Goal: Task Accomplishment & Management: Use online tool/utility

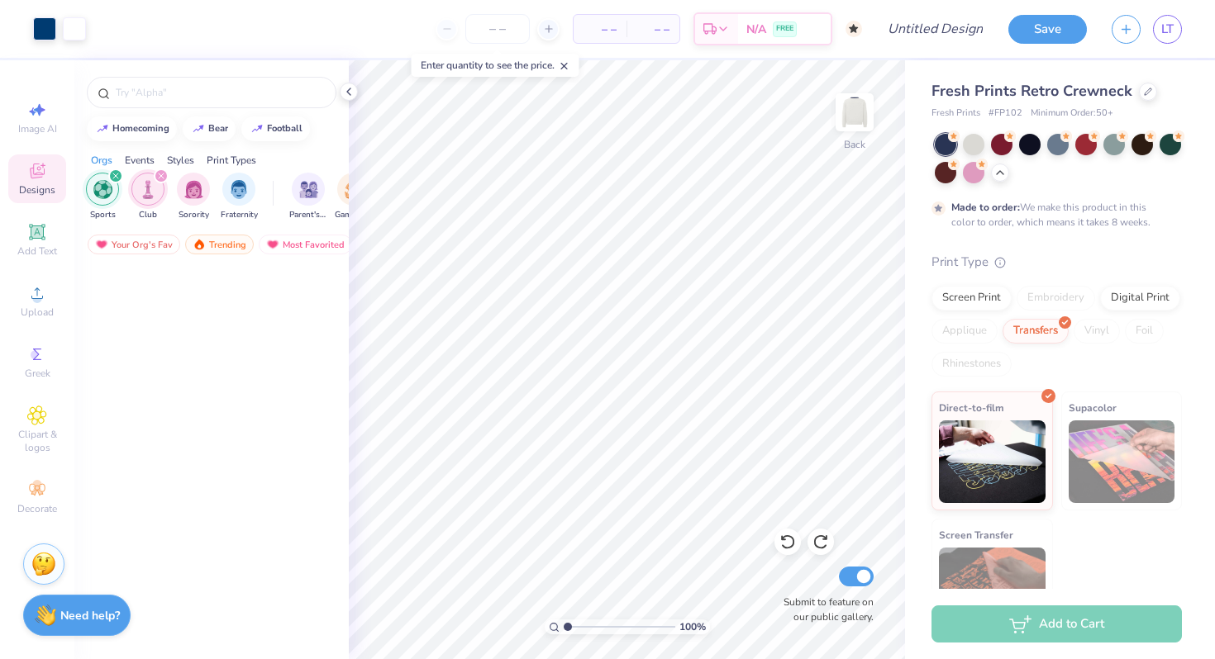
scroll to position [2086, 0]
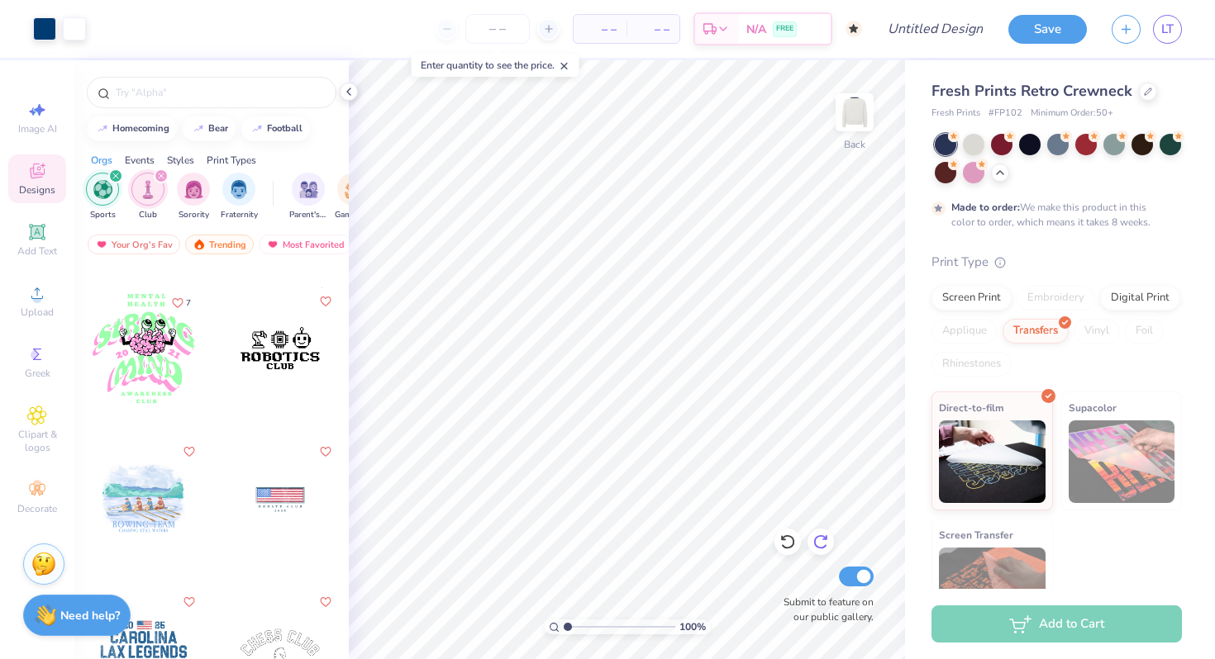
click at [821, 554] on div at bounding box center [820, 542] width 26 height 26
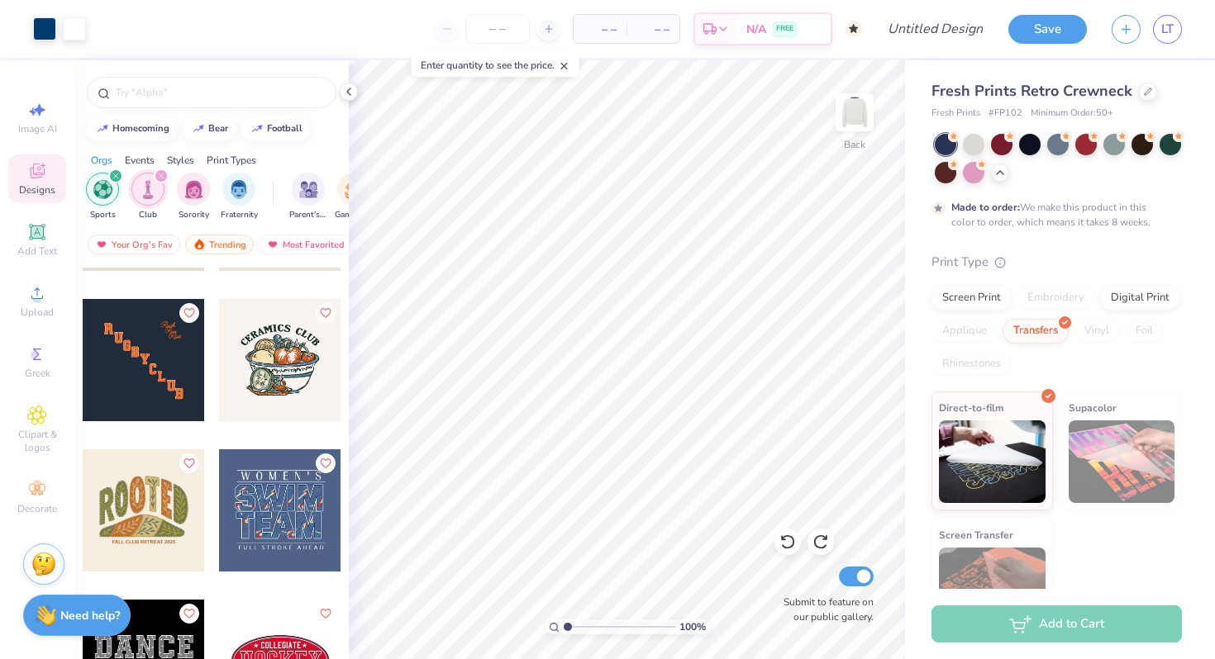
scroll to position [2701, 0]
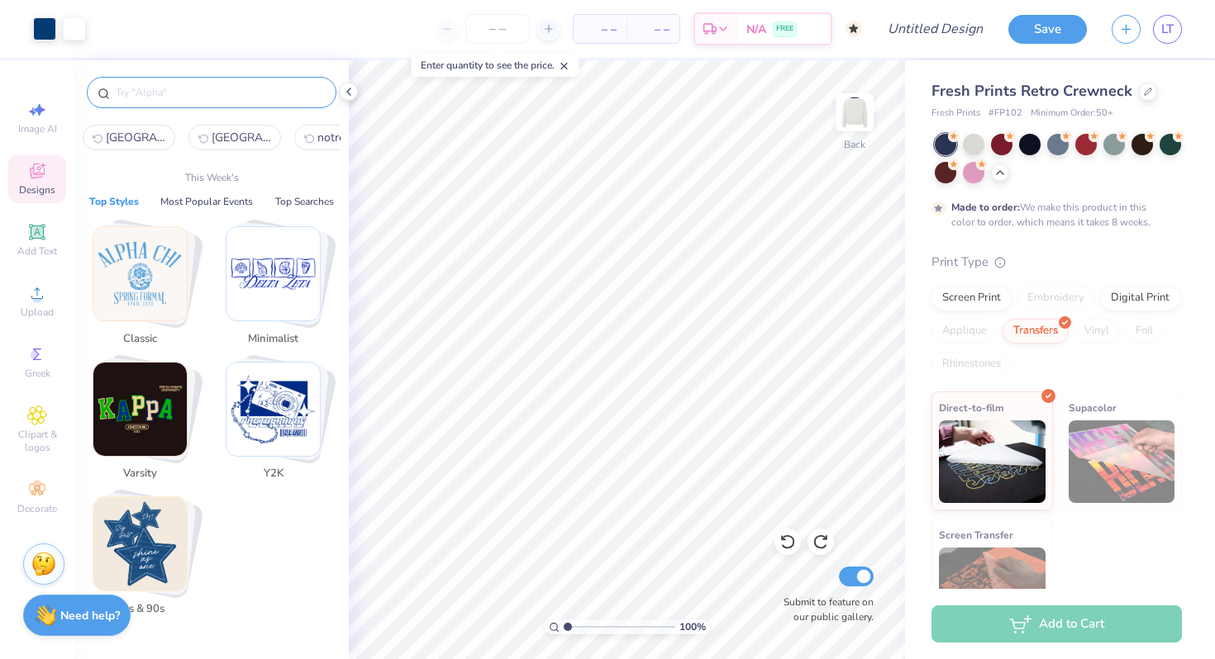
click at [223, 94] on input "text" at bounding box center [220, 92] width 212 height 17
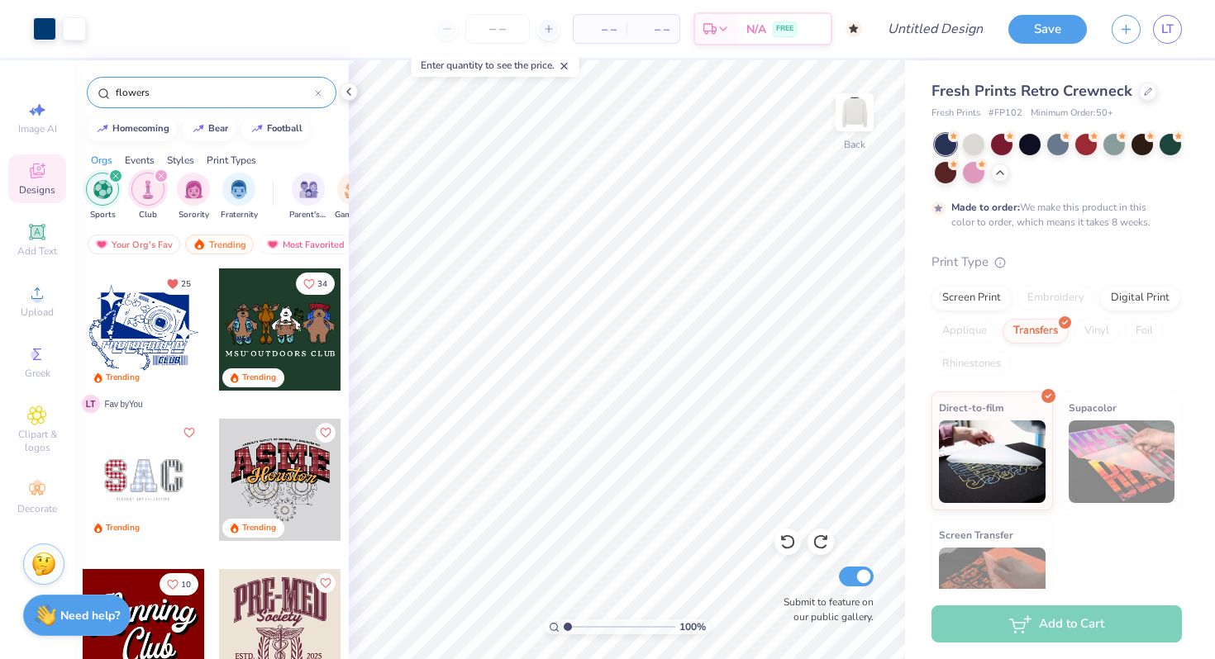
type input "flowers"
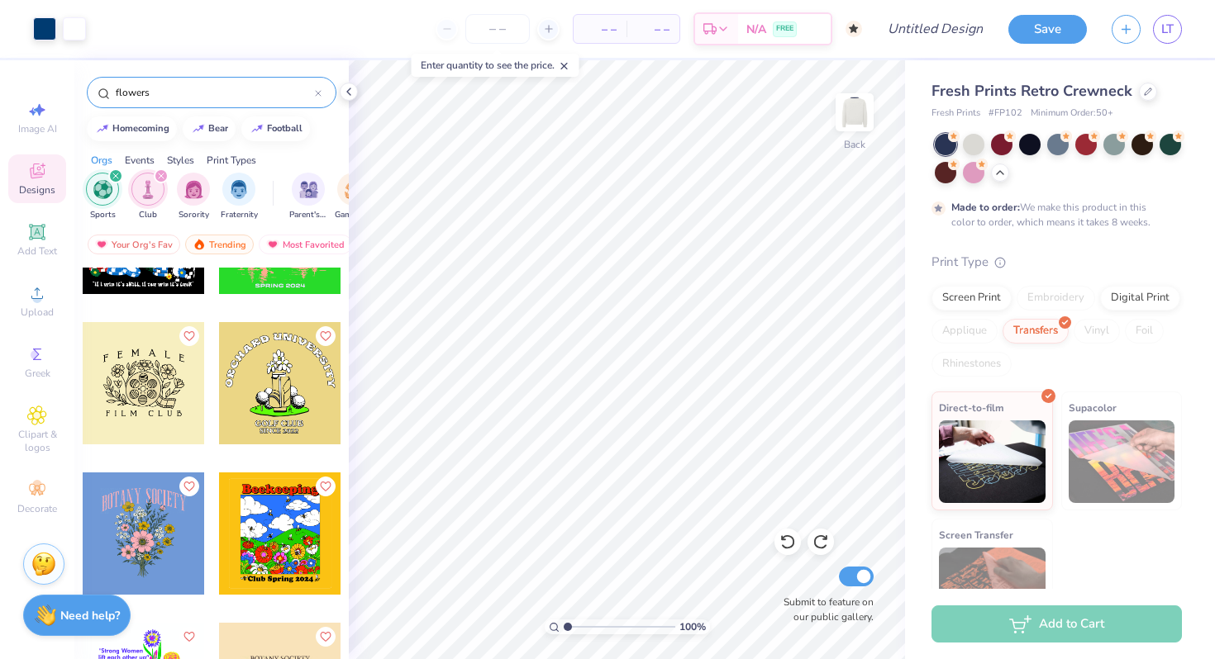
scroll to position [547, 0]
click at [150, 382] on div at bounding box center [144, 384] width 122 height 122
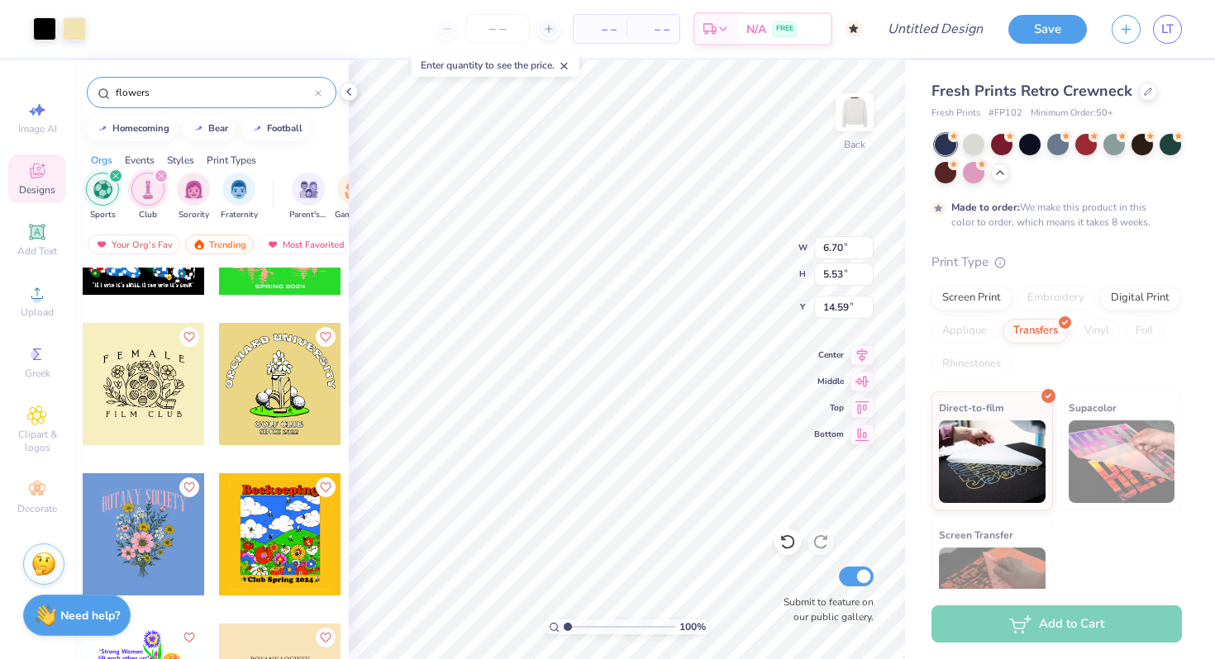
type input "3.00"
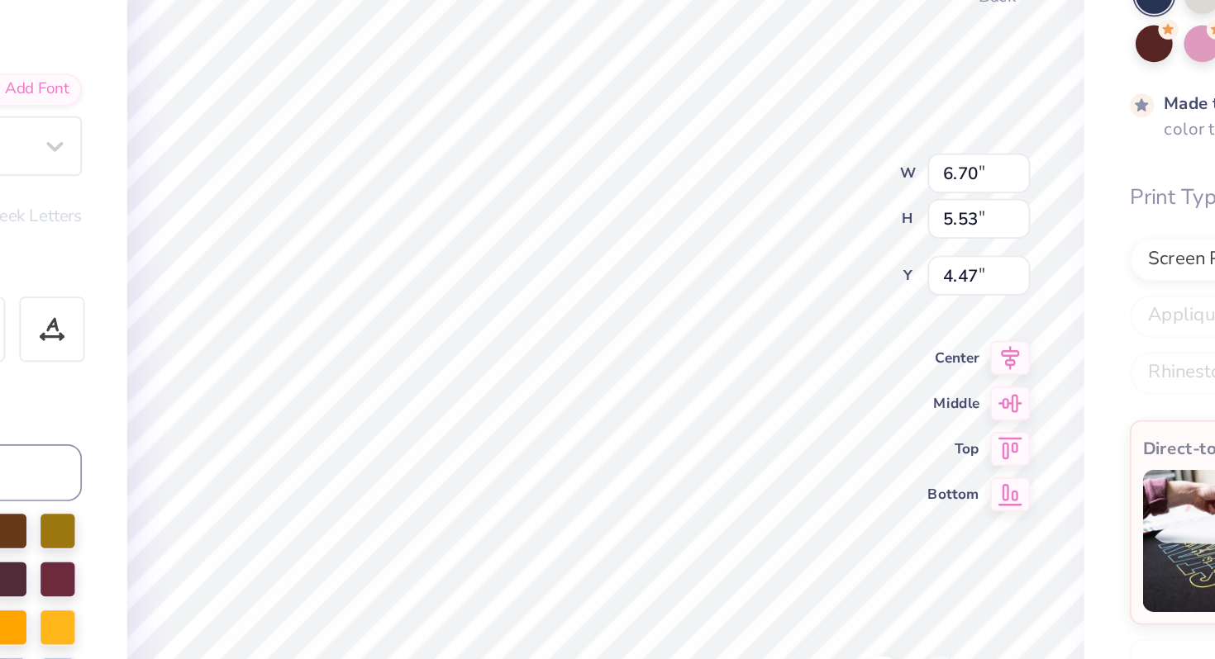
type input "5.54"
type input "11.88"
type input "2.84"
type input "2.83"
type input "7.42"
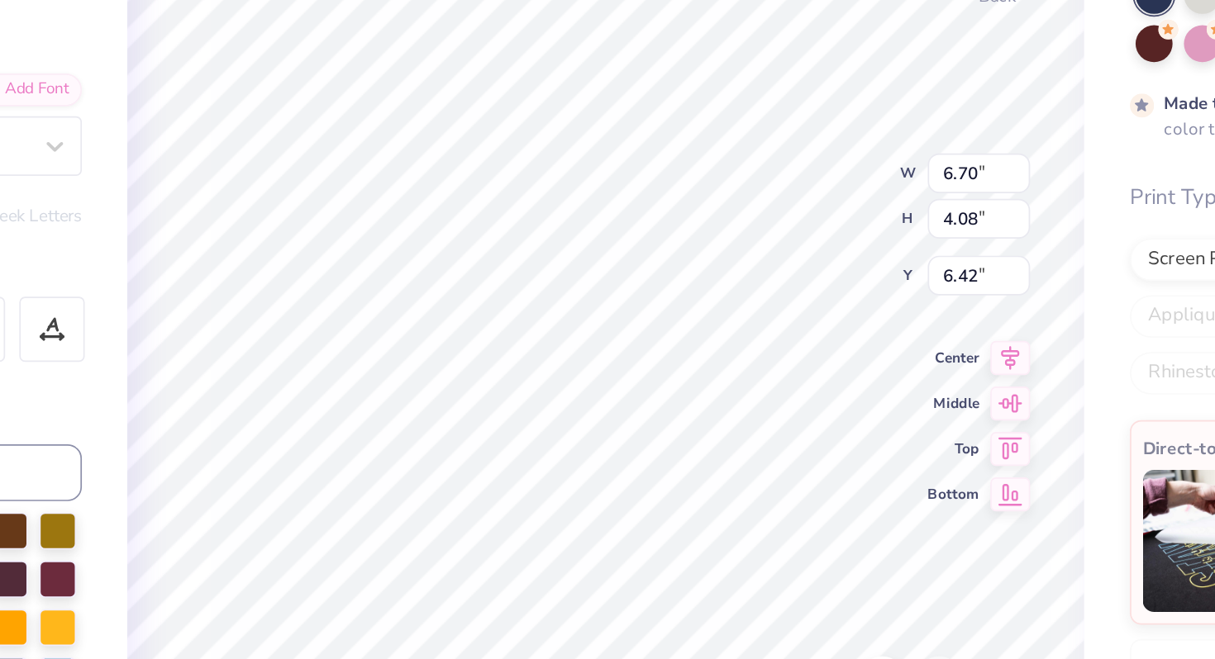
type input "8.30"
type input "5.06"
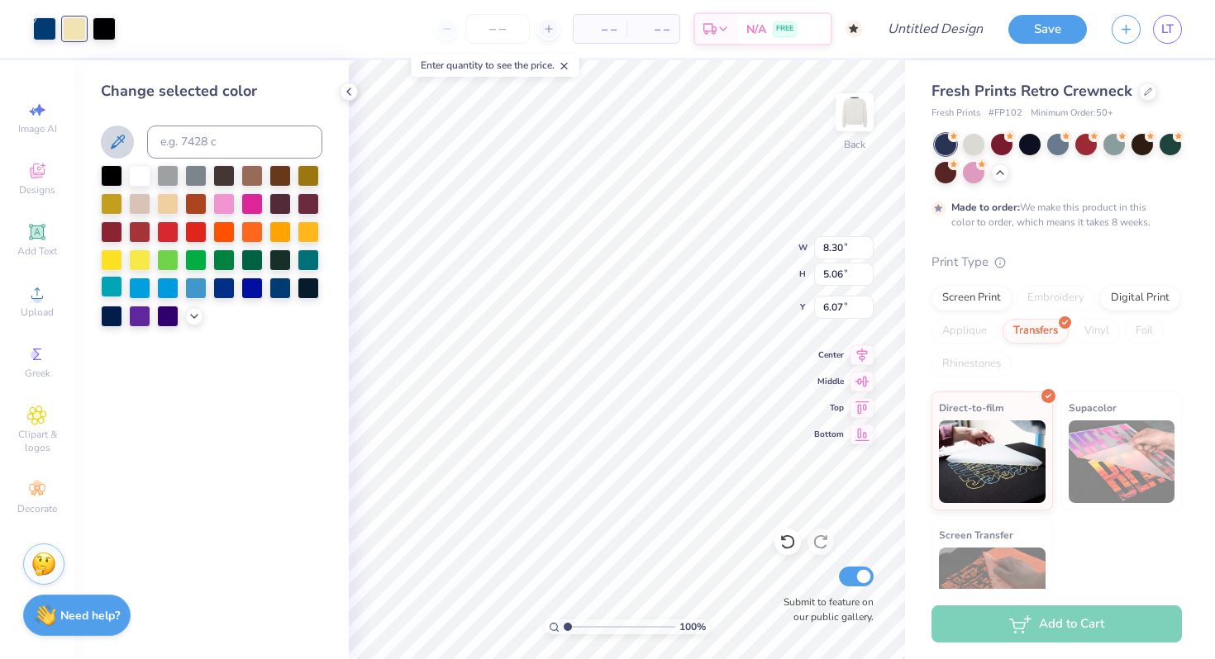
click at [108, 285] on div at bounding box center [111, 286] width 21 height 21
click at [215, 288] on div at bounding box center [223, 286] width 21 height 21
click at [106, 33] on div at bounding box center [104, 27] width 23 height 23
click at [165, 197] on div at bounding box center [167, 202] width 21 height 21
click at [276, 287] on div at bounding box center [279, 286] width 21 height 21
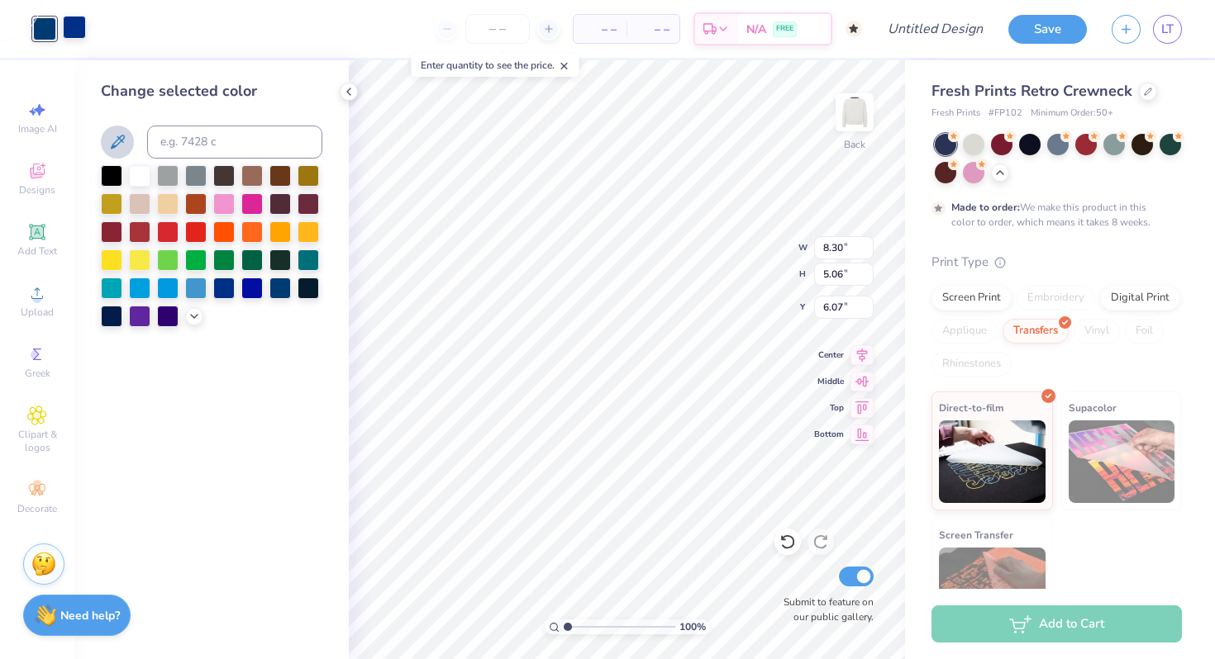
click at [83, 35] on div at bounding box center [74, 27] width 23 height 23
click at [149, 177] on div at bounding box center [139, 174] width 21 height 21
click at [186, 316] on div at bounding box center [194, 315] width 18 height 18
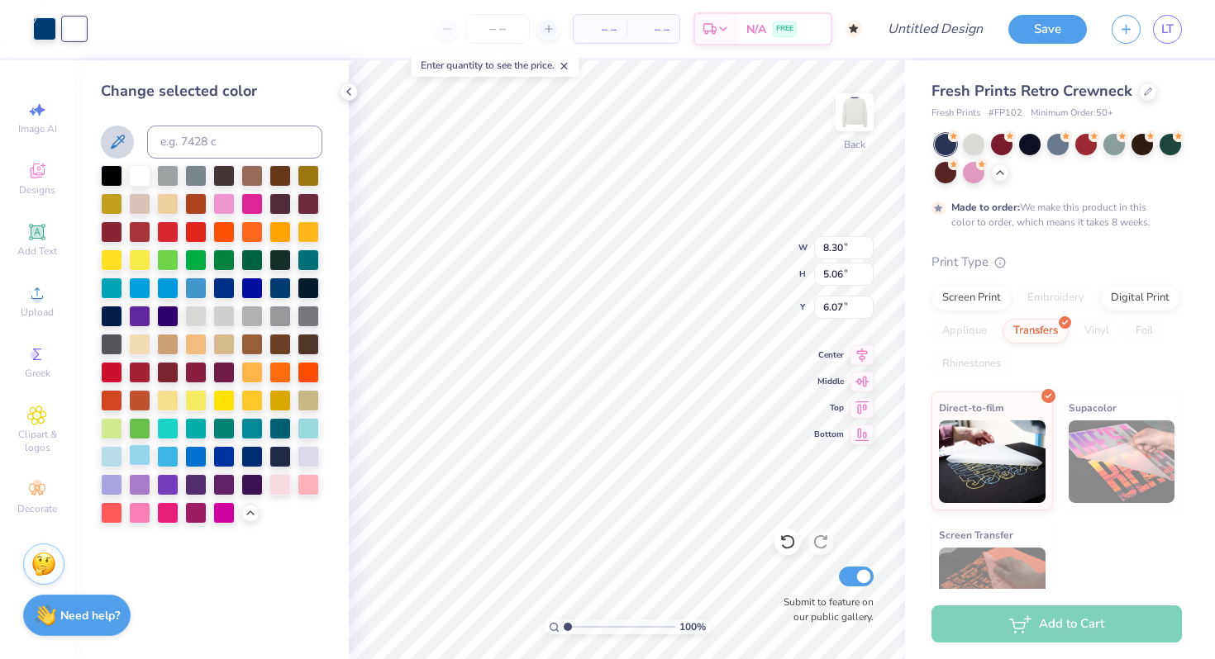
click at [138, 458] on div at bounding box center [139, 455] width 21 height 21
click at [113, 456] on div at bounding box center [111, 455] width 21 height 21
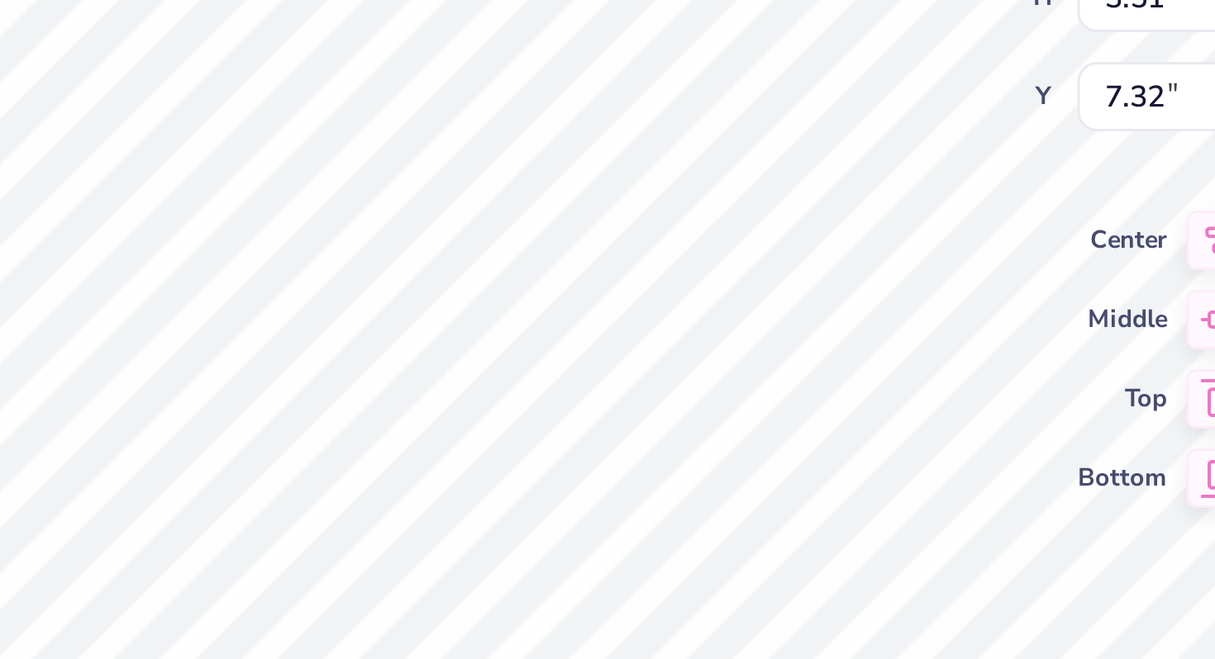
type input "8.98"
type input "6.23"
type input "6.09"
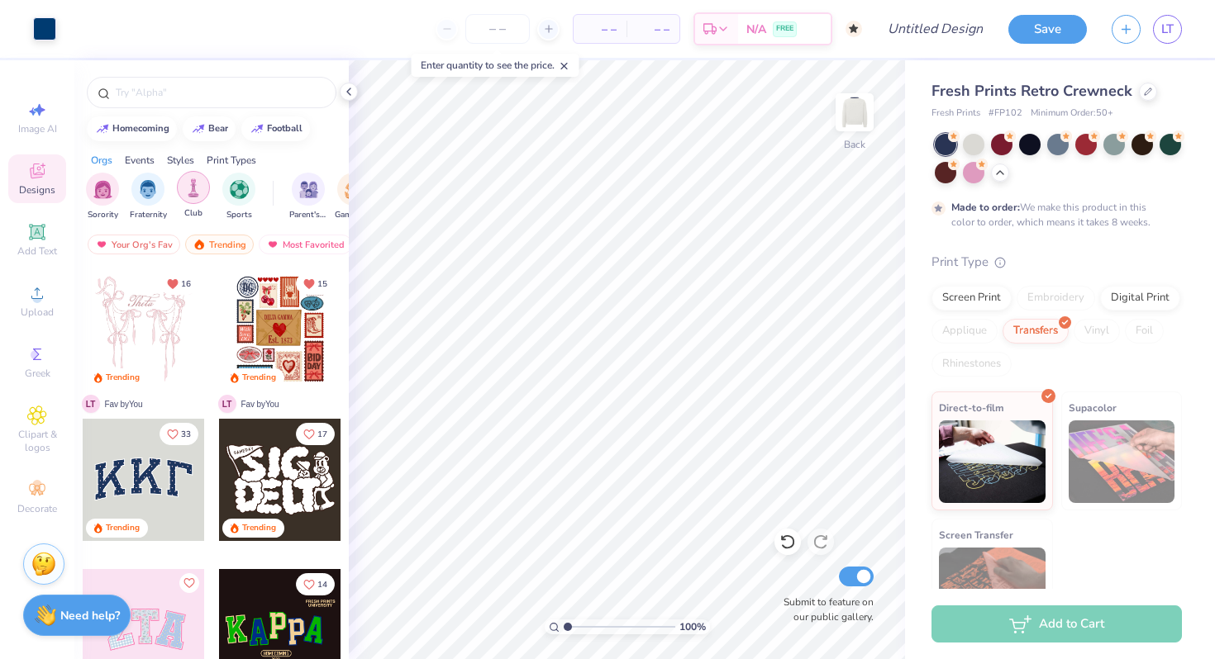
click at [186, 197] on div "filter for Club" at bounding box center [193, 187] width 33 height 33
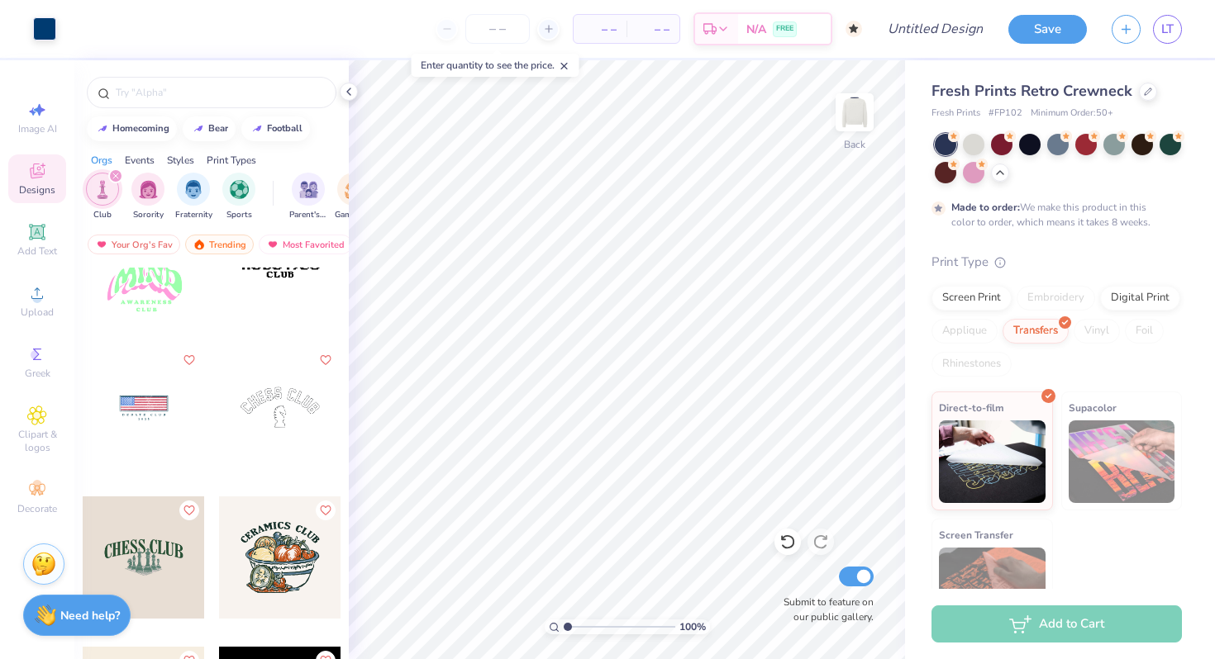
scroll to position [1581, 0]
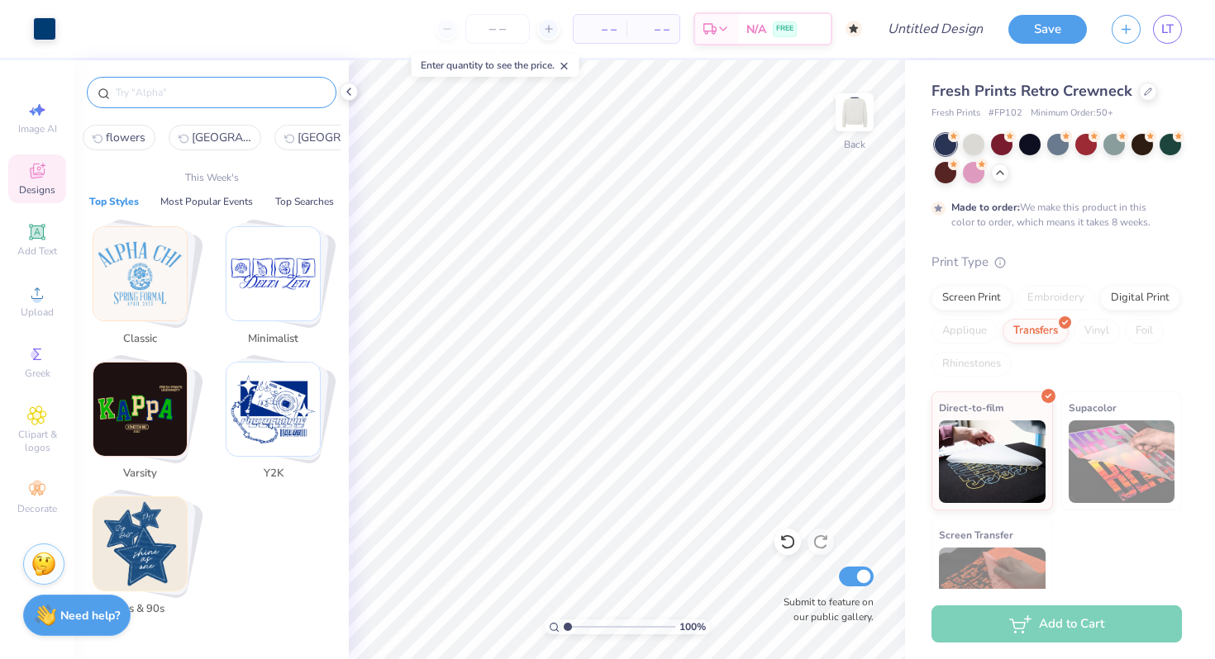
click at [196, 90] on input "text" at bounding box center [220, 92] width 212 height 17
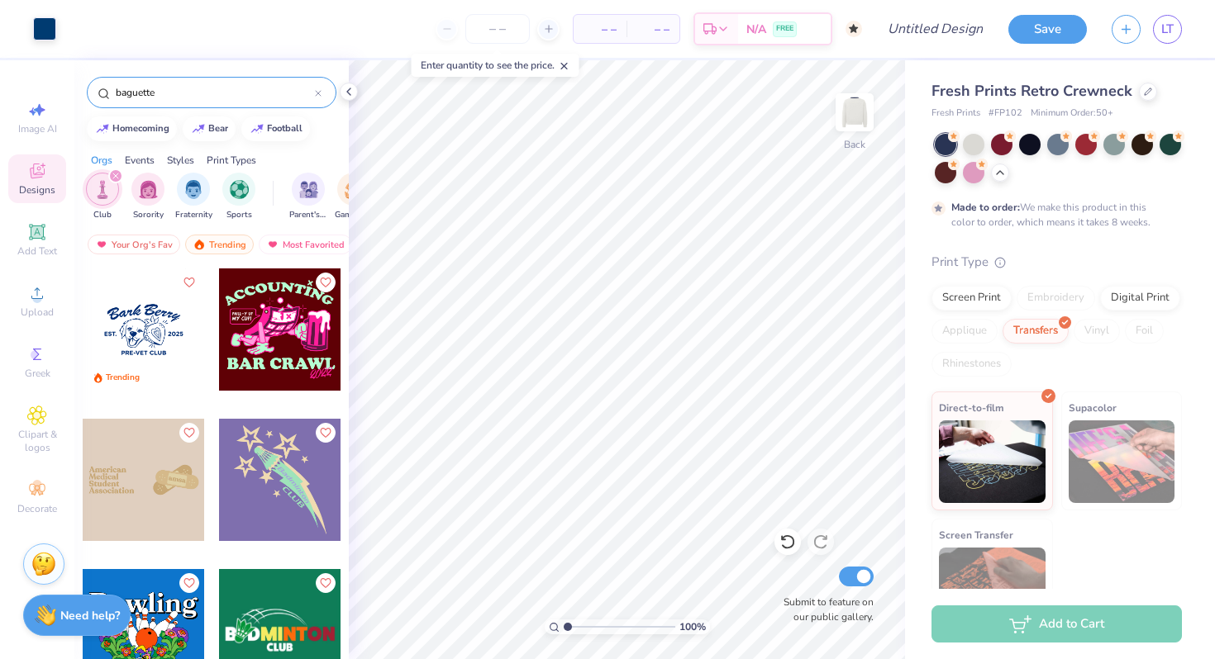
type input "baguette"
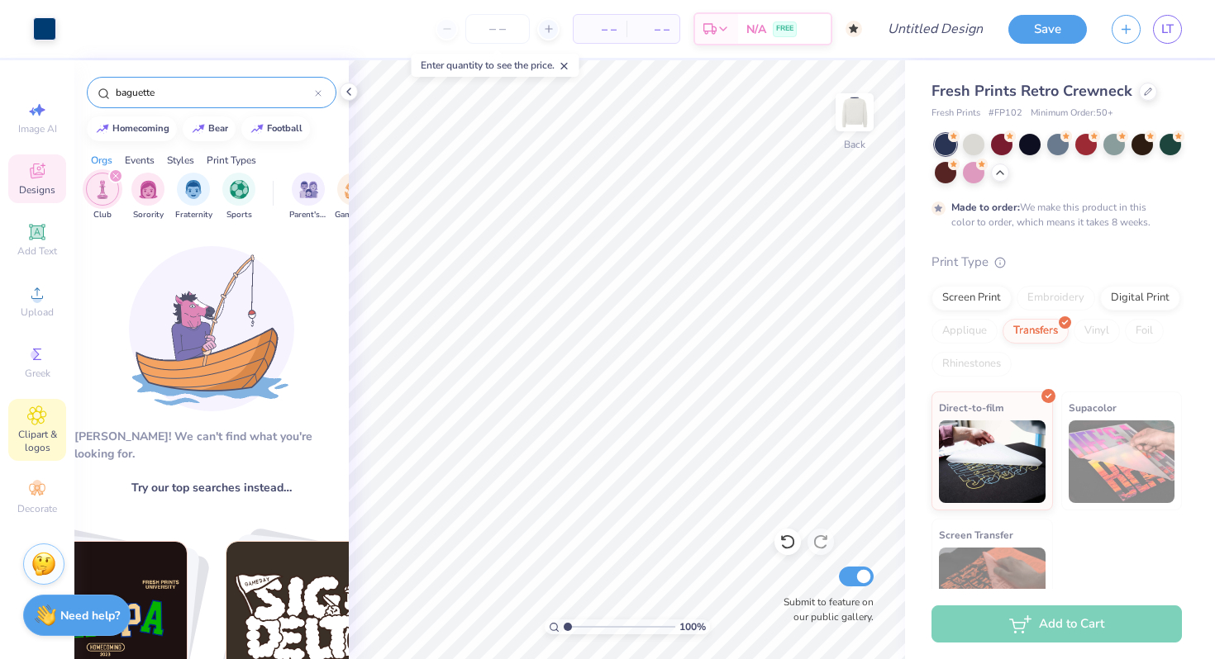
click at [39, 419] on icon at bounding box center [37, 415] width 8 height 8
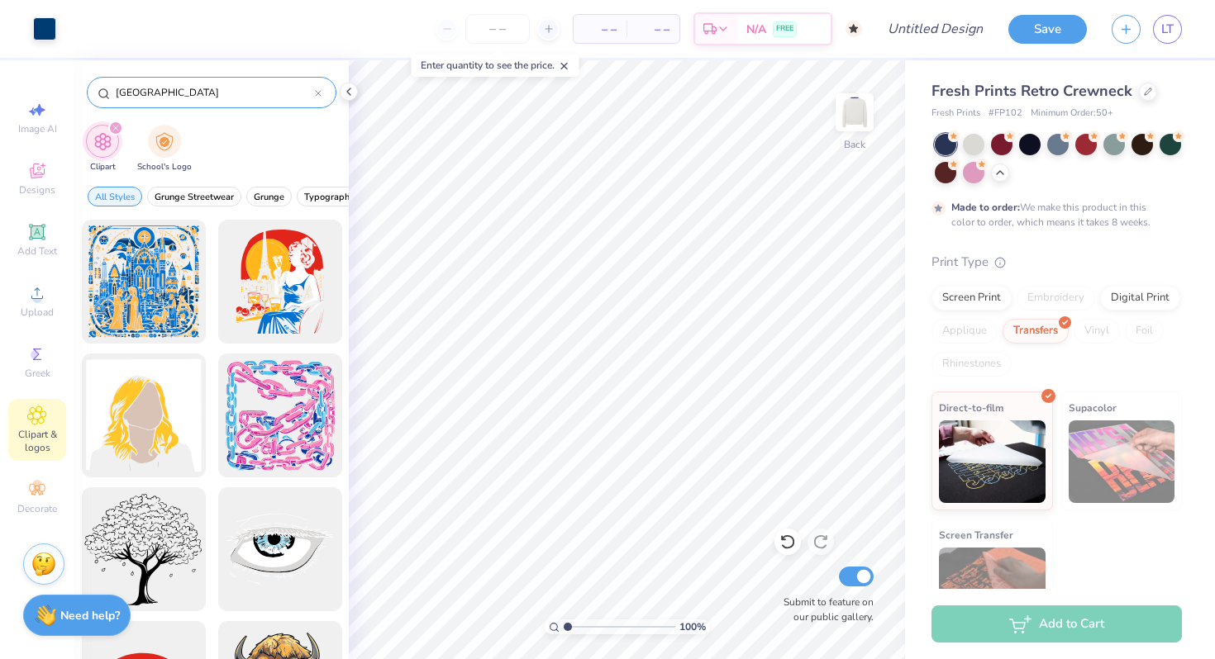
click at [160, 96] on input "paris" at bounding box center [214, 92] width 201 height 17
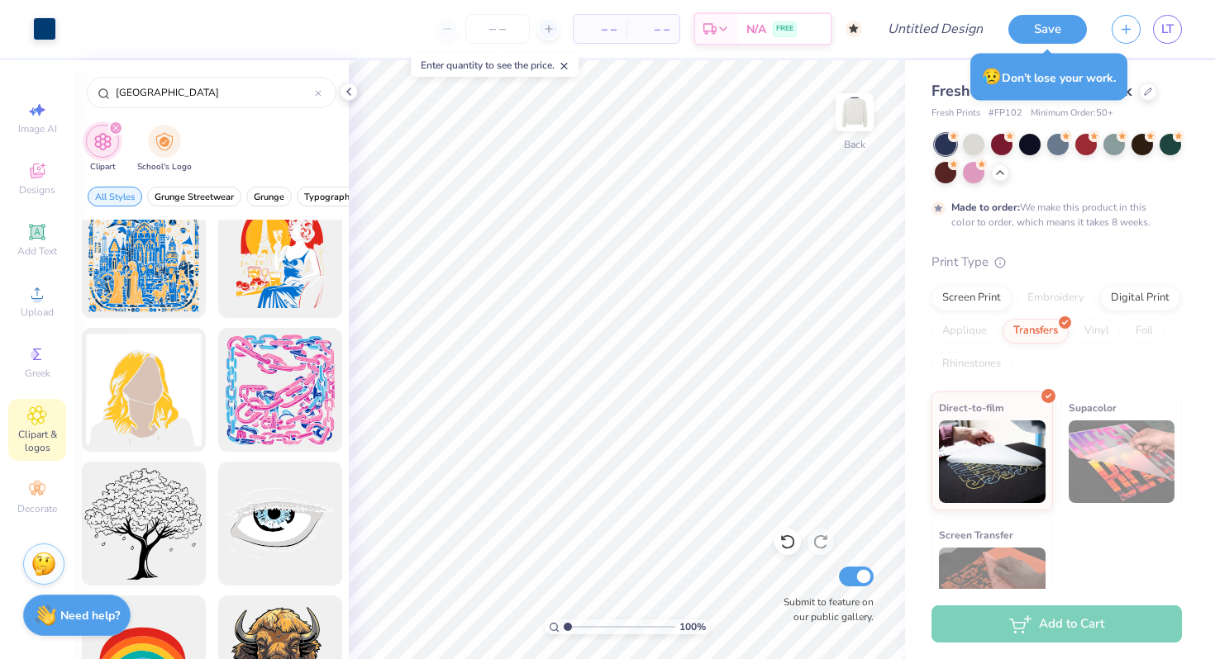
scroll to position [0, 0]
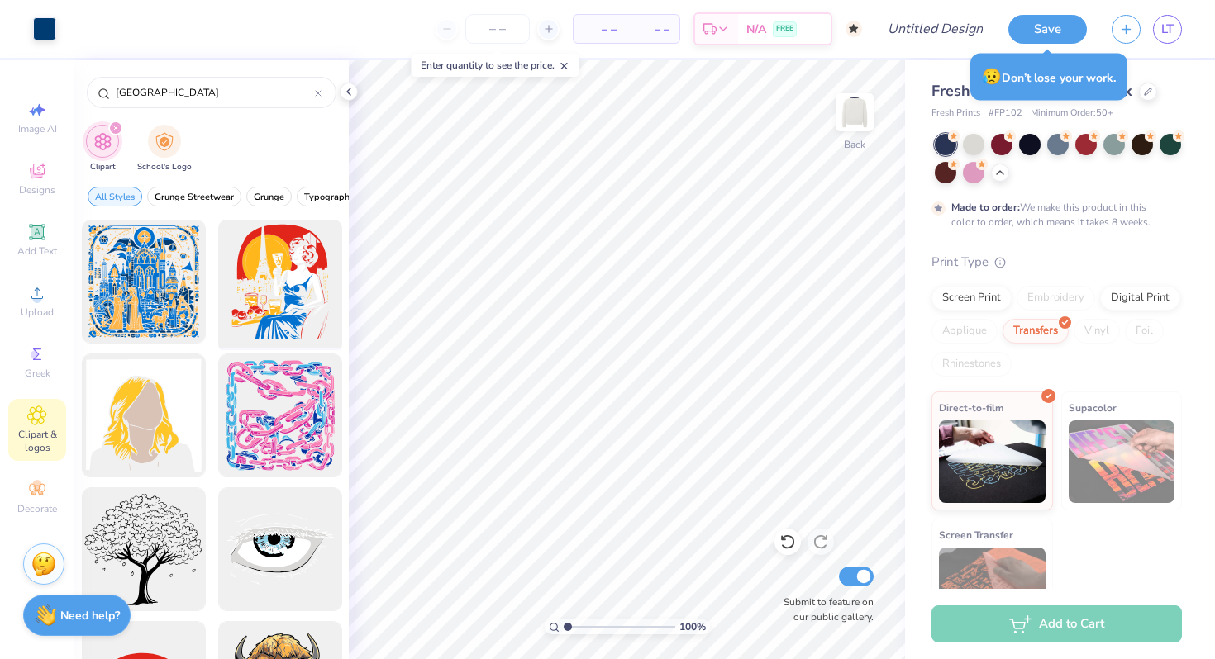
click at [303, 278] on div at bounding box center [280, 282] width 136 height 136
drag, startPoint x: 145, startPoint y: 84, endPoint x: 102, endPoint y: 84, distance: 42.1
click at [103, 84] on div "paris" at bounding box center [212, 92] width 250 height 31
drag, startPoint x: 141, startPoint y: 95, endPoint x: 92, endPoint y: 94, distance: 49.6
click at [92, 95] on div "[GEOGRAPHIC_DATA]" at bounding box center [212, 92] width 250 height 31
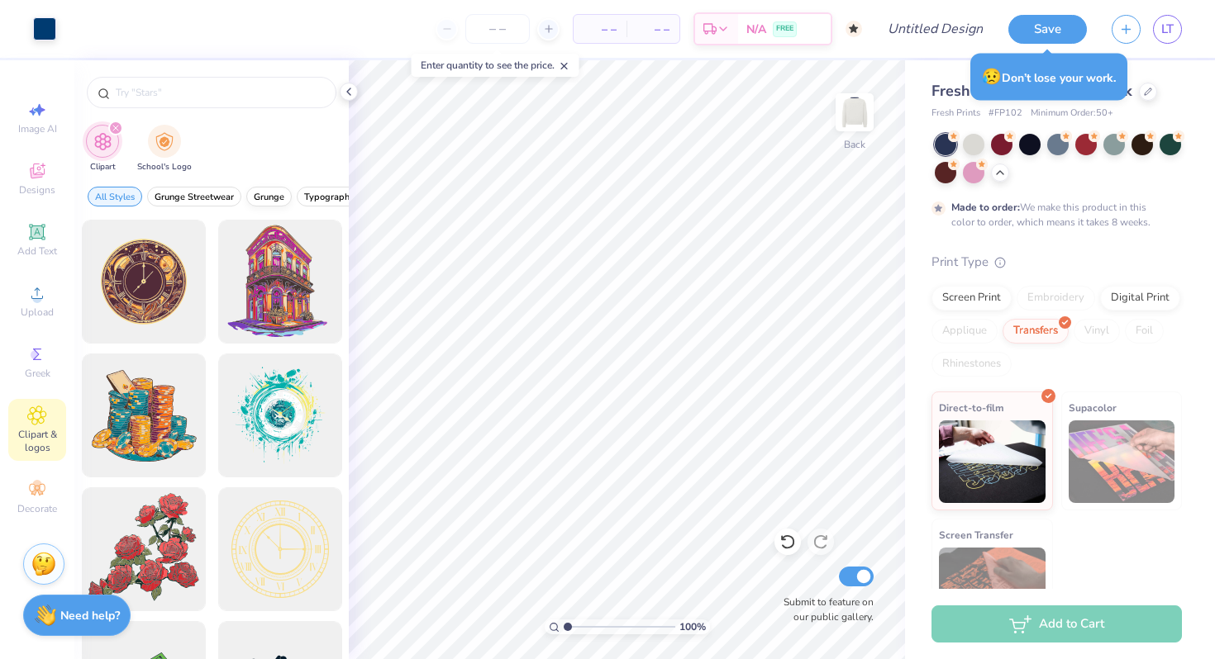
click at [264, 196] on span "Grunge" at bounding box center [269, 197] width 31 height 12
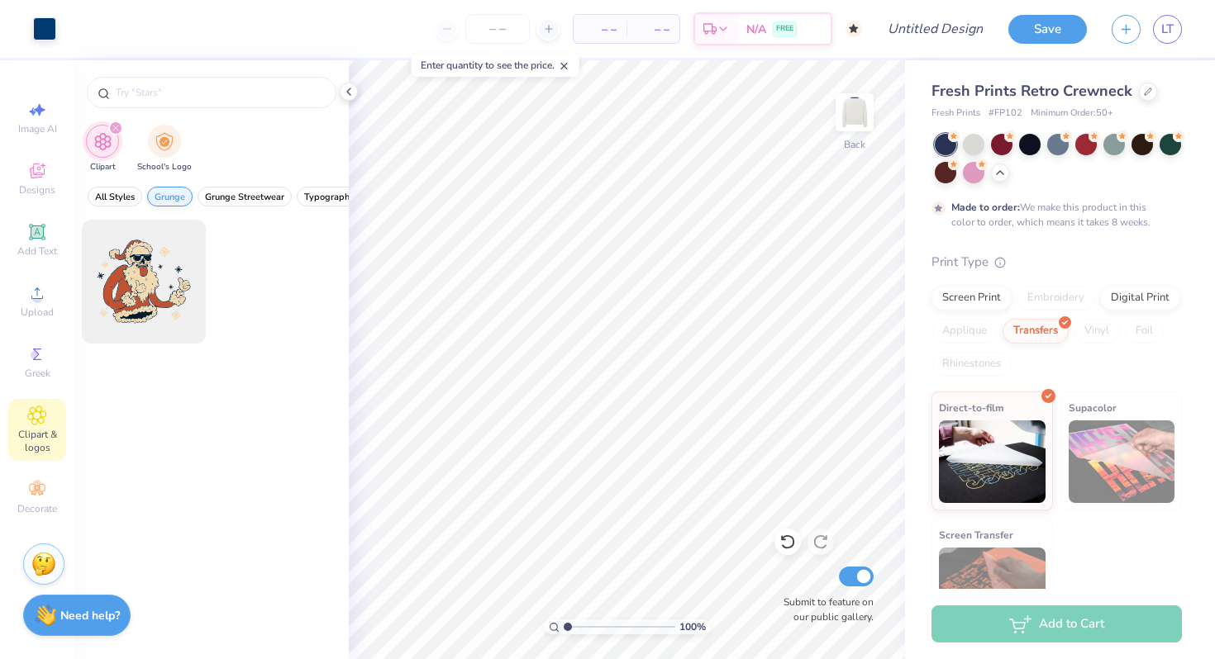
click at [264, 196] on span "Grunge Streetwear" at bounding box center [244, 197] width 79 height 12
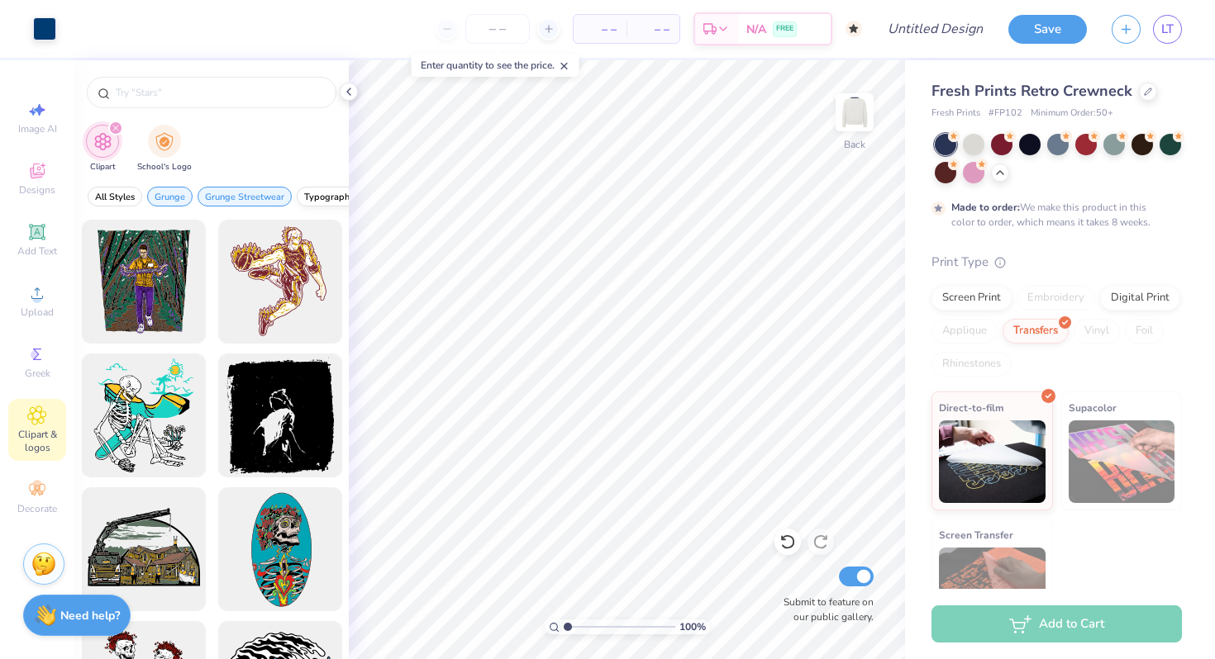
click at [311, 197] on span "Typography" at bounding box center [329, 197] width 50 height 12
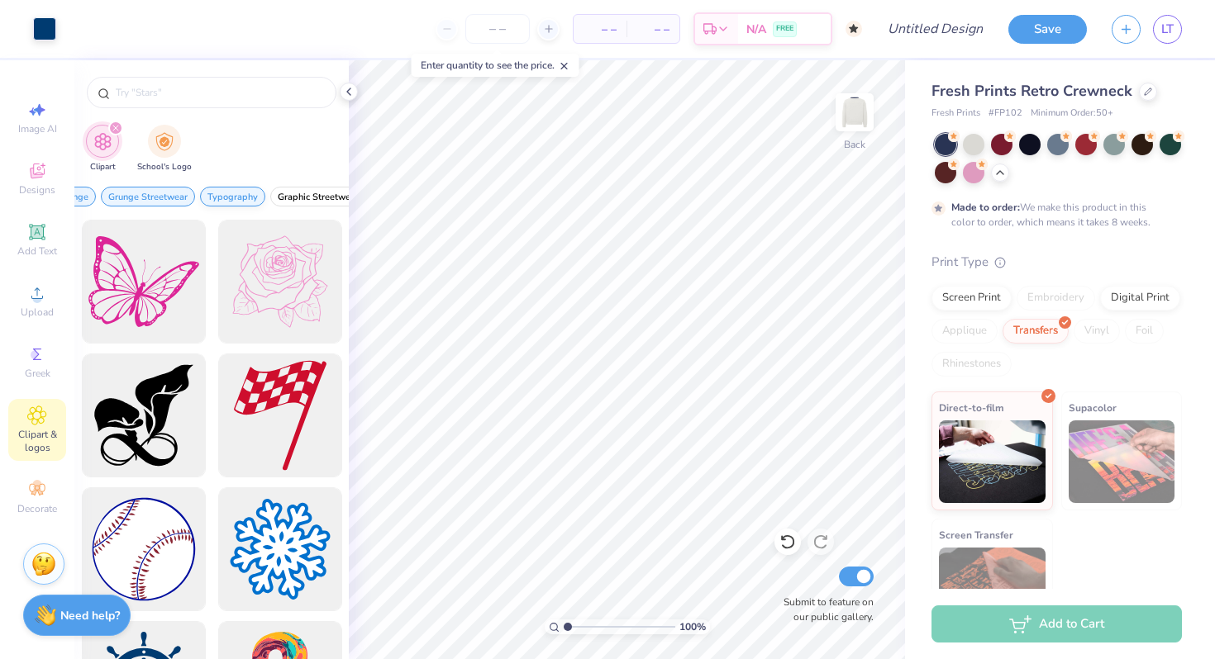
scroll to position [0, 112]
click at [145, 199] on span "Grunge Streetwear" at bounding box center [132, 197] width 79 height 12
click at [173, 193] on span "Grunge" at bounding box center [164, 197] width 31 height 12
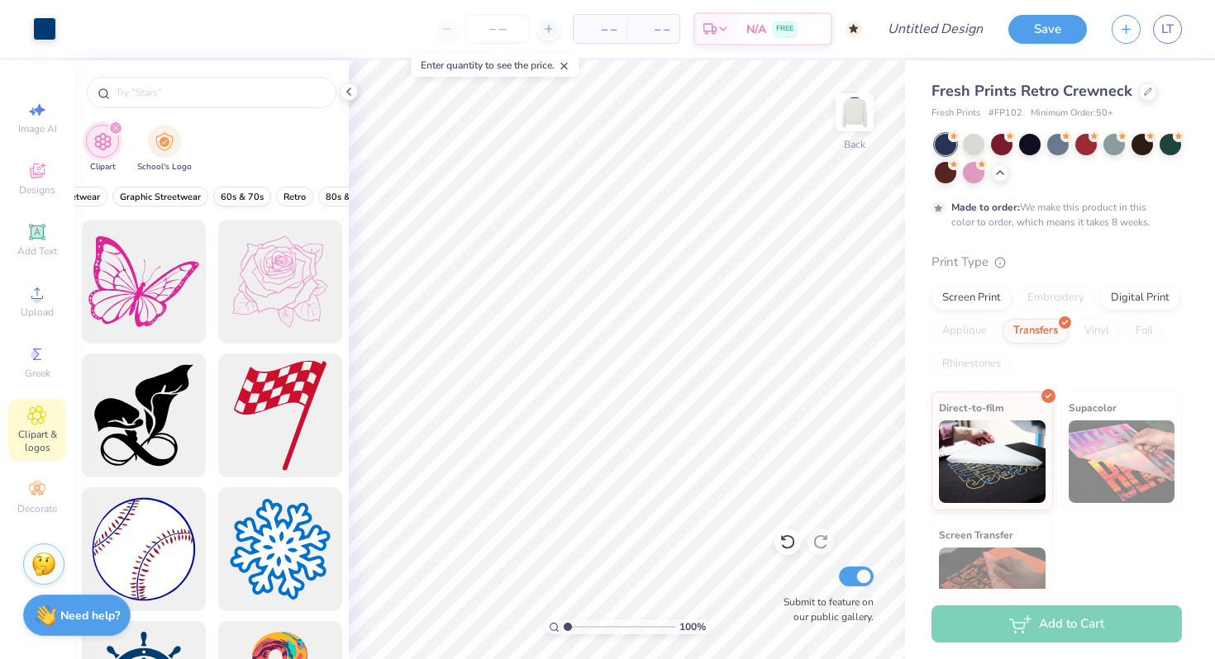
click at [245, 199] on span "60s & 70s" at bounding box center [242, 197] width 43 height 12
click at [301, 197] on span "Retro" at bounding box center [294, 197] width 22 height 12
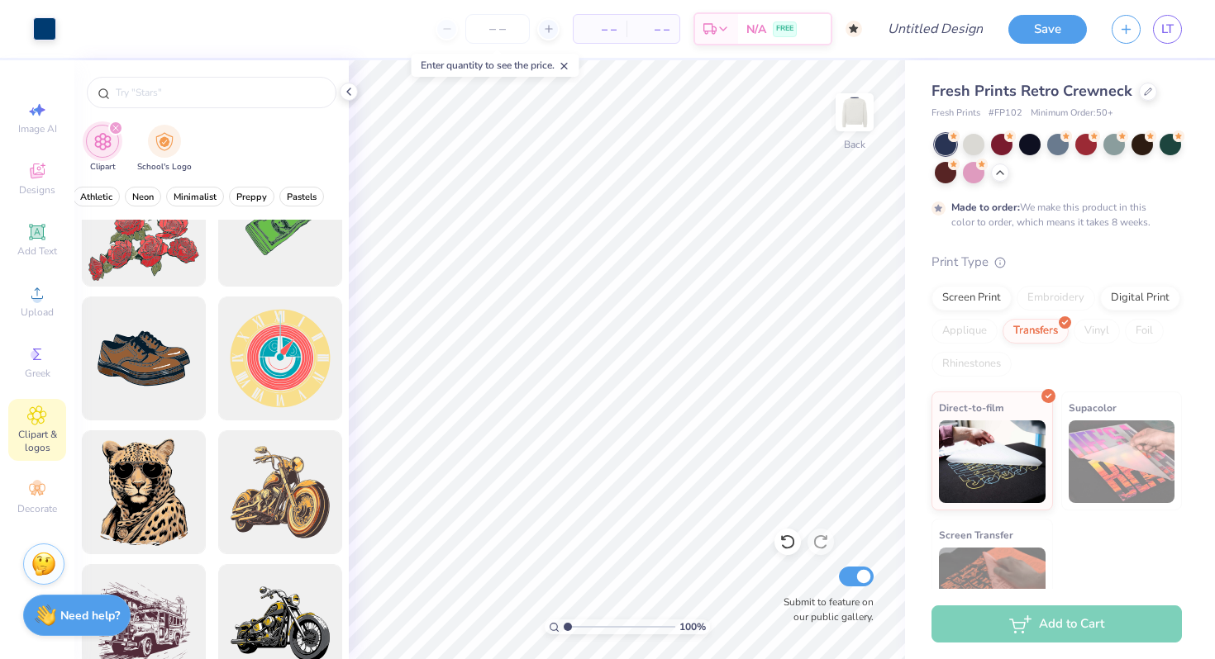
scroll to position [0, 683]
click at [263, 200] on span "Preppy" at bounding box center [250, 197] width 31 height 12
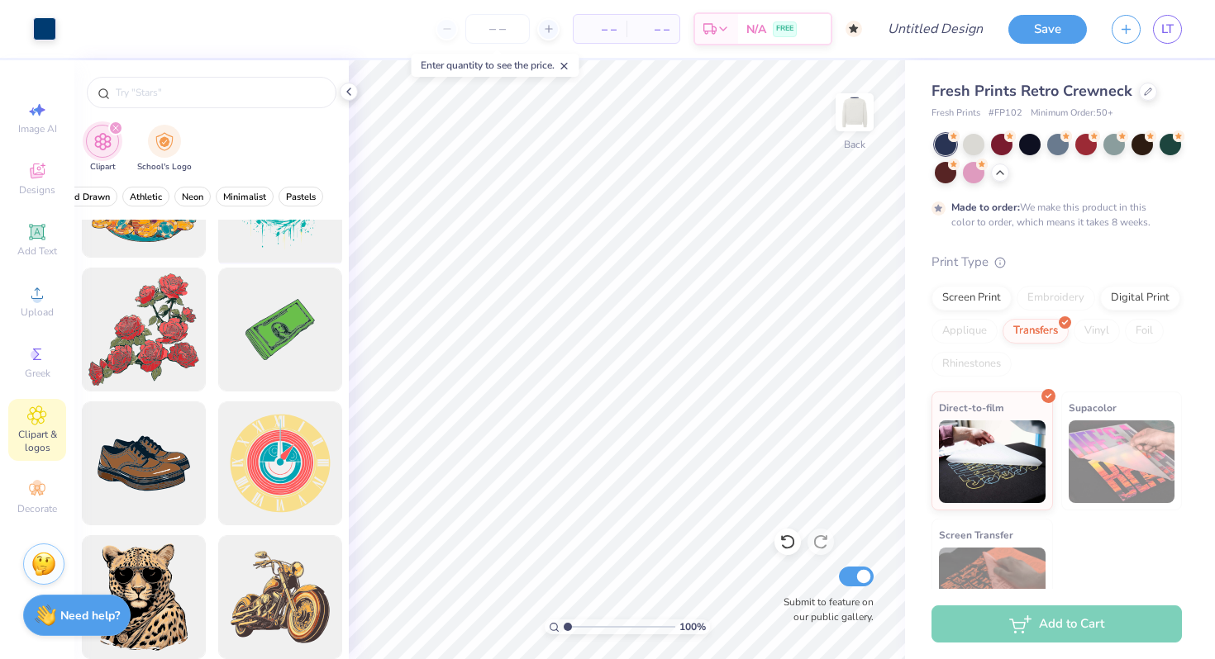
scroll to position [196, 0]
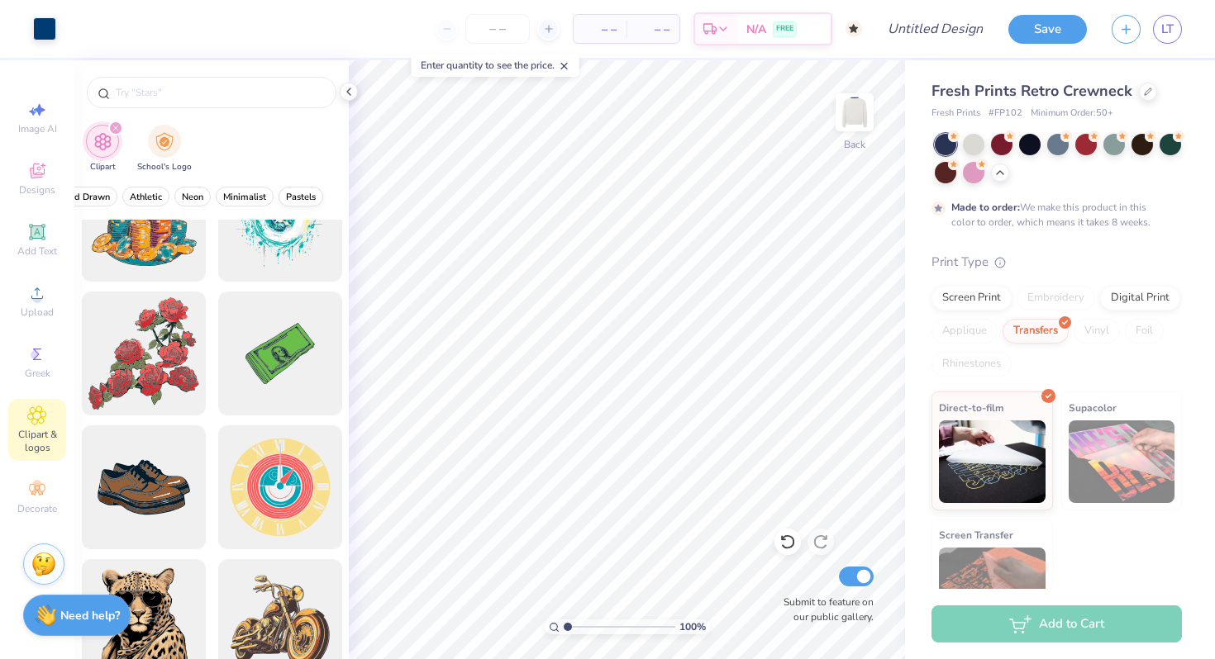
click at [295, 191] on span "Pastels" at bounding box center [301, 197] width 30 height 12
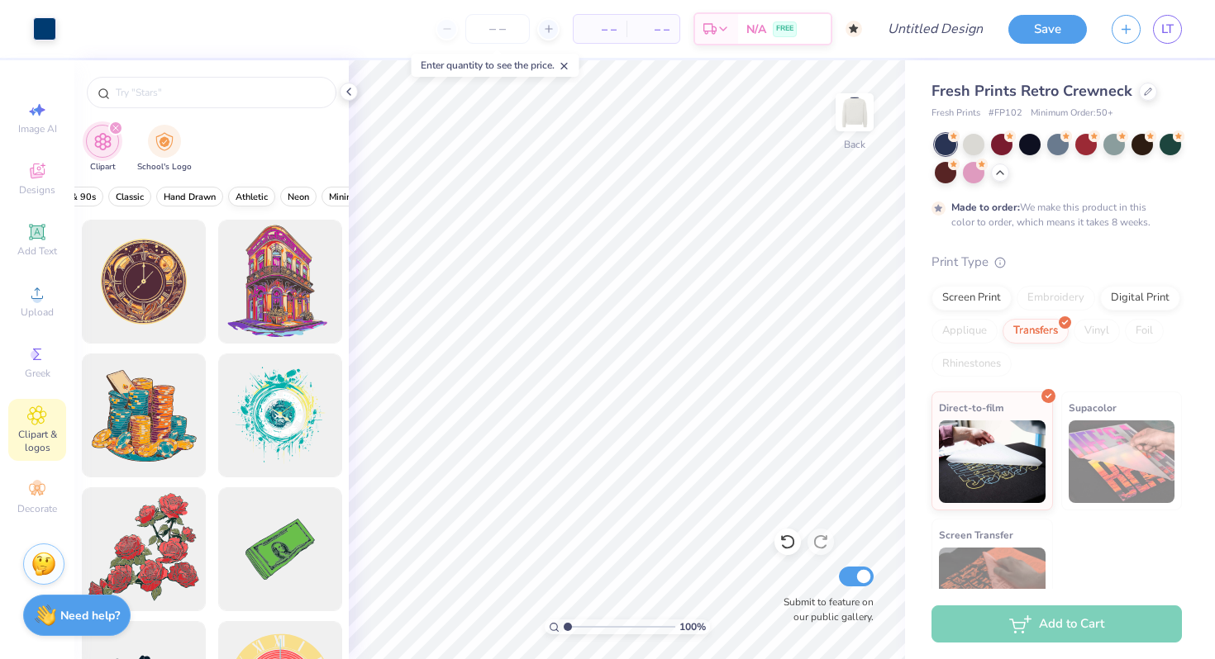
scroll to position [0, 640]
click at [182, 200] on span "Hand Drawn" at bounding box center [177, 197] width 52 height 12
click at [182, 200] on button "Typography" at bounding box center [150, 197] width 65 height 20
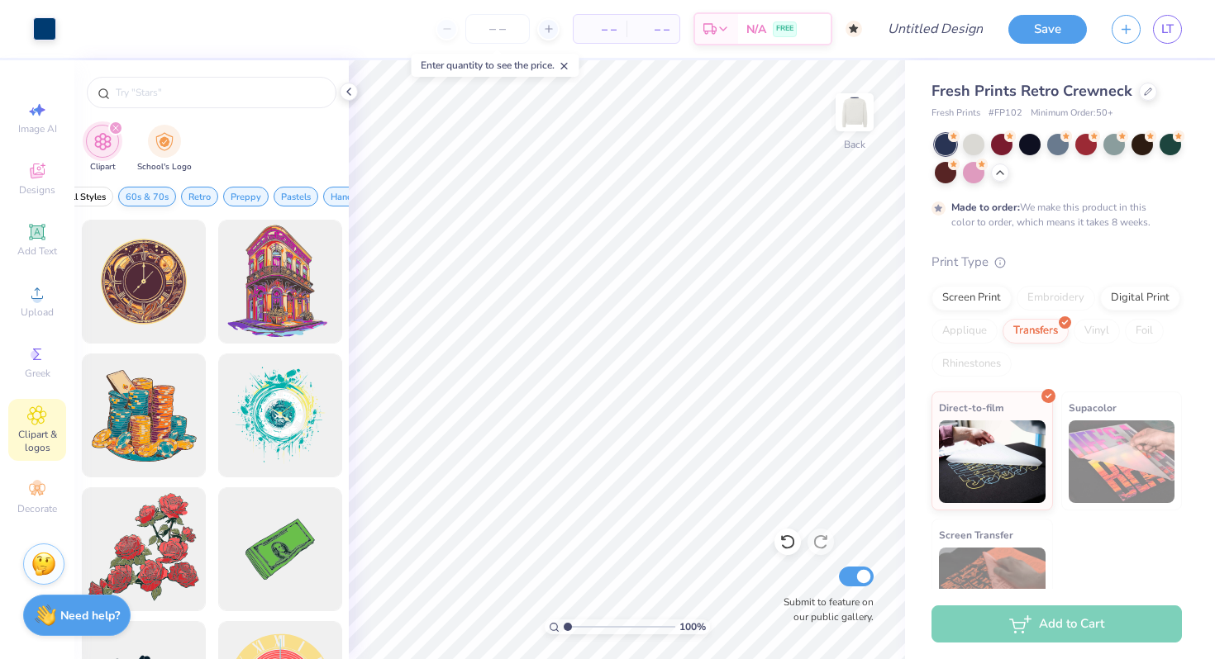
click at [147, 200] on span "60s & 70s" at bounding box center [147, 197] width 43 height 12
click at [133, 197] on span "Retro" at bounding box center [137, 197] width 22 height 12
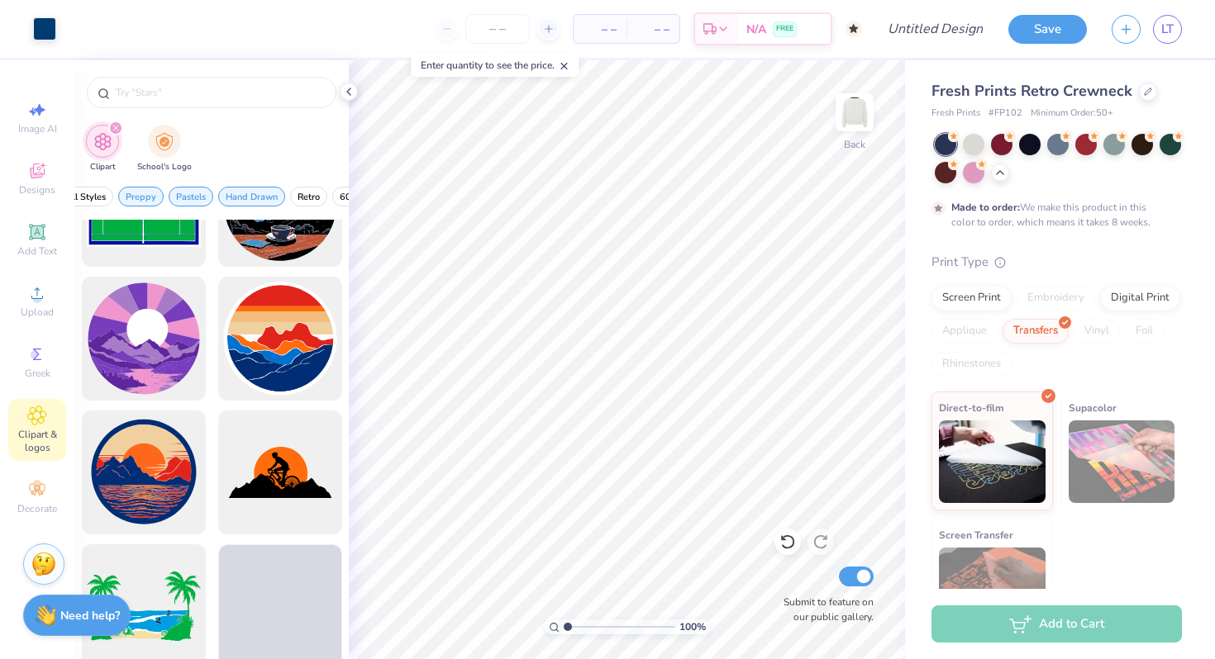
scroll to position [2209, 0]
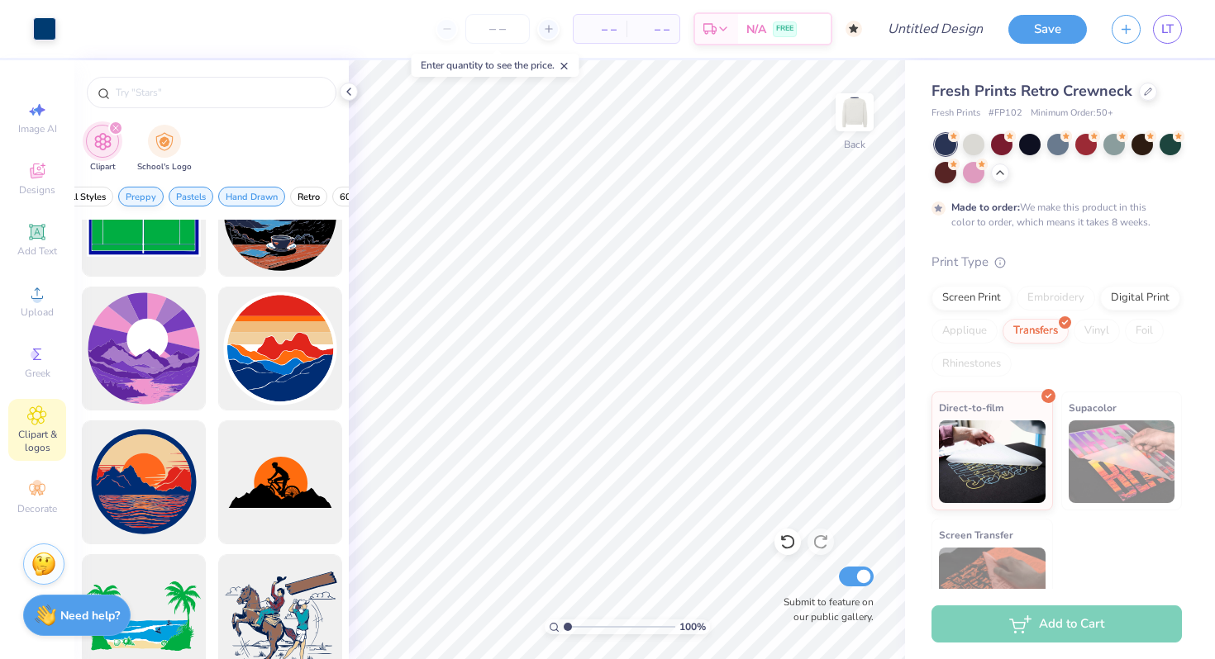
click at [140, 203] on button "Preppy" at bounding box center [140, 197] width 45 height 20
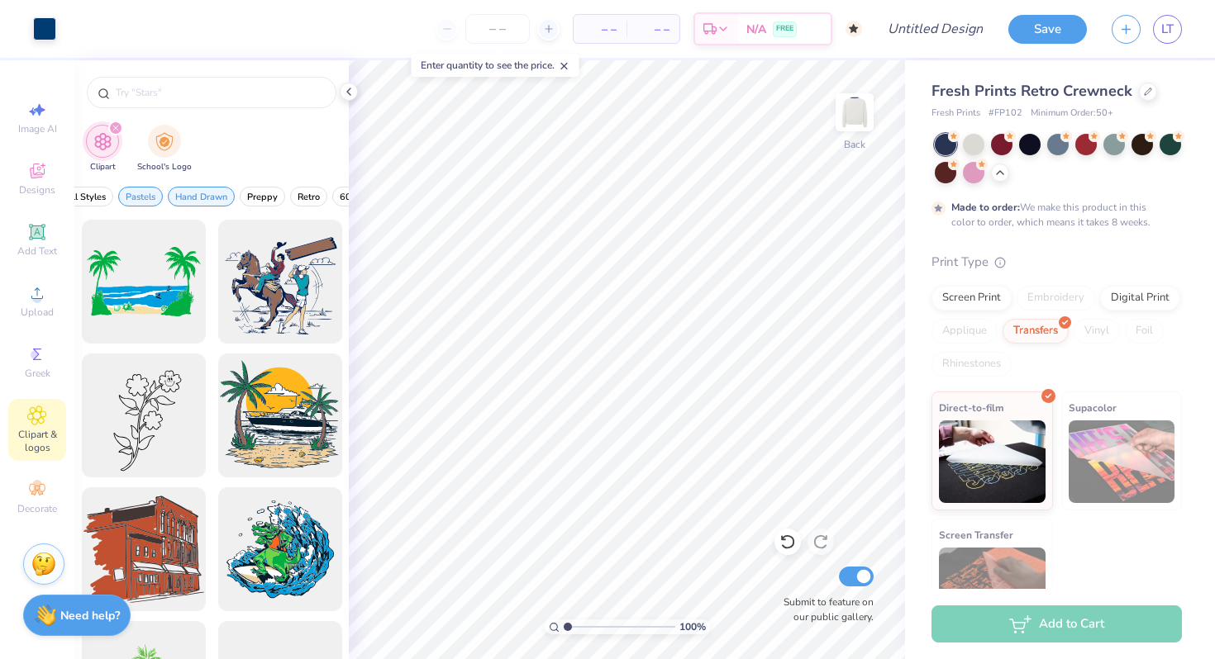
click at [140, 203] on button "Pastels" at bounding box center [140, 197] width 45 height 20
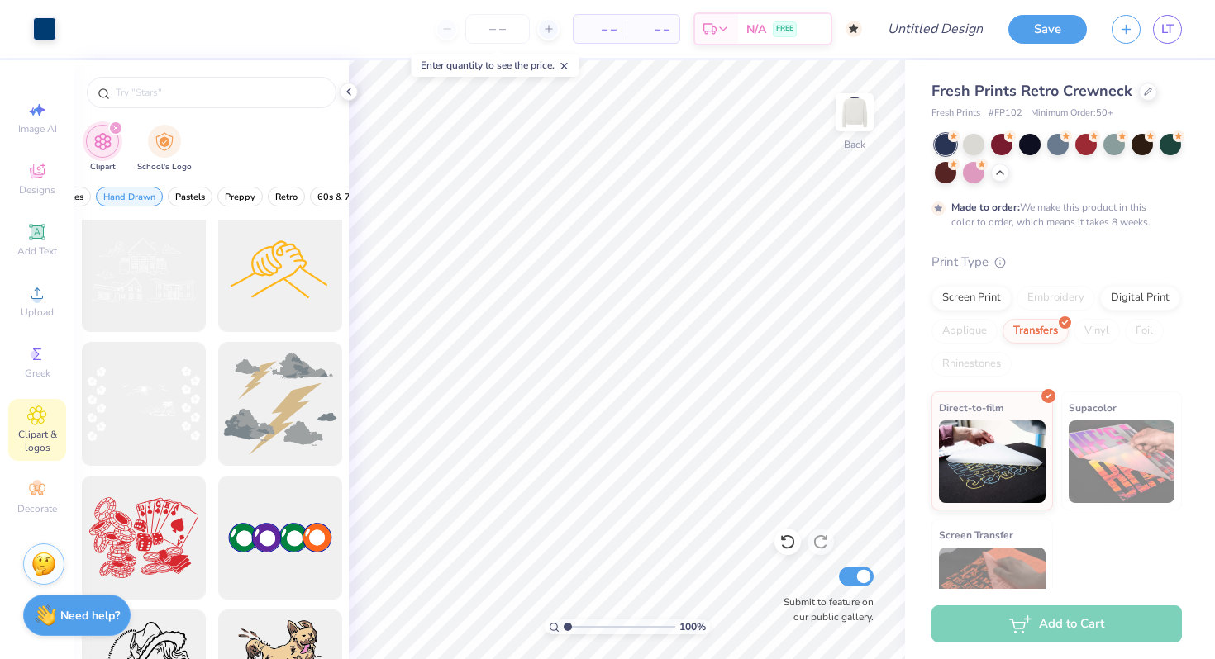
scroll to position [0, 54]
click at [184, 201] on span "Pastels" at bounding box center [188, 197] width 30 height 12
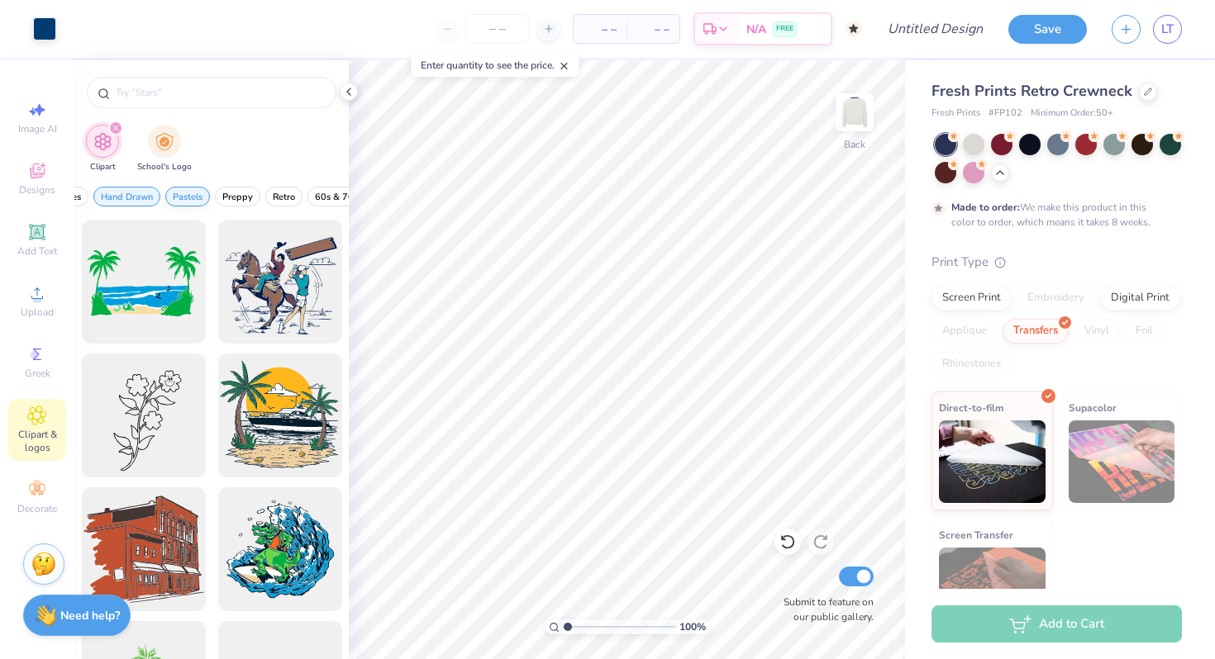
click at [192, 196] on span "Pastels" at bounding box center [188, 197] width 30 height 12
click at [286, 202] on span "Retro" at bounding box center [284, 197] width 22 height 12
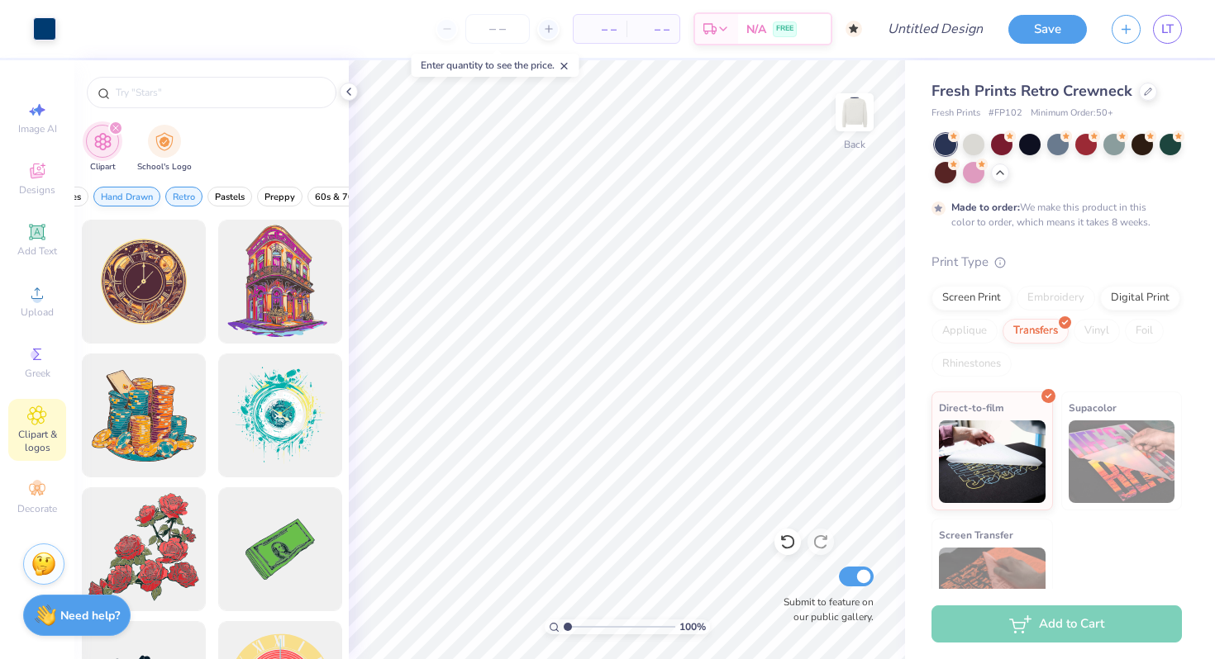
click at [142, 202] on button "Hand Drawn" at bounding box center [126, 197] width 67 height 20
click at [116, 204] on button "Retro" at bounding box center [111, 197] width 37 height 20
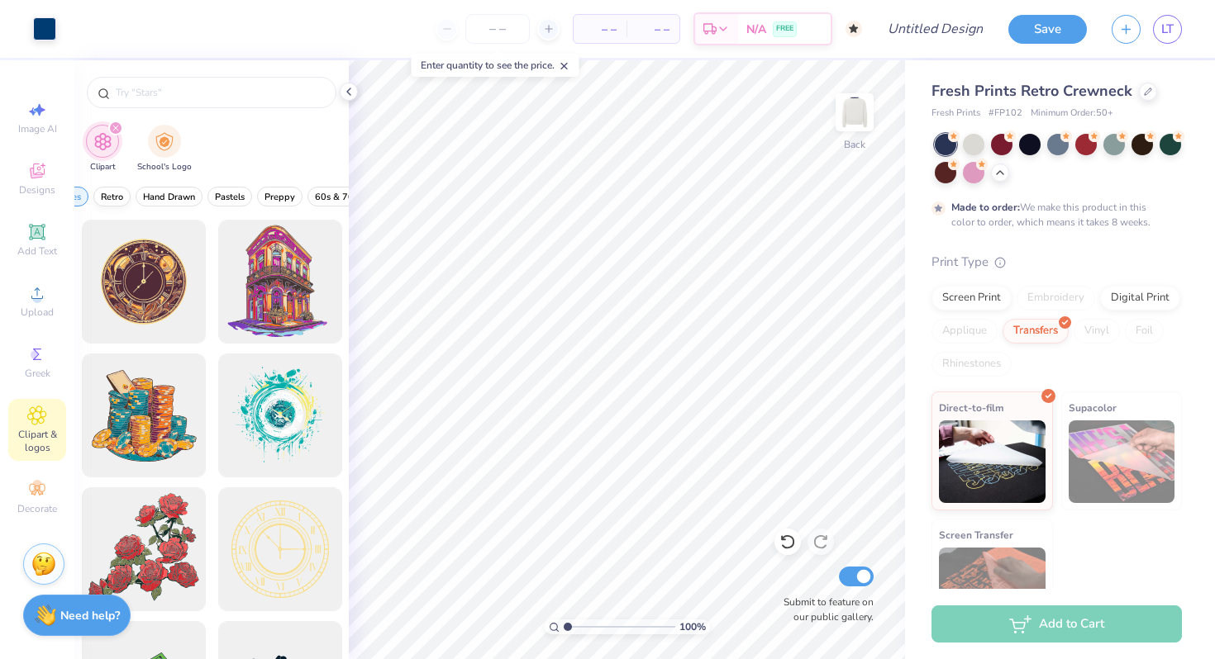
click at [117, 201] on span "Retro" at bounding box center [112, 197] width 22 height 12
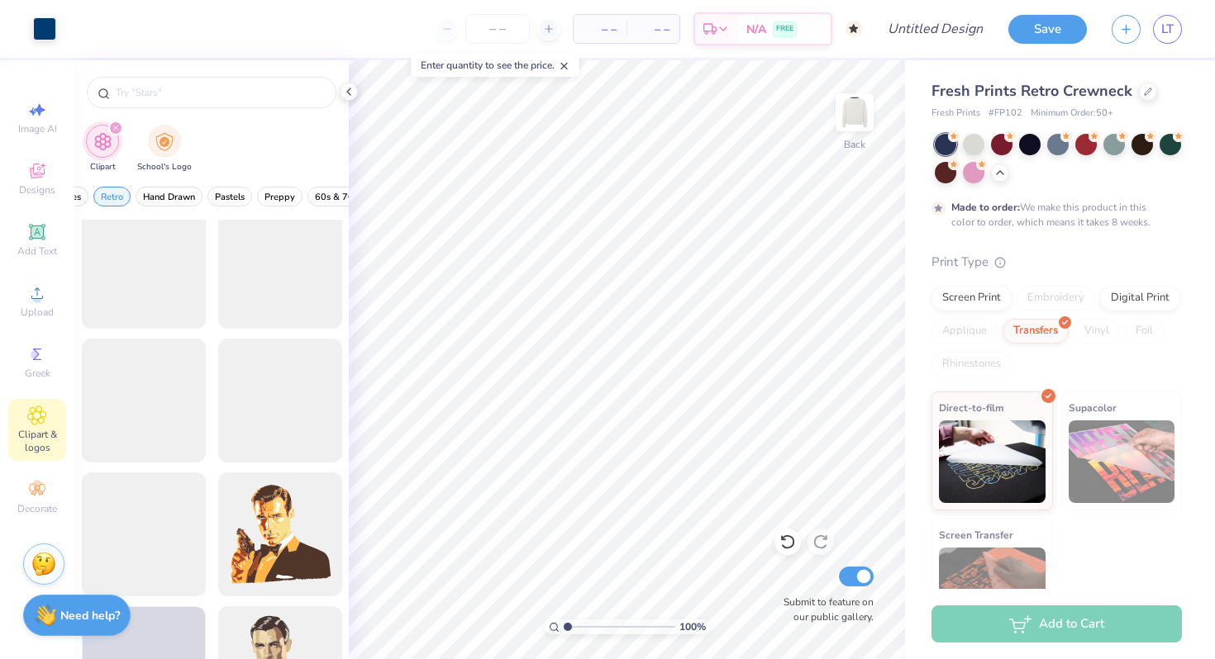
scroll to position [1757, 0]
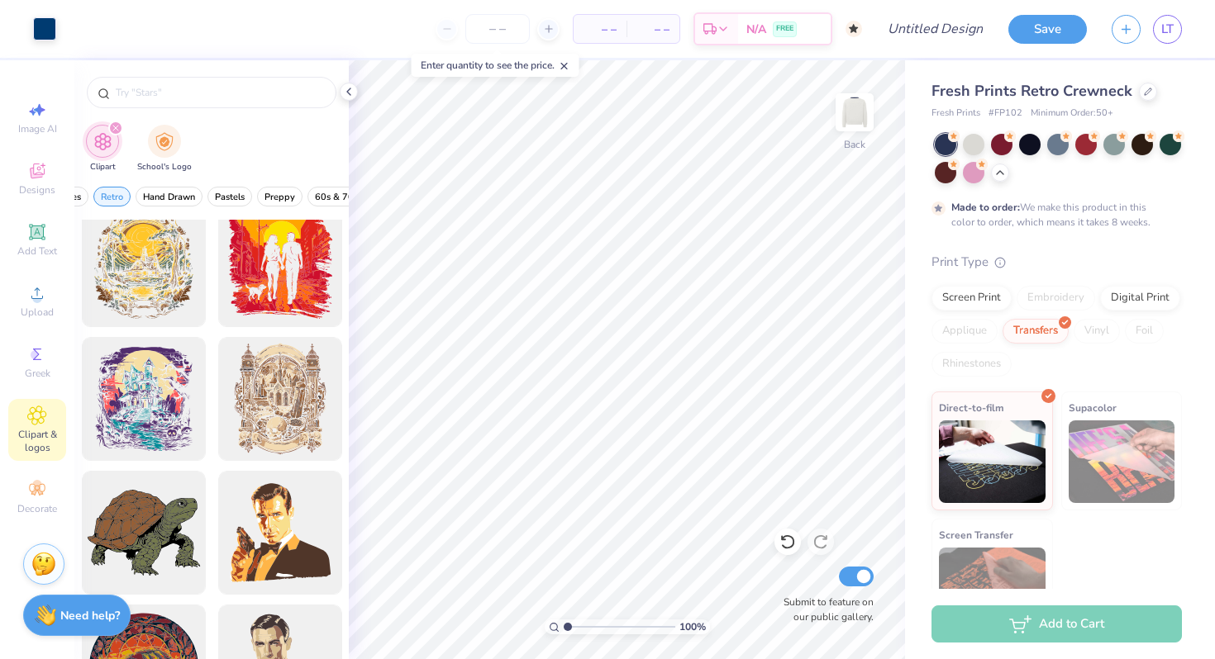
click at [113, 132] on div "filter for Clipart" at bounding box center [115, 128] width 15 height 15
click at [114, 124] on div "filter for Clipart" at bounding box center [115, 128] width 15 height 15
click at [97, 191] on span "All Styles" at bounding box center [115, 197] width 40 height 12
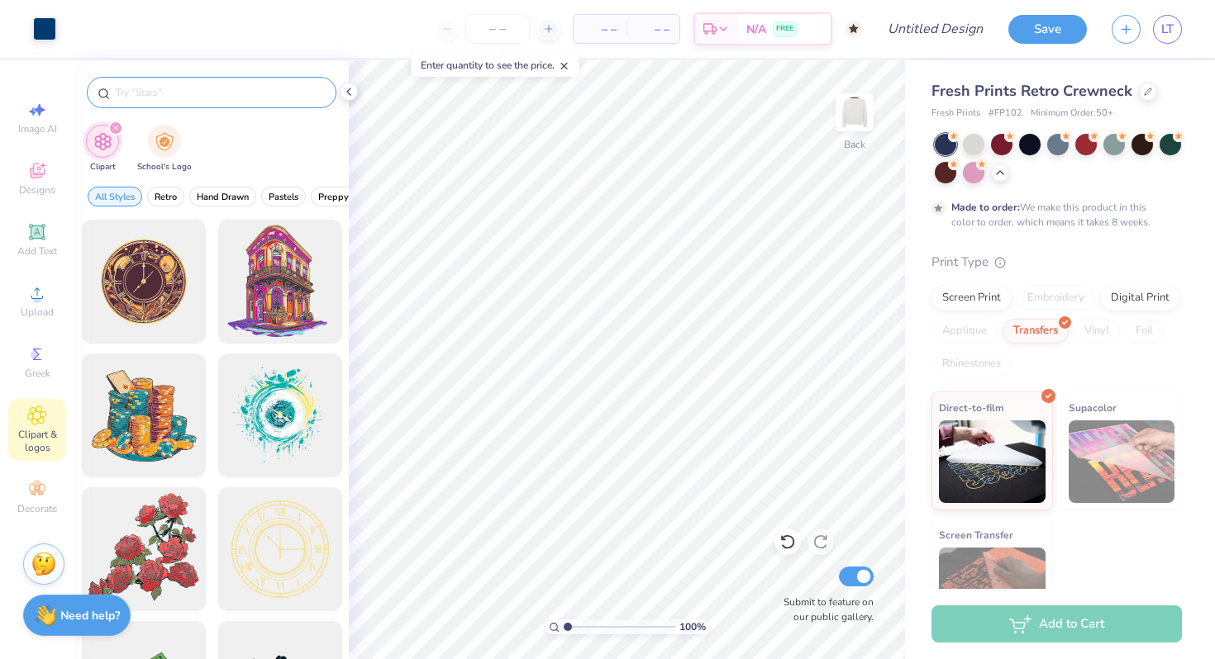
click at [175, 90] on input "text" at bounding box center [220, 92] width 212 height 17
type input "bake"
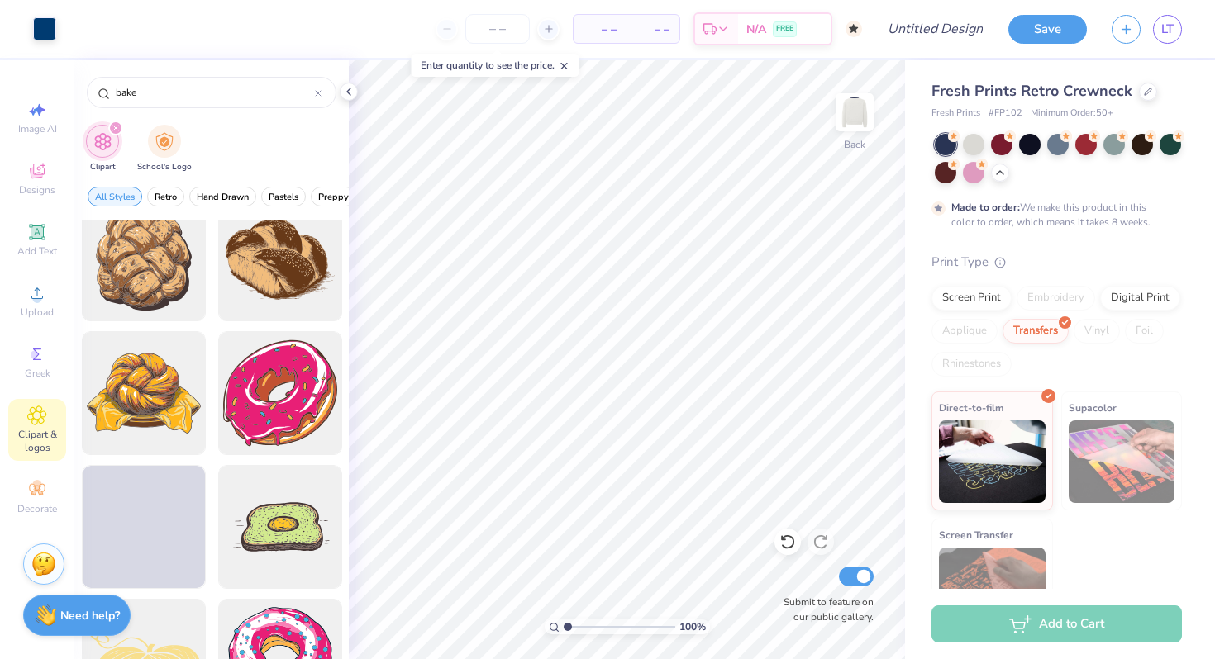
scroll to position [825, 0]
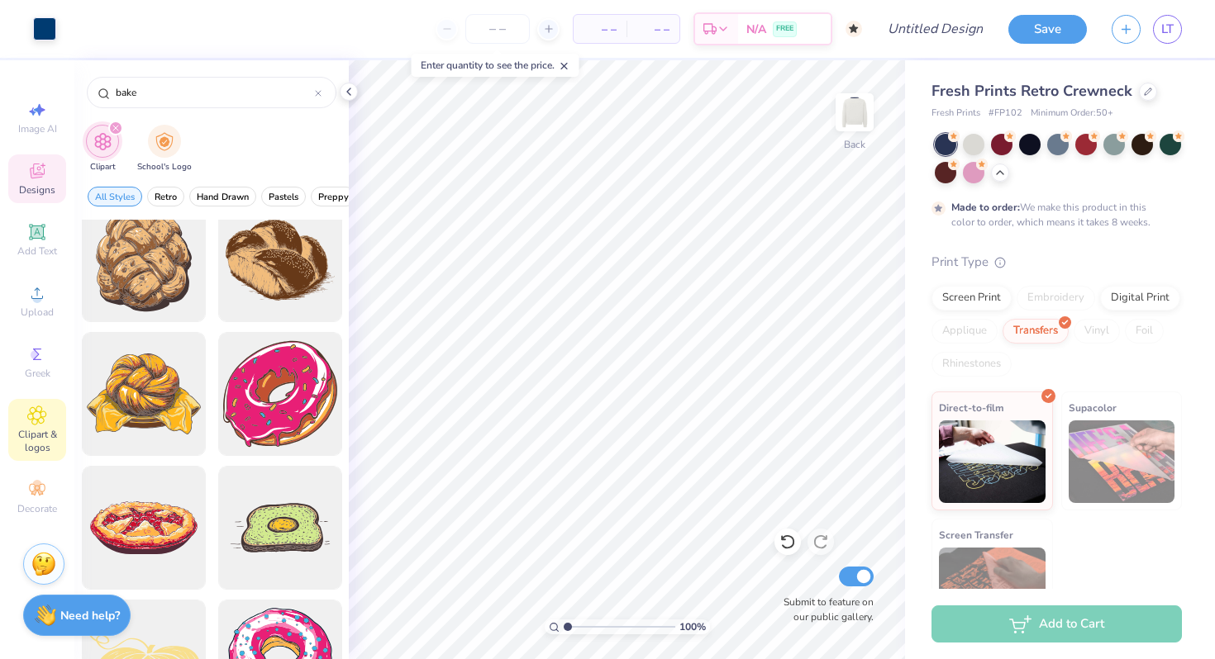
click at [40, 169] on icon at bounding box center [37, 171] width 20 height 20
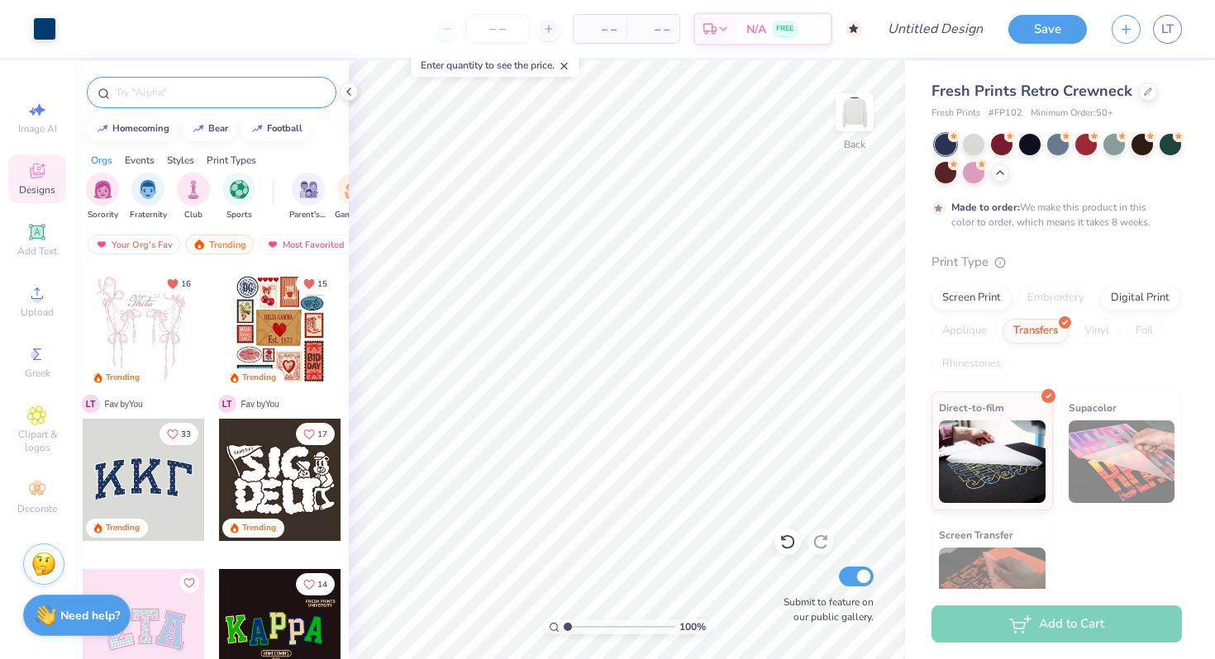
click at [173, 104] on div at bounding box center [212, 92] width 250 height 31
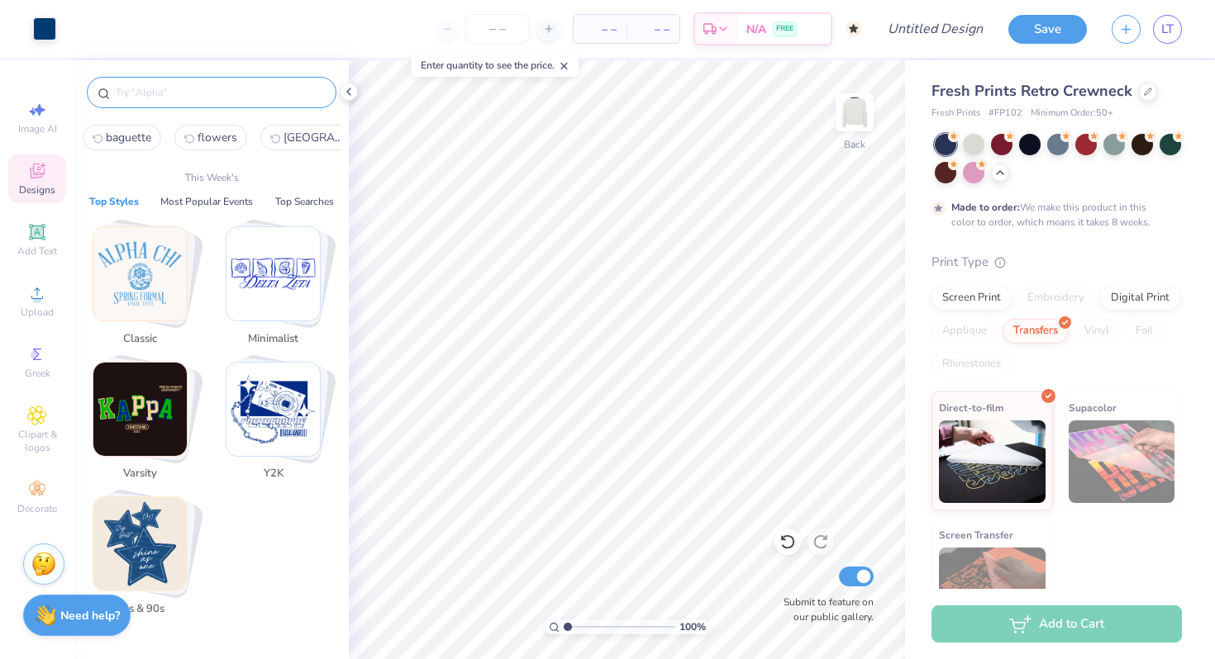
click at [174, 90] on input "text" at bounding box center [220, 92] width 212 height 17
click at [202, 96] on input "text" at bounding box center [220, 92] width 212 height 17
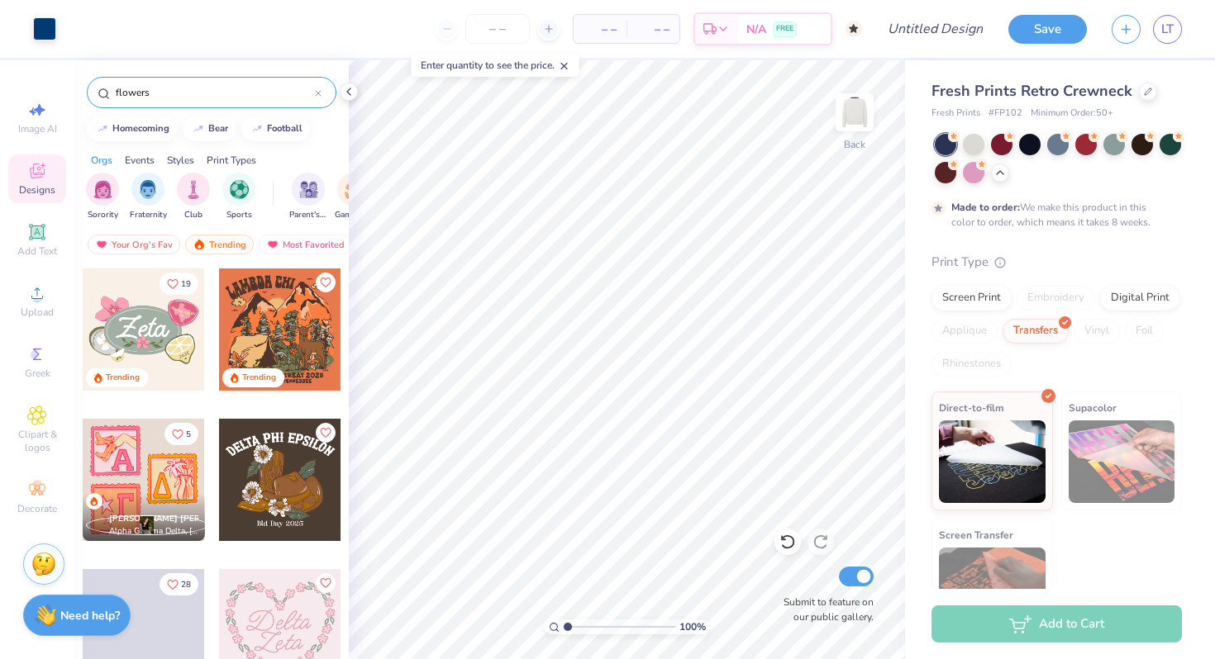
type input "flowers"
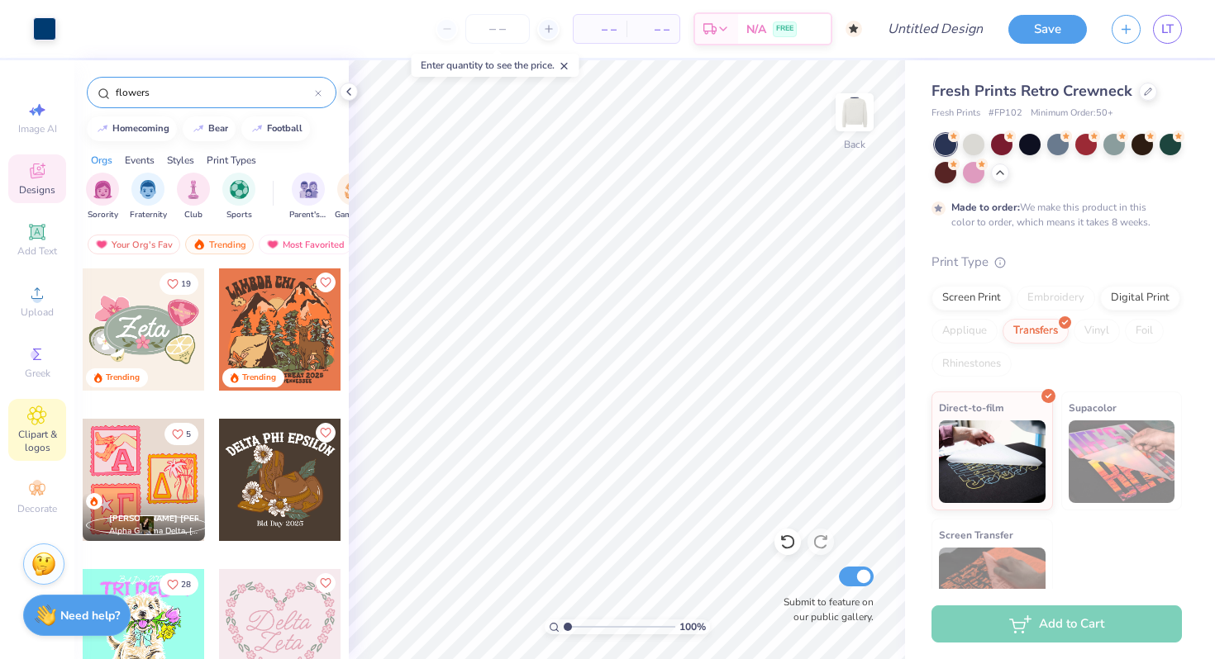
click at [54, 417] on div "Clipart & logos" at bounding box center [37, 430] width 58 height 62
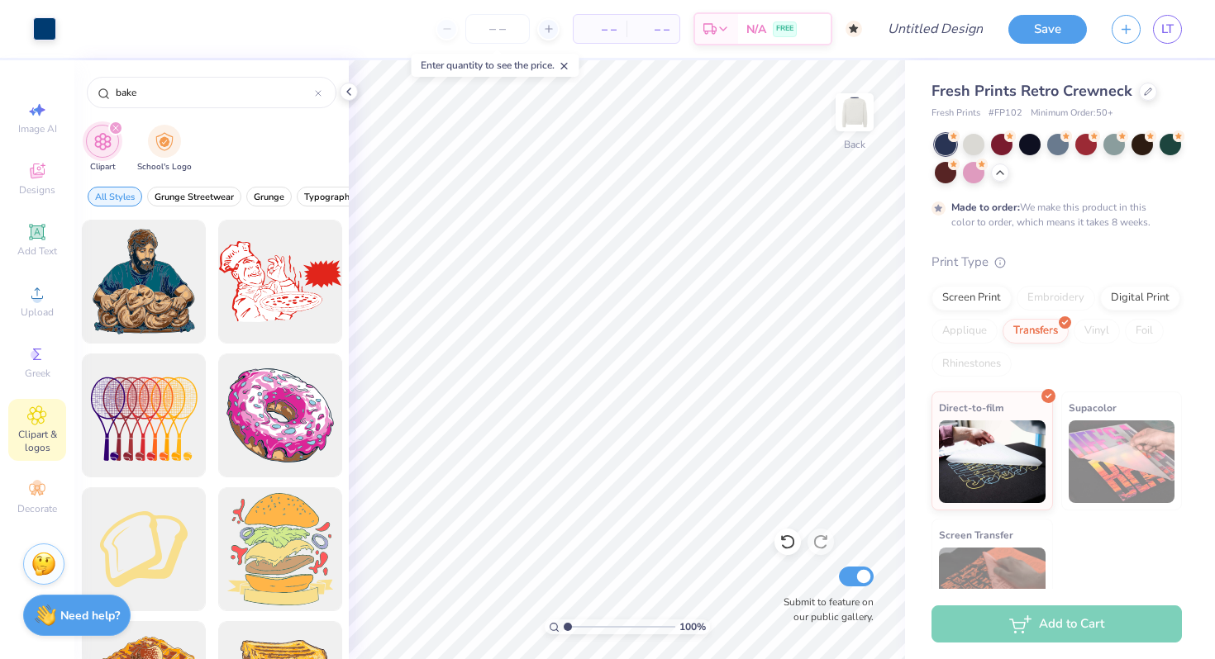
drag, startPoint x: 138, startPoint y: 94, endPoint x: 76, endPoint y: 88, distance: 62.2
click at [74, 89] on div "Art colors – – Per Item – – Total Est. Delivery N/A FREE Design Title Save LT I…" at bounding box center [607, 329] width 1215 height 659
type input "notre dame"
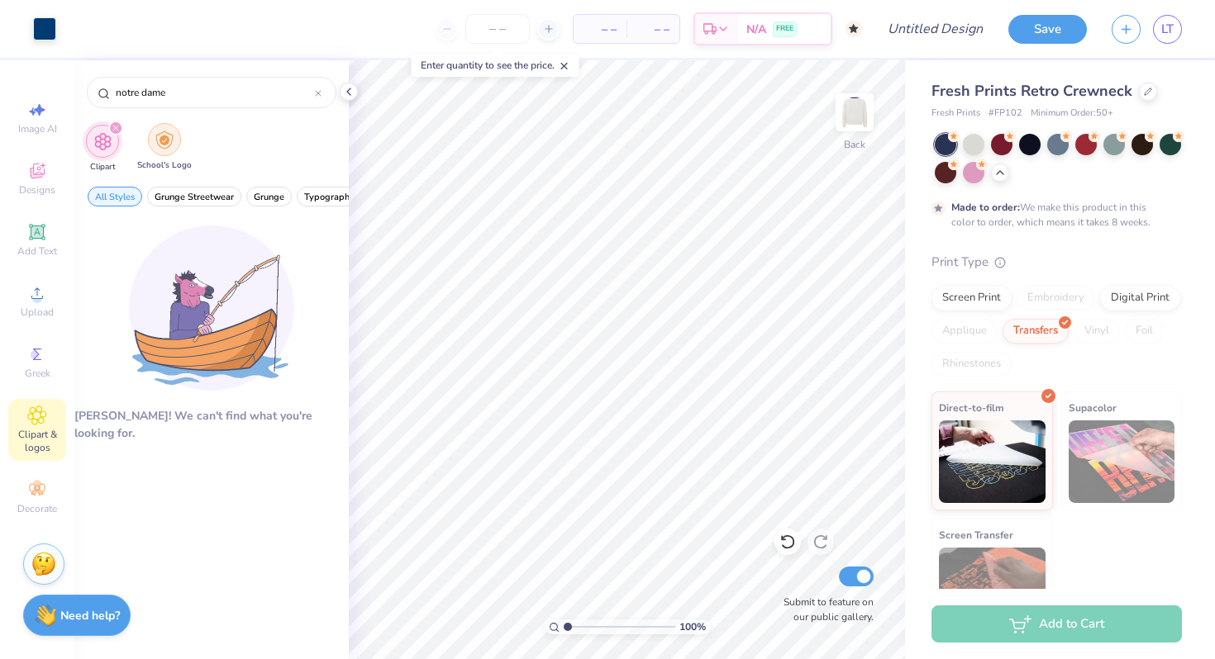
click at [157, 142] on img "filter for School's Logo" at bounding box center [164, 140] width 18 height 19
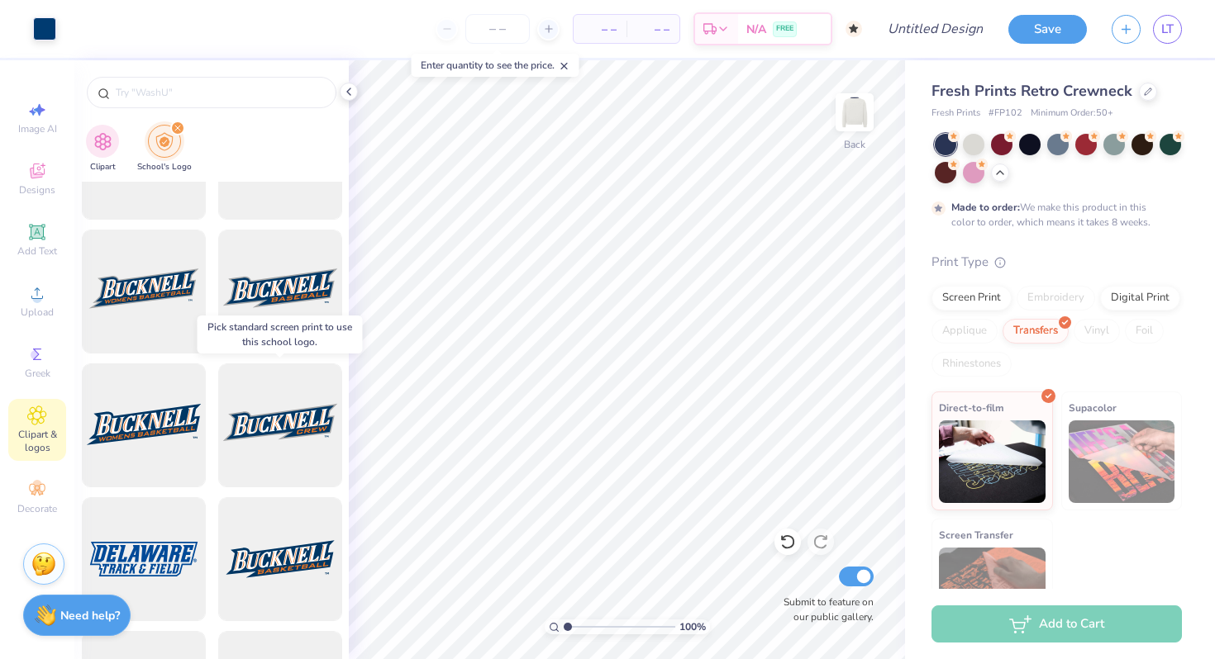
scroll to position [1505, 0]
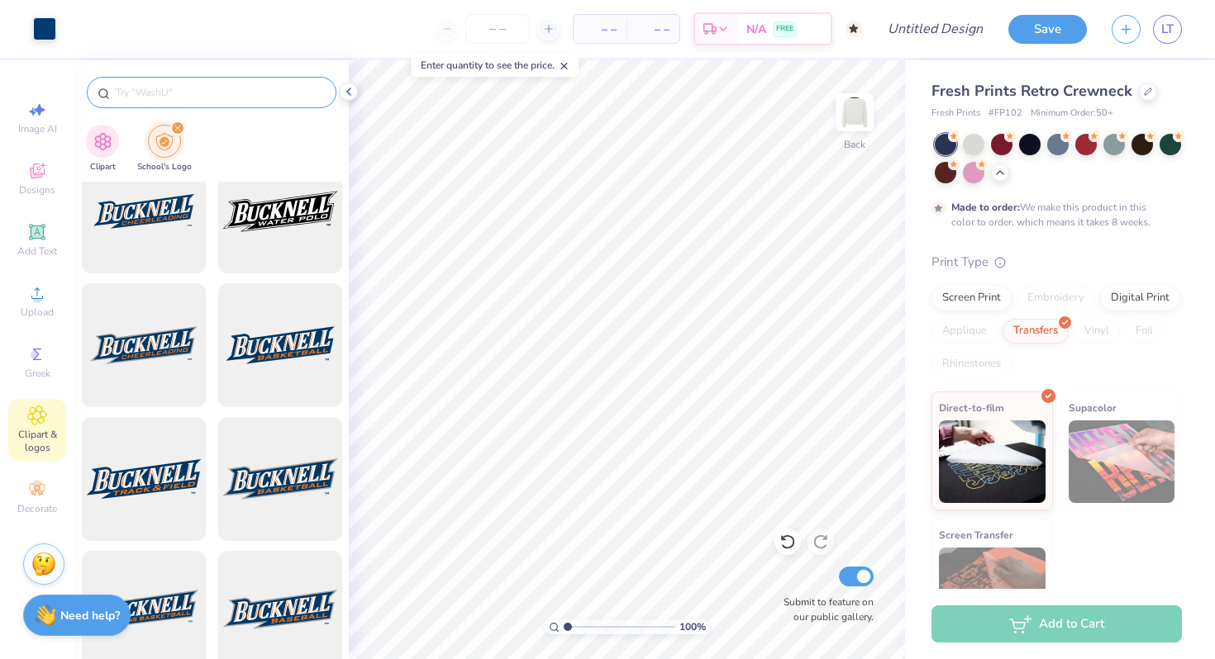
click at [166, 88] on input "text" at bounding box center [220, 92] width 212 height 17
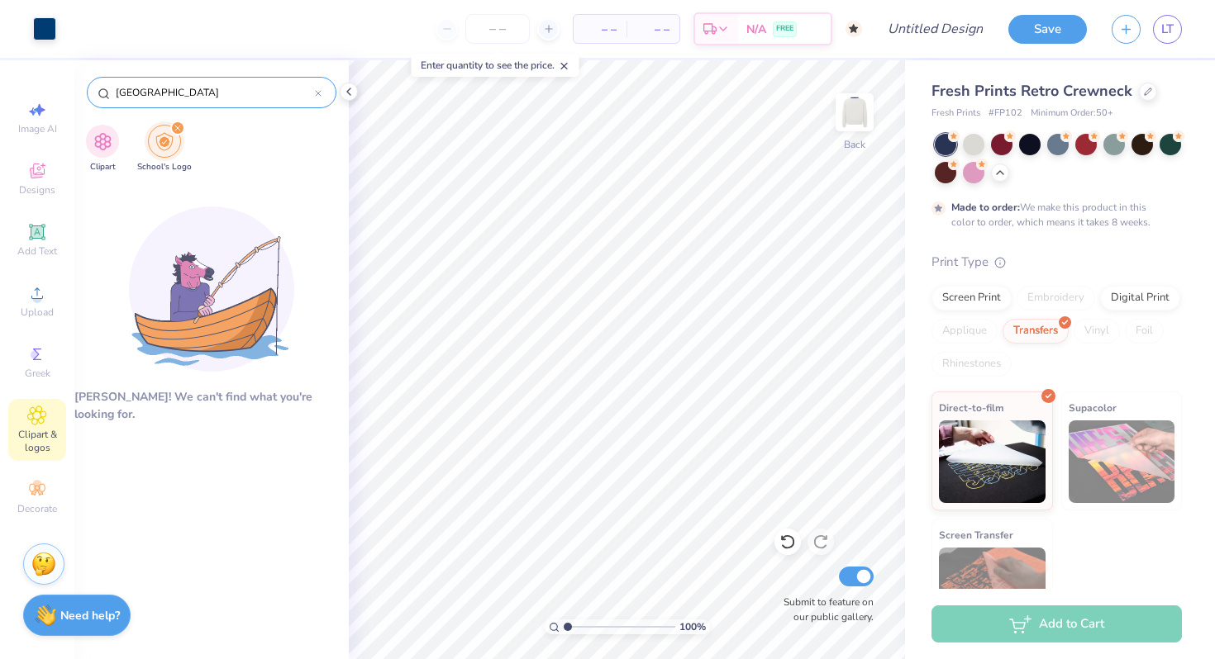
type input "Notre Dame"
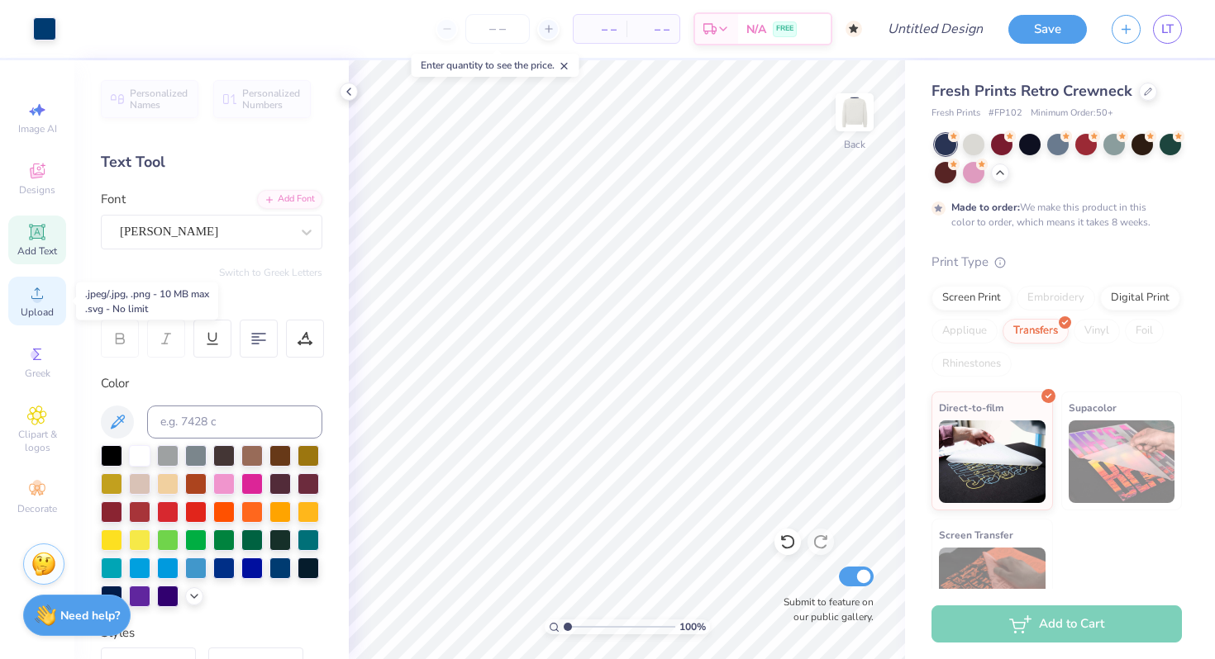
click at [31, 299] on icon at bounding box center [37, 293] width 20 height 20
click at [34, 306] on span "Upload" at bounding box center [37, 312] width 33 height 13
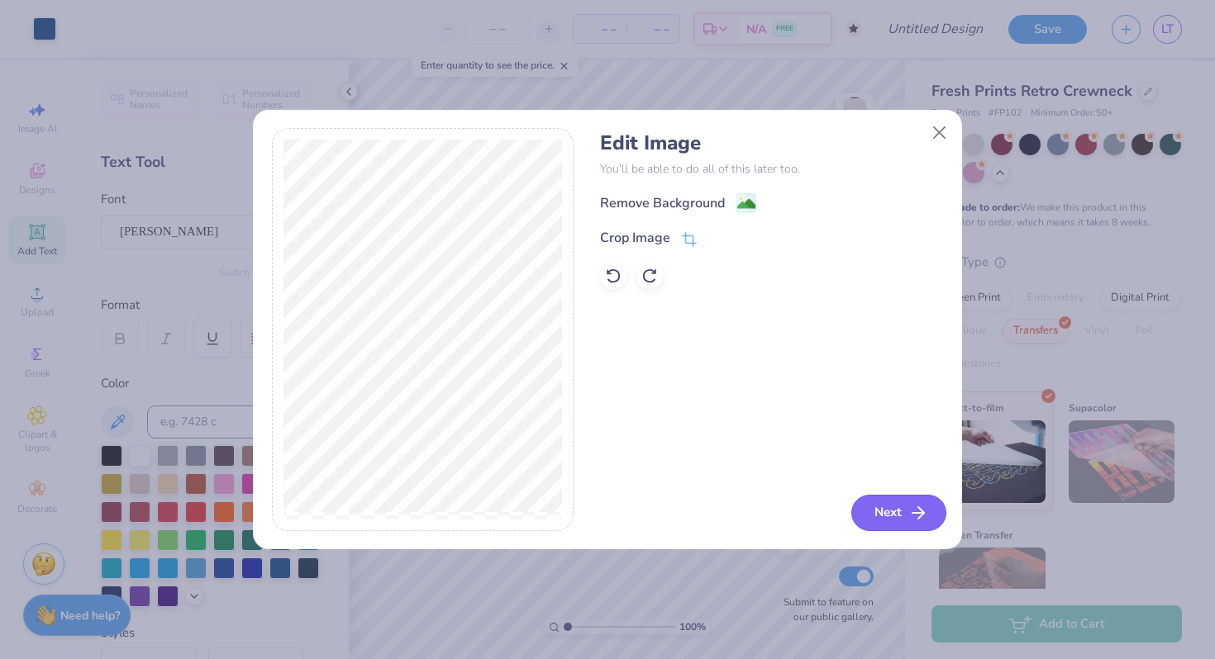
click at [905, 511] on button "Next" at bounding box center [898, 513] width 95 height 36
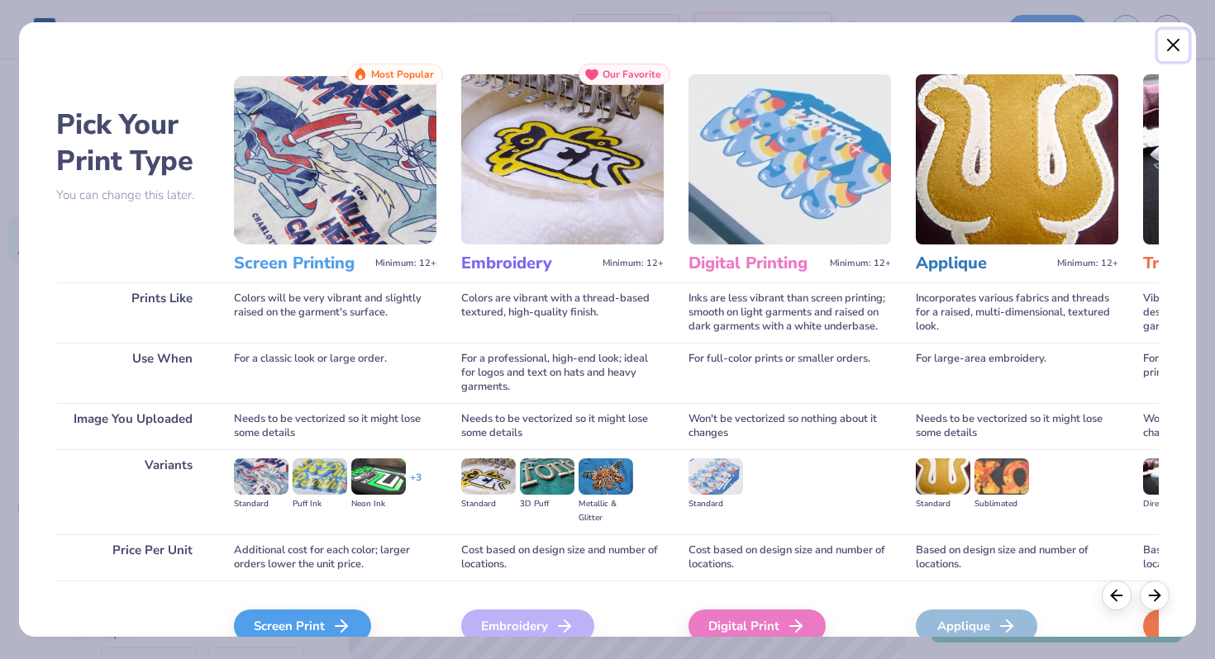
click at [1178, 34] on button "Close" at bounding box center [1173, 45] width 31 height 31
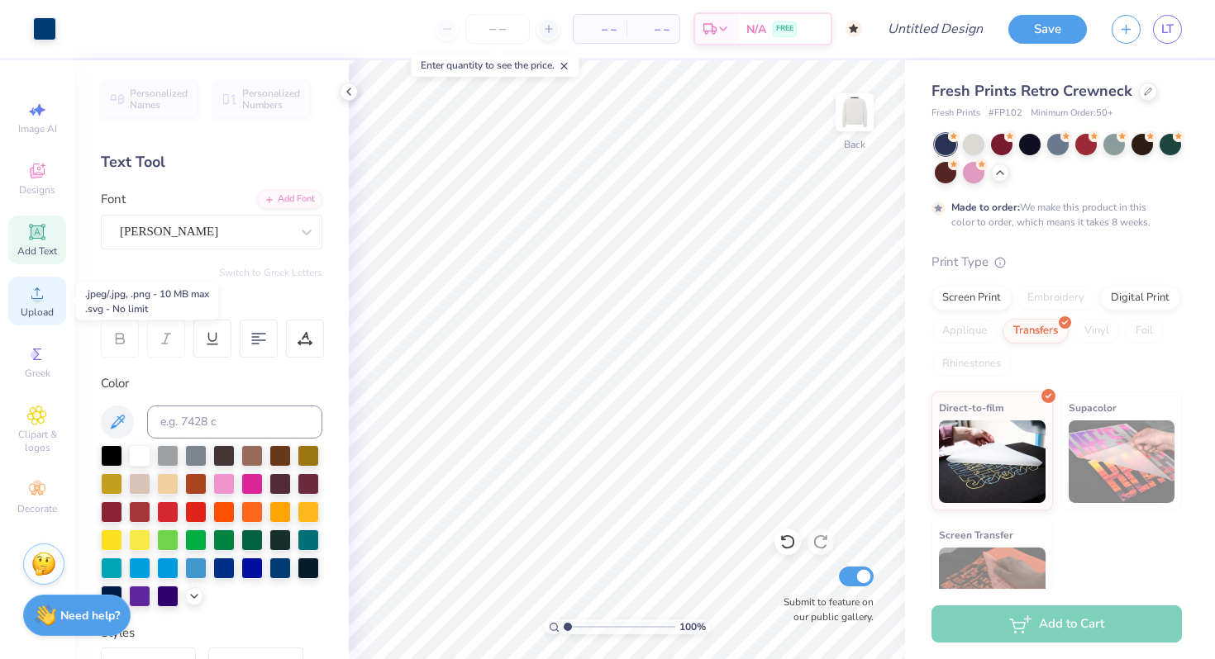
click at [38, 319] on div "Upload" at bounding box center [37, 301] width 58 height 49
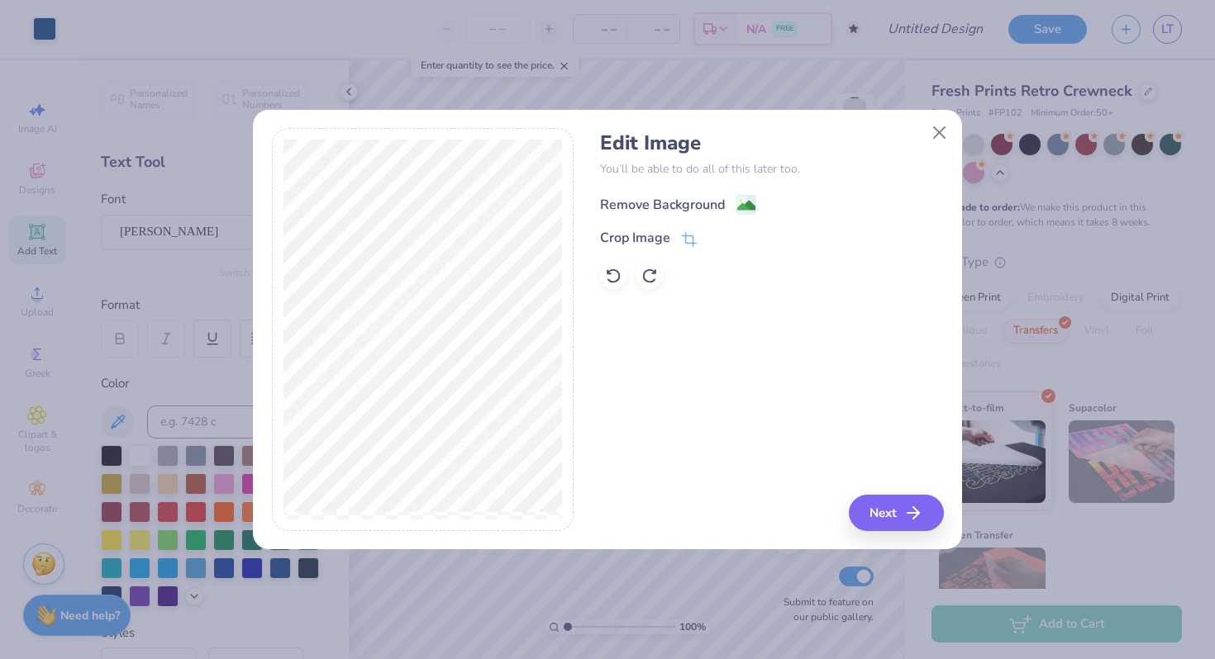
click at [744, 206] on image at bounding box center [746, 206] width 18 height 18
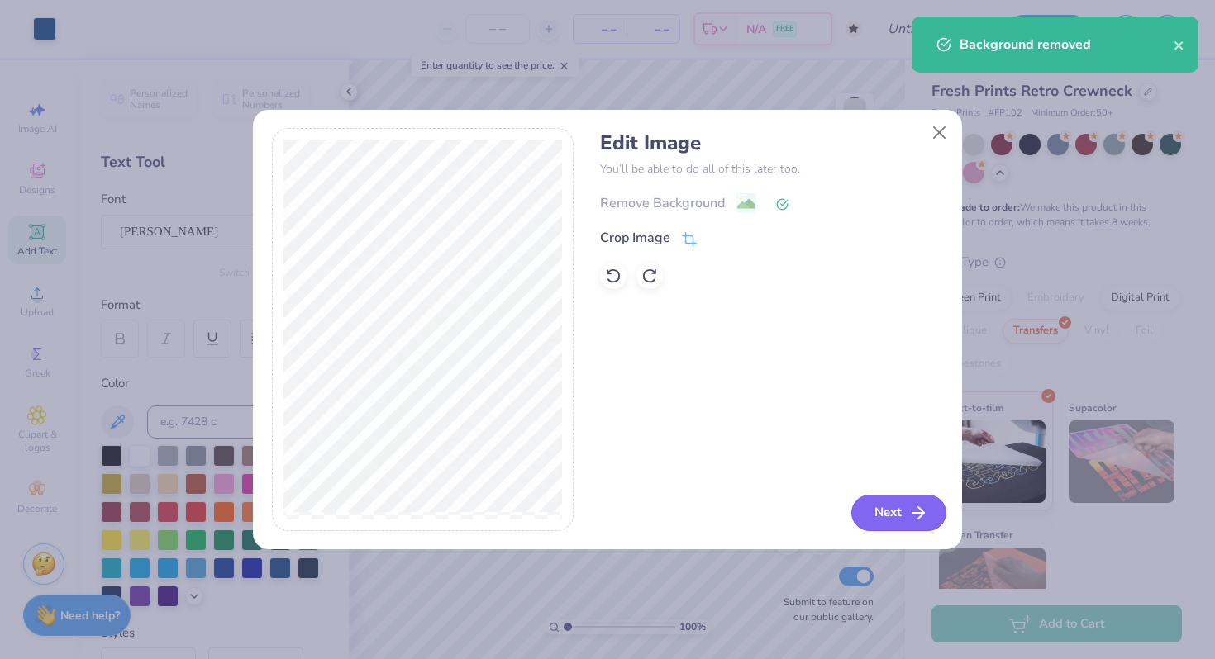
click at [903, 520] on button "Next" at bounding box center [898, 513] width 95 height 36
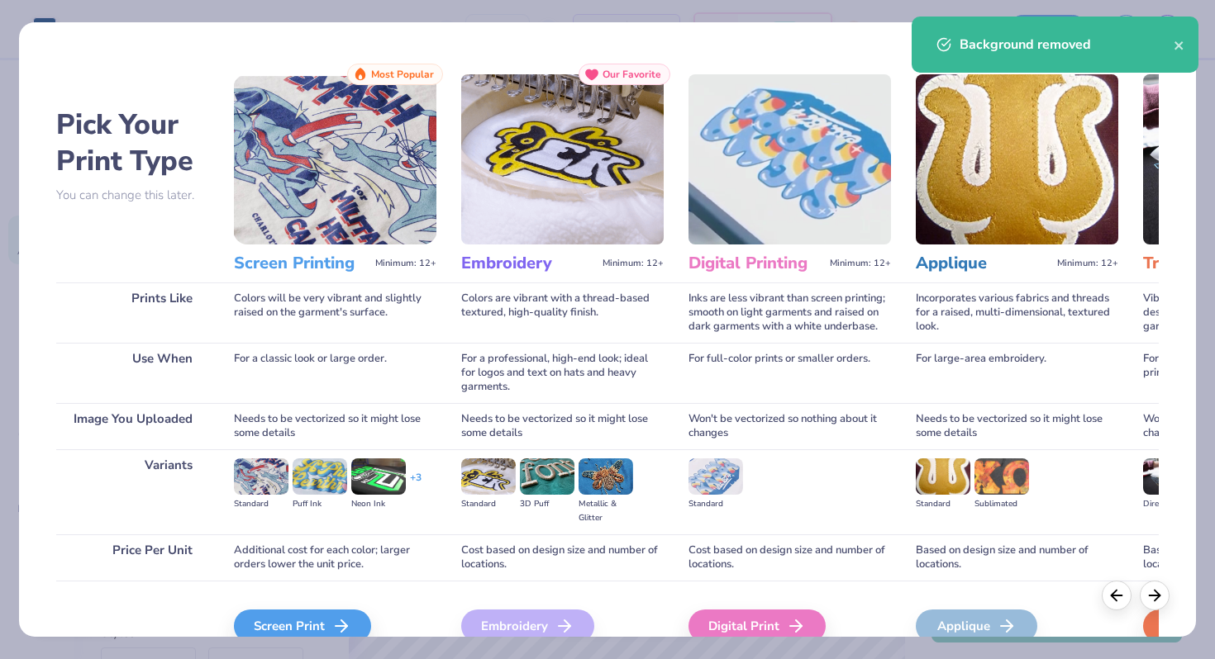
click at [1199, 29] on div "Background removed" at bounding box center [1054, 50] width 293 height 75
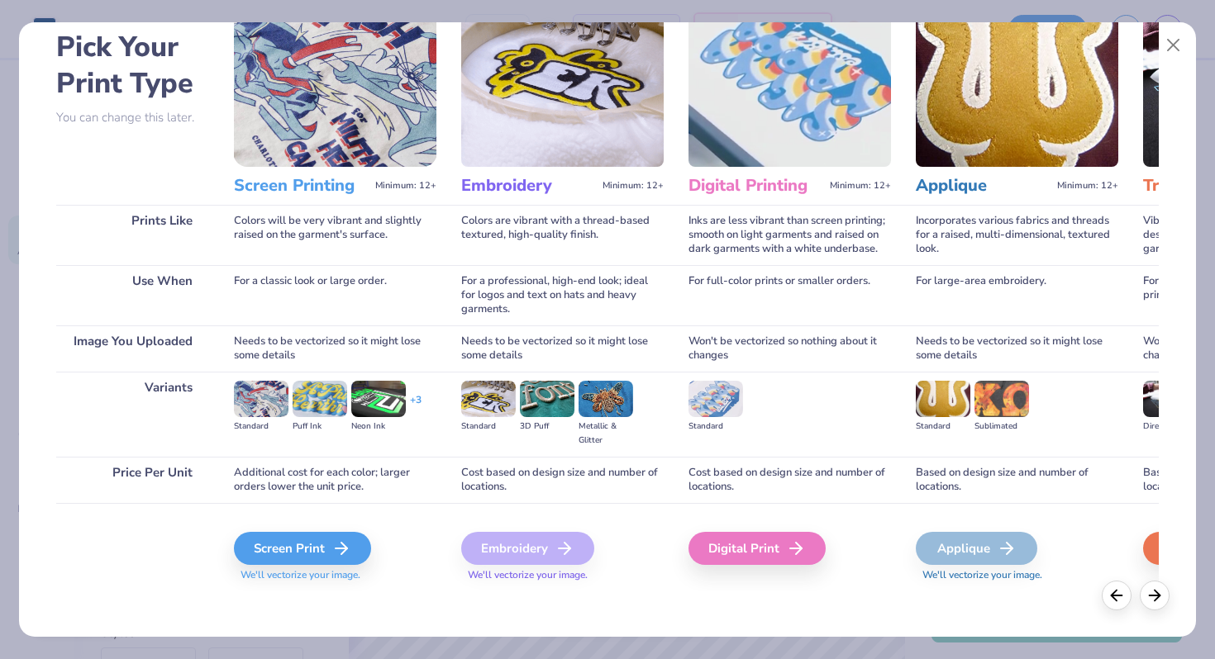
scroll to position [82, 0]
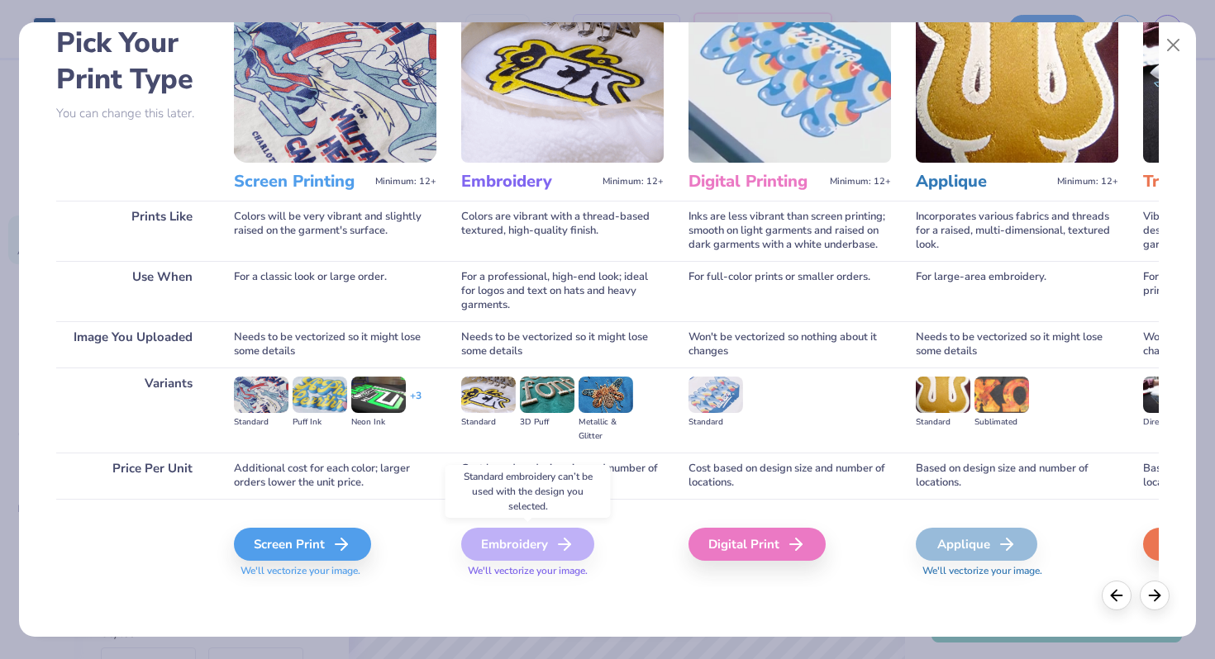
click at [546, 534] on div "Embroidery" at bounding box center [527, 544] width 133 height 33
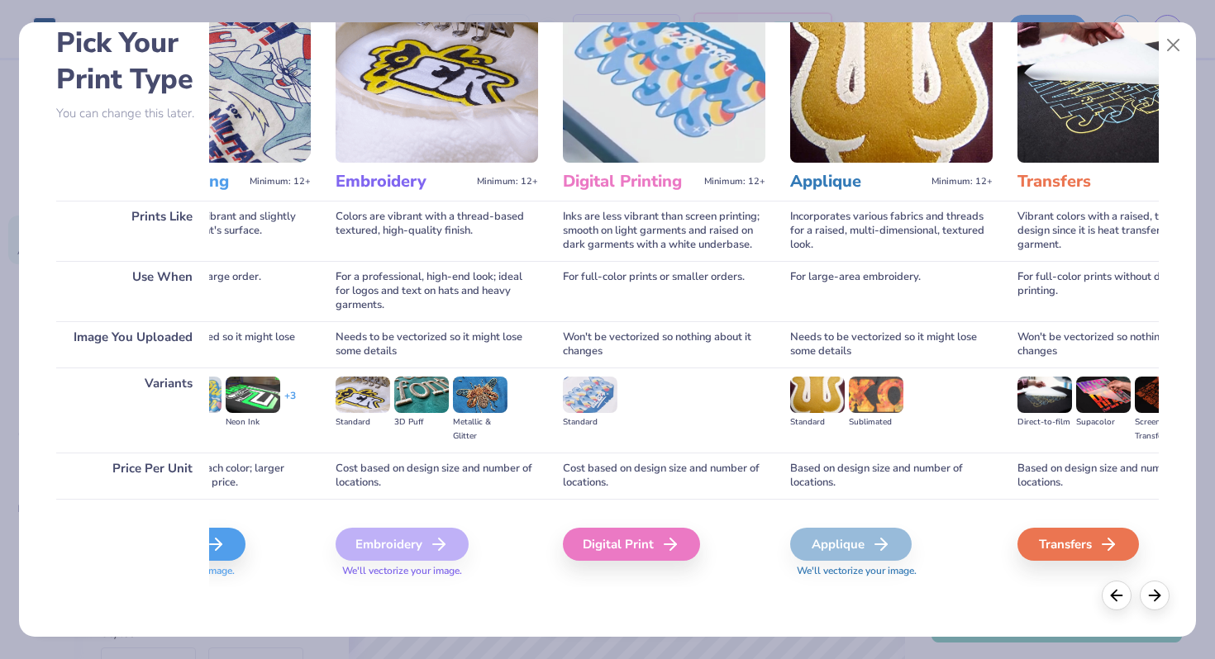
scroll to position [0, 0]
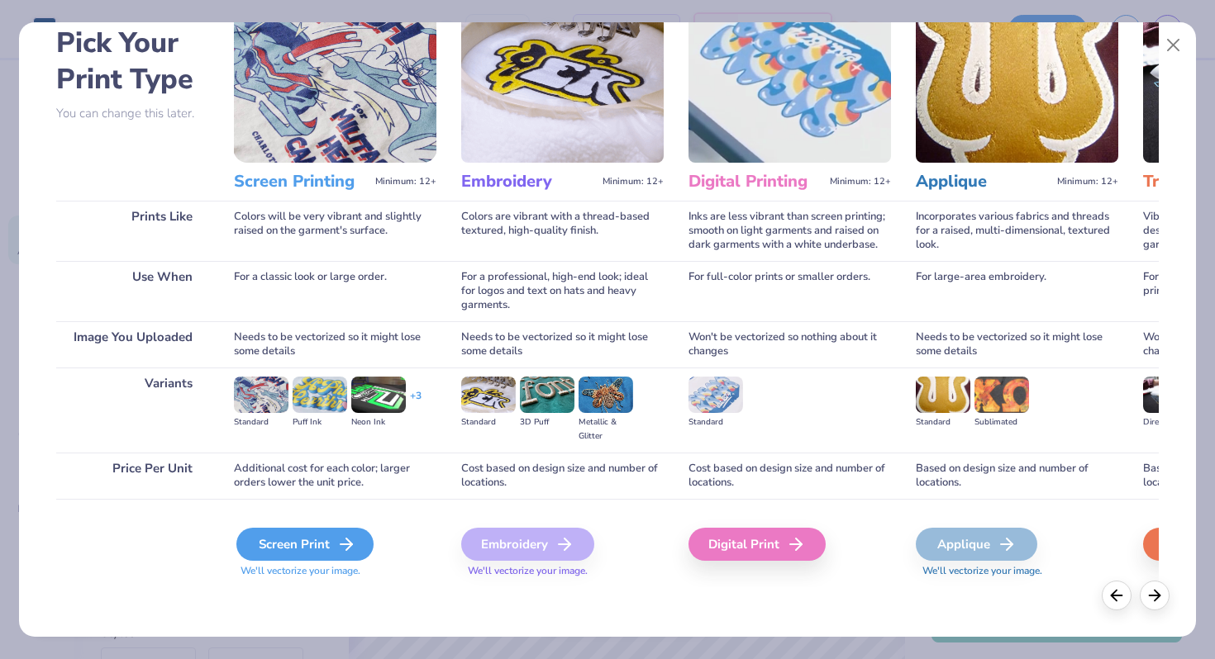
click at [322, 540] on div "Screen Print" at bounding box center [304, 544] width 137 height 33
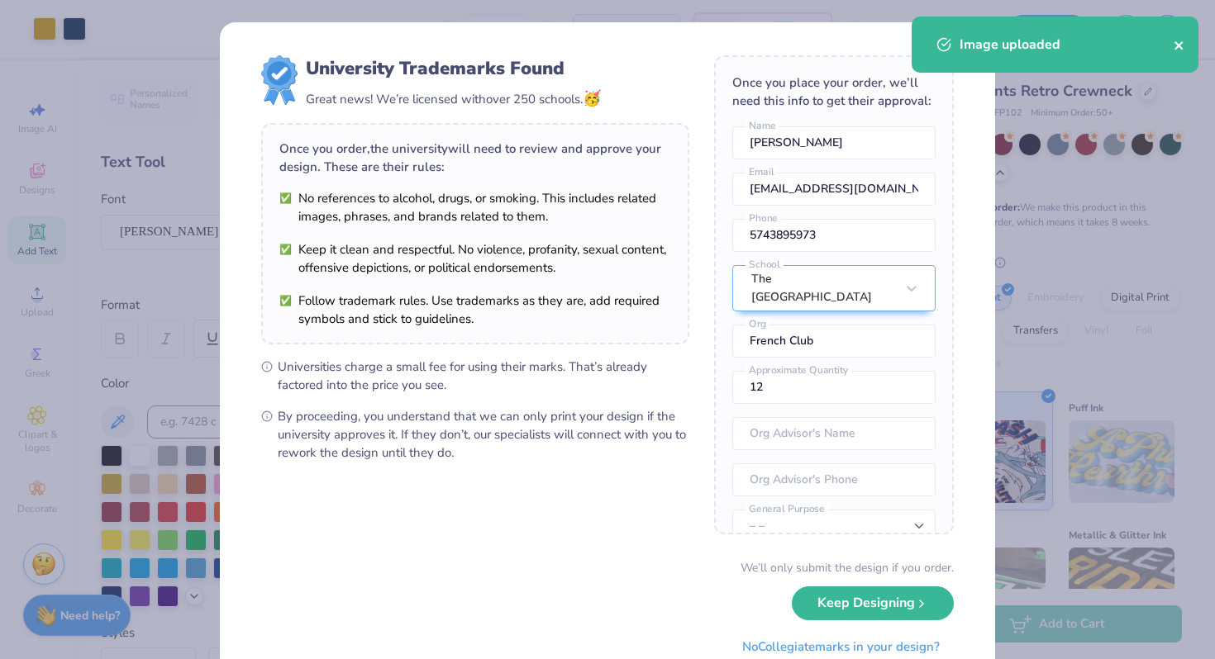
click at [1173, 36] on button "close" at bounding box center [1179, 45] width 12 height 20
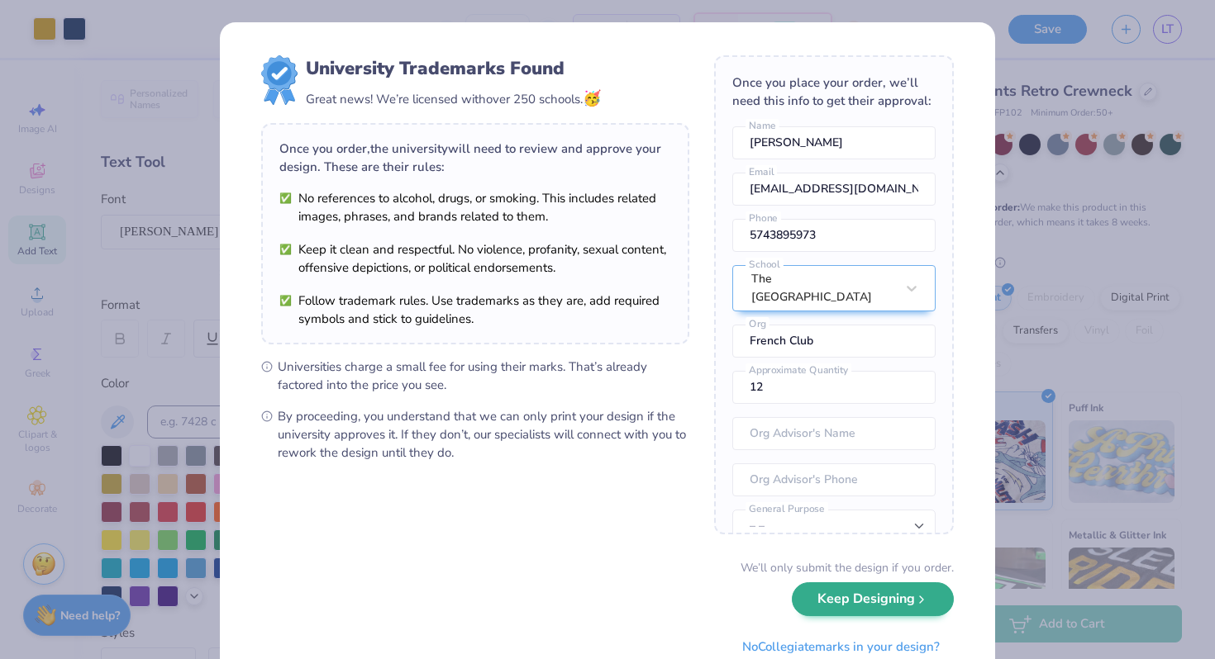
scroll to position [59, 0]
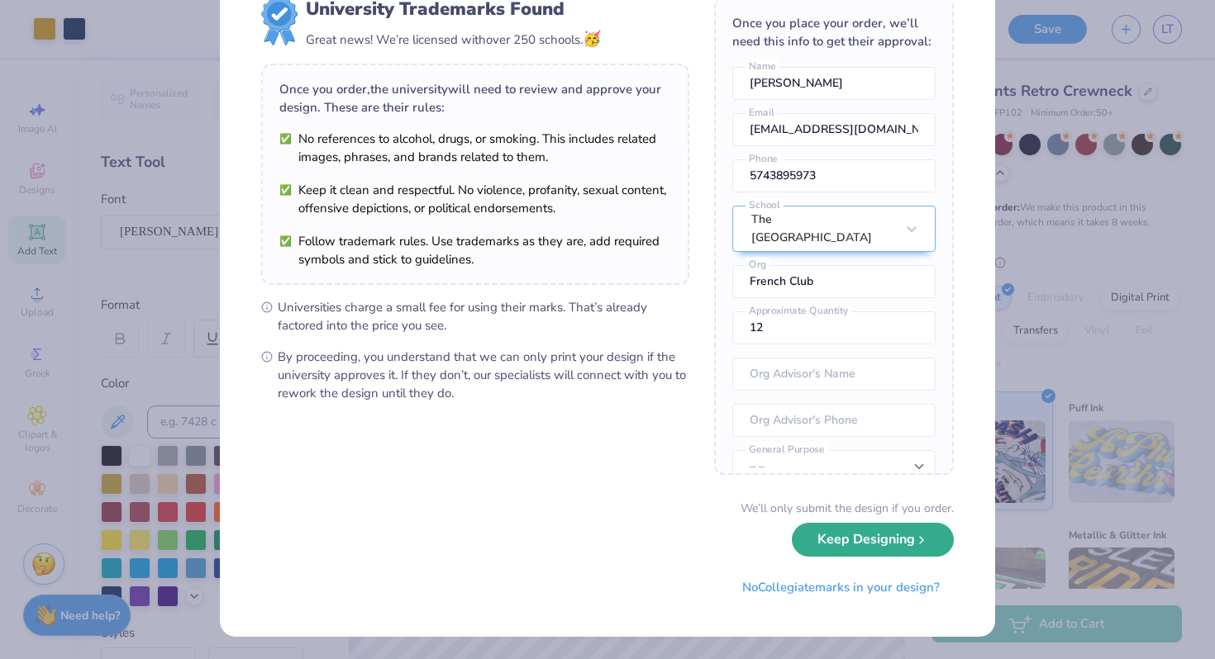
click at [908, 536] on button "Keep Designing" at bounding box center [873, 540] width 162 height 34
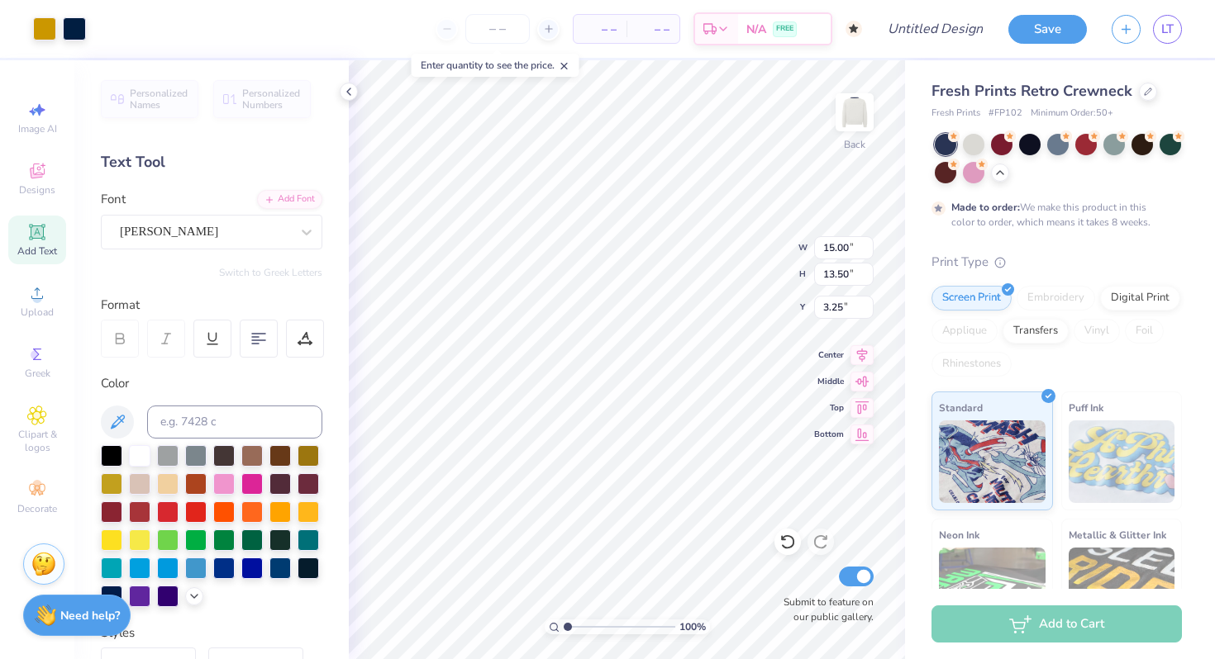
click at [1066, 293] on div "Embroidery" at bounding box center [1055, 298] width 78 height 25
type input "6.58"
type input "5.92"
type input "6.38"
type input "6.58"
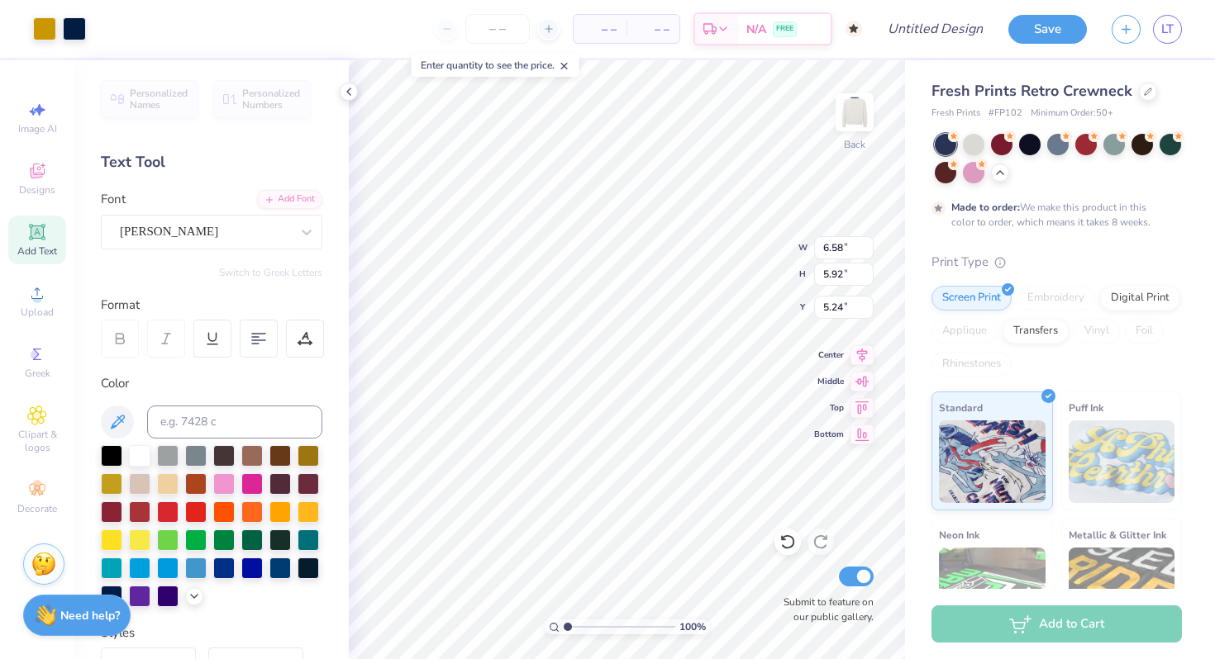
type input "5.92"
type input "7.70"
type input "7.71"
type input "6.93"
type input "7.23"
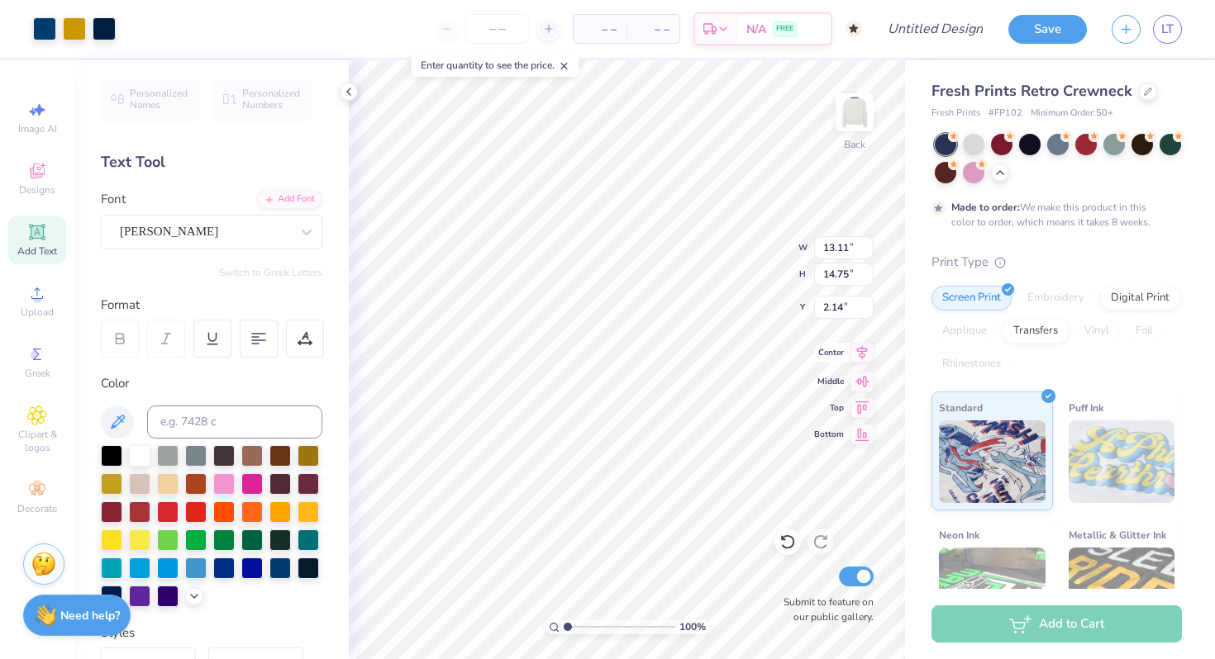
click at [866, 352] on icon at bounding box center [861, 353] width 23 height 20
click at [857, 379] on icon at bounding box center [862, 379] width 14 height 11
type input "2.63"
type input "2.66"
click at [860, 354] on icon at bounding box center [862, 353] width 11 height 14
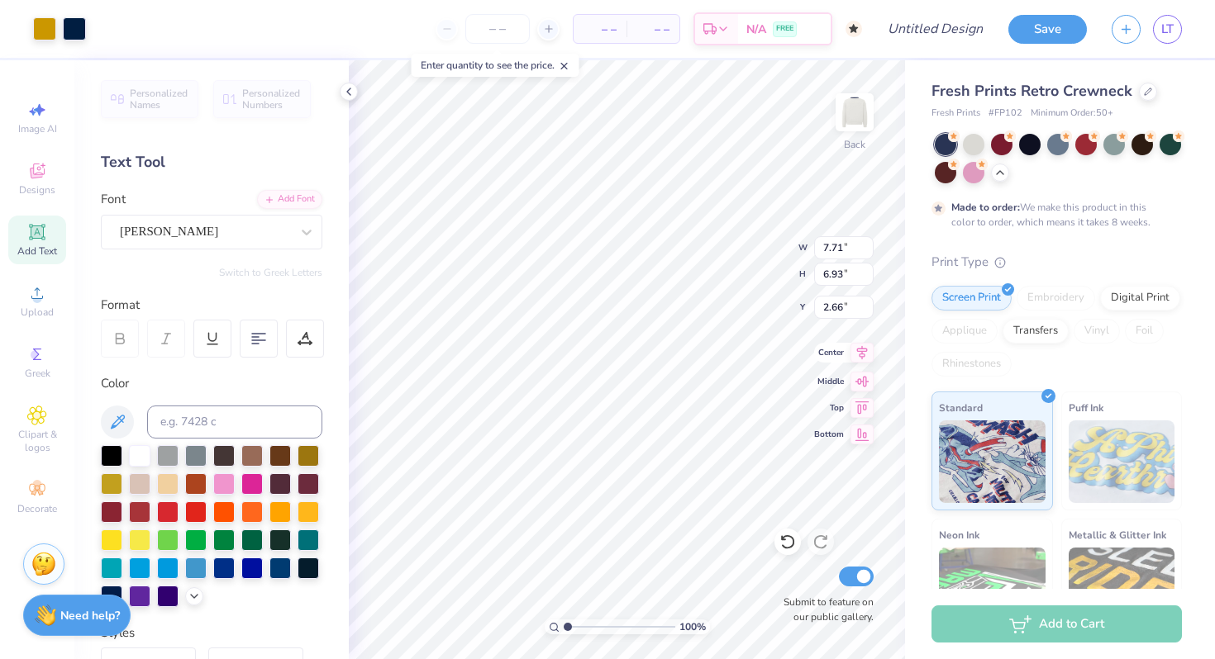
type input "7.71"
type input "6.93"
type input "7.03"
click at [863, 357] on icon at bounding box center [861, 353] width 23 height 20
click at [867, 354] on icon at bounding box center [861, 353] width 23 height 20
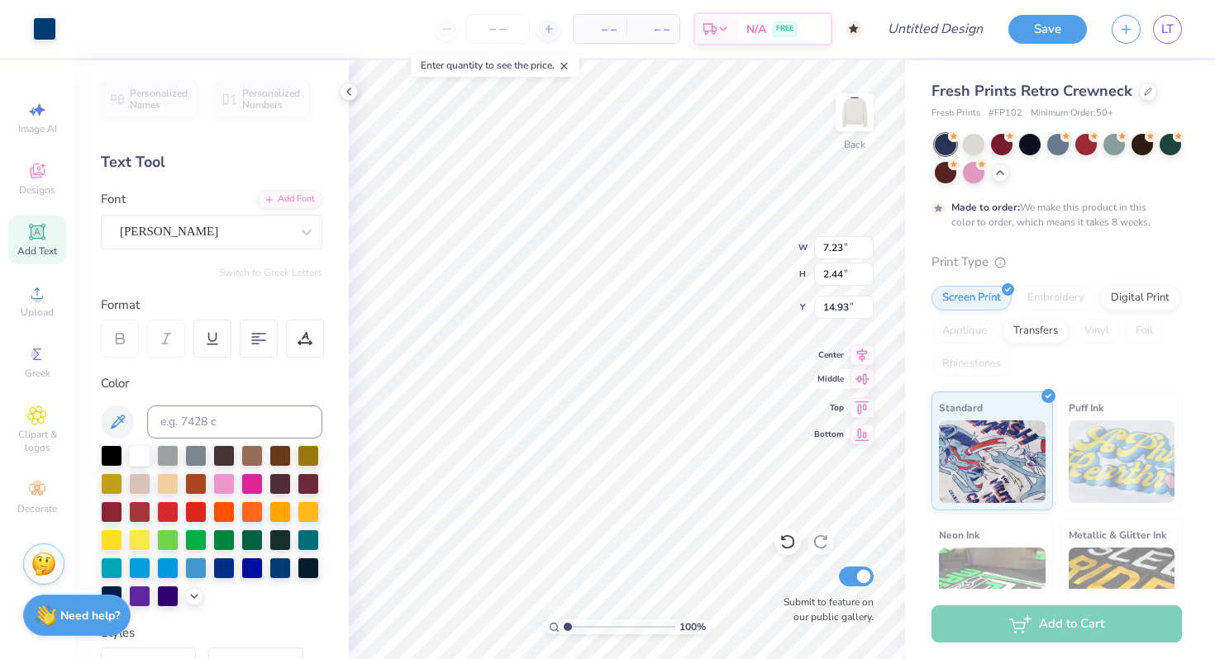
click at [865, 380] on icon at bounding box center [862, 379] width 14 height 11
click at [864, 378] on icon at bounding box center [861, 379] width 23 height 20
click at [863, 357] on icon at bounding box center [861, 355] width 23 height 20
click at [856, 349] on icon at bounding box center [861, 353] width 23 height 20
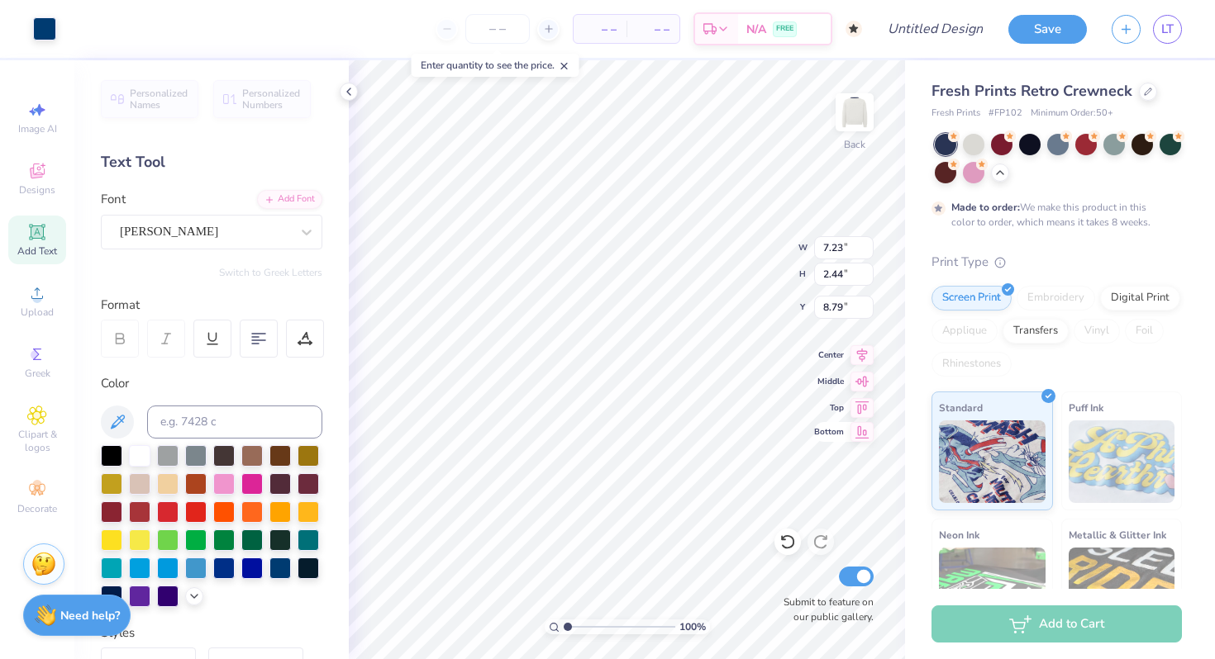
click at [863, 432] on icon at bounding box center [861, 432] width 23 height 20
type input "17.06"
click at [48, 18] on div at bounding box center [44, 27] width 23 height 23
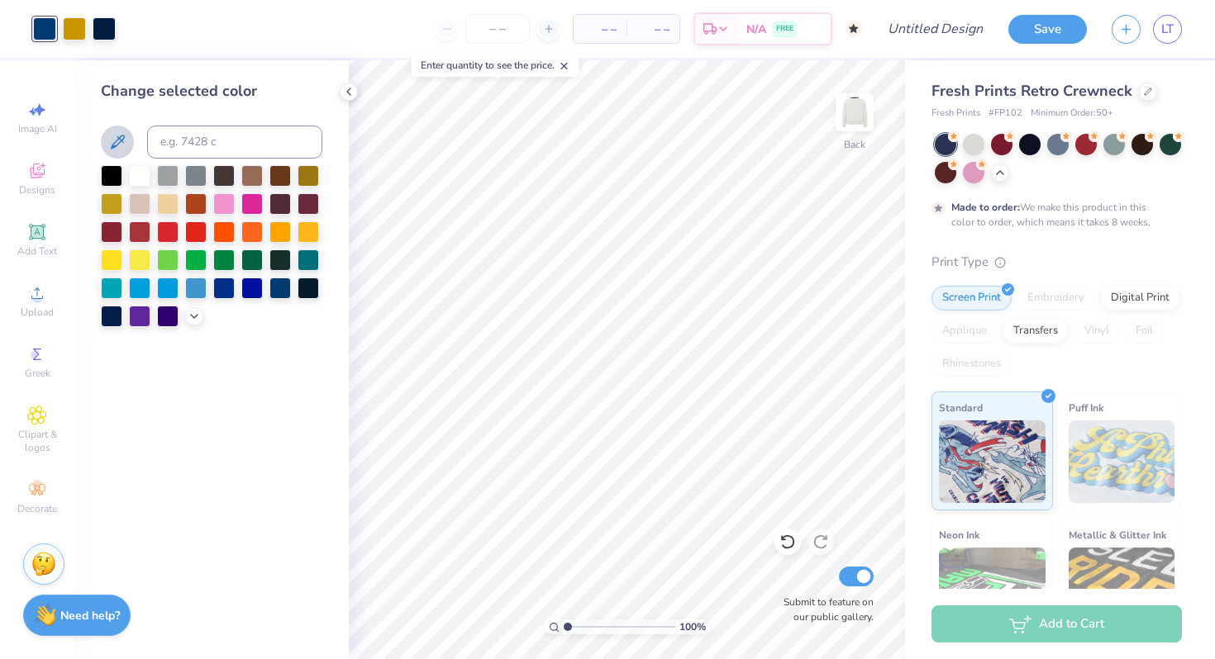
click at [126, 150] on icon at bounding box center [117, 142] width 20 height 20
click at [112, 136] on icon at bounding box center [117, 142] width 20 height 20
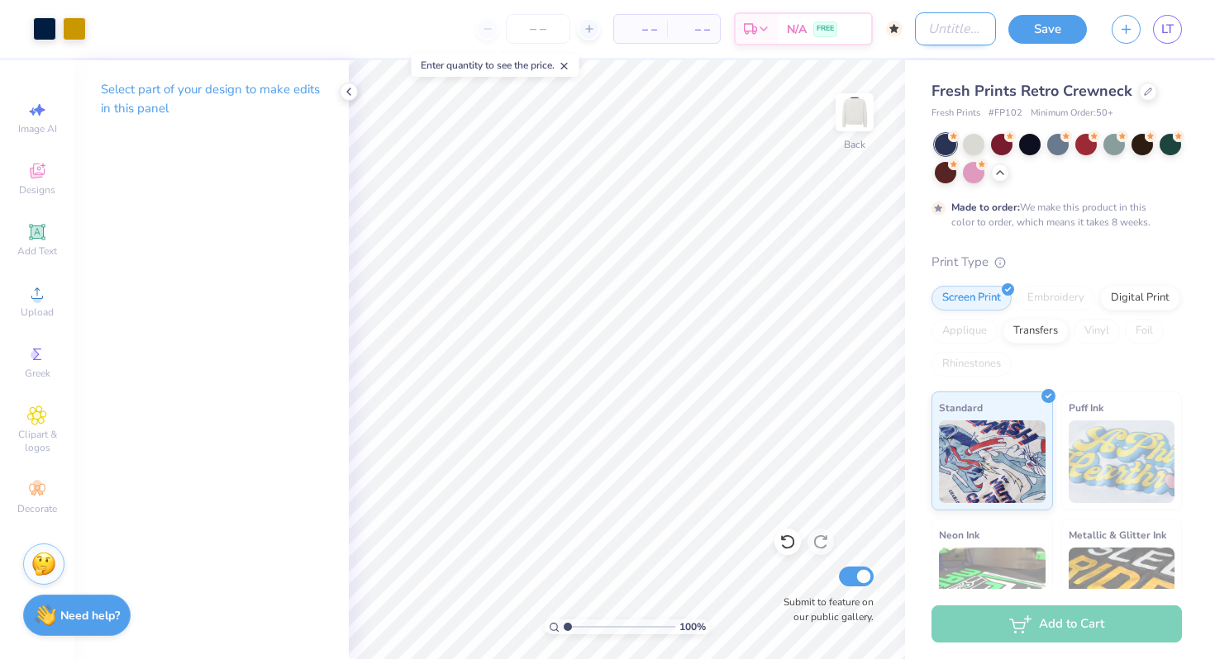
click at [937, 33] on input "Design Title" at bounding box center [955, 28] width 81 height 33
type input "French Hoodie"
click at [1065, 20] on button "Save" at bounding box center [1047, 26] width 78 height 29
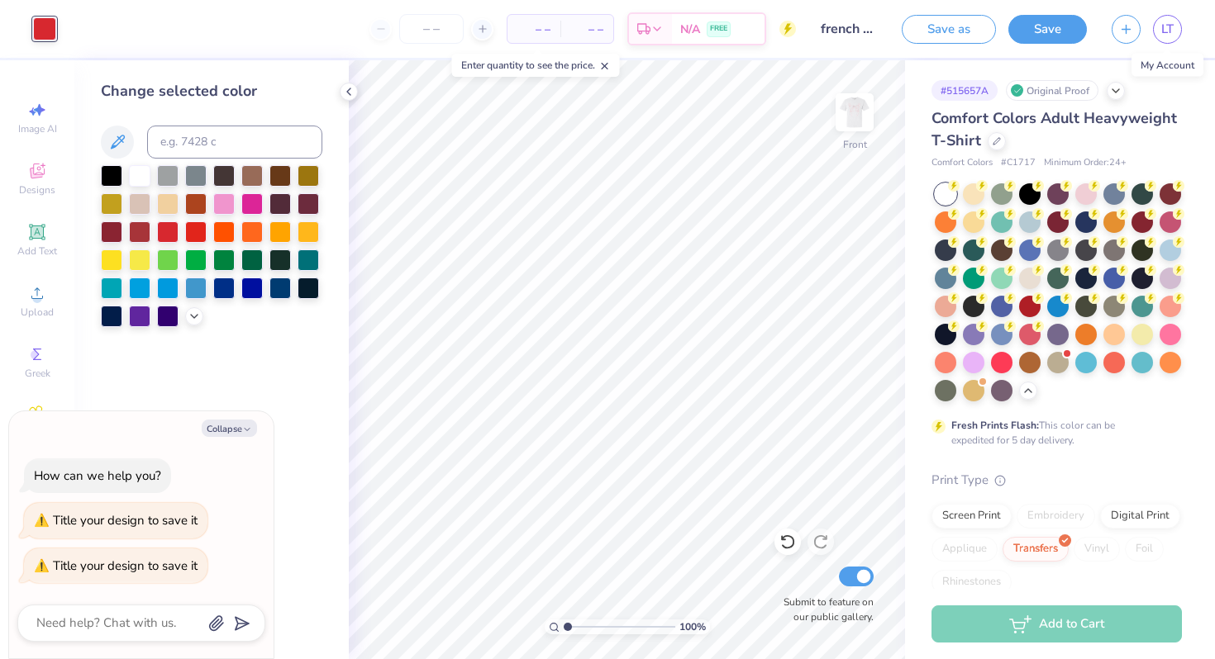
scroll to position [267, 0]
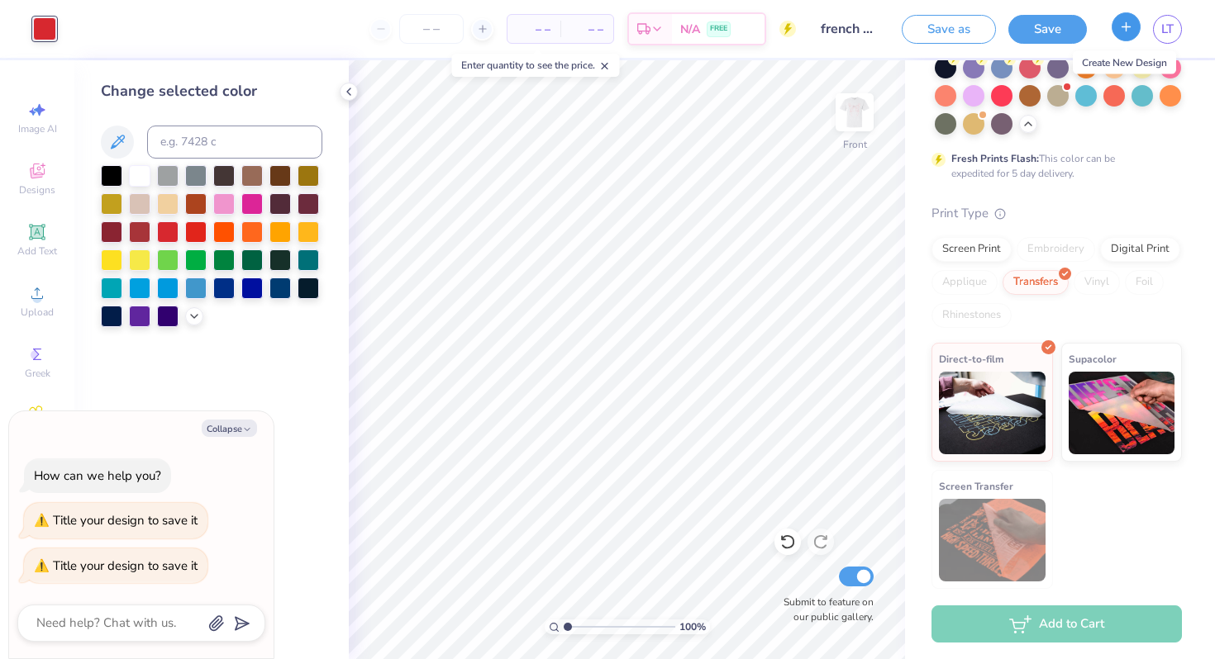
click at [1127, 24] on icon "button" at bounding box center [1126, 27] width 14 height 14
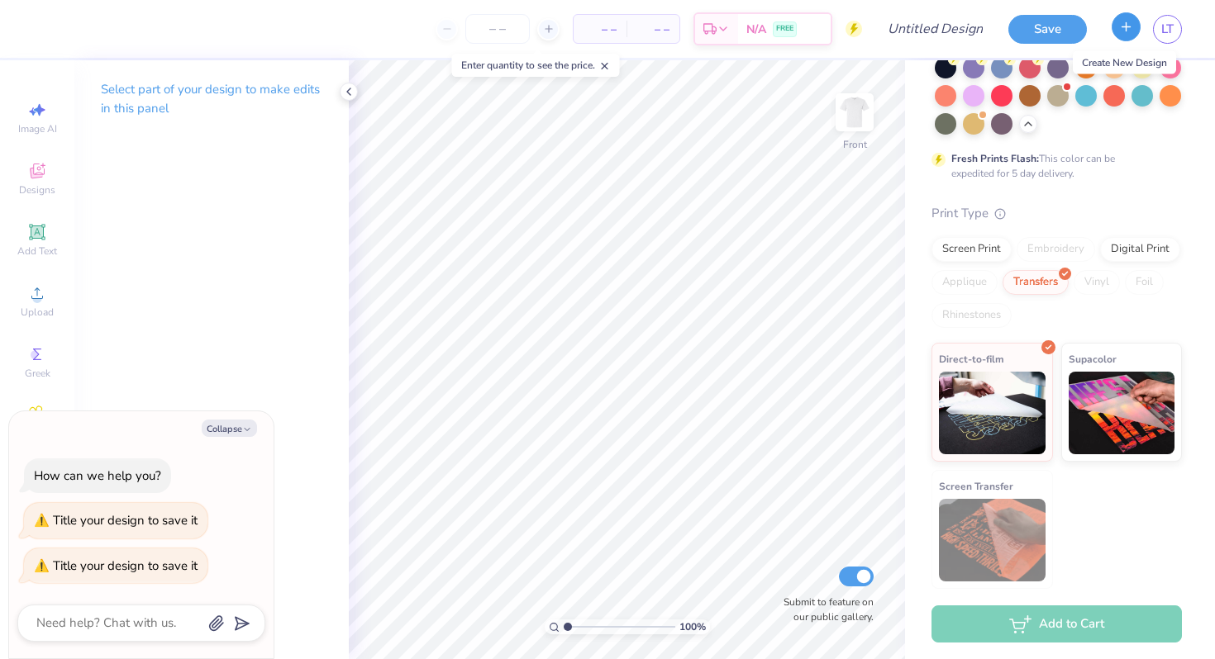
scroll to position [240, 0]
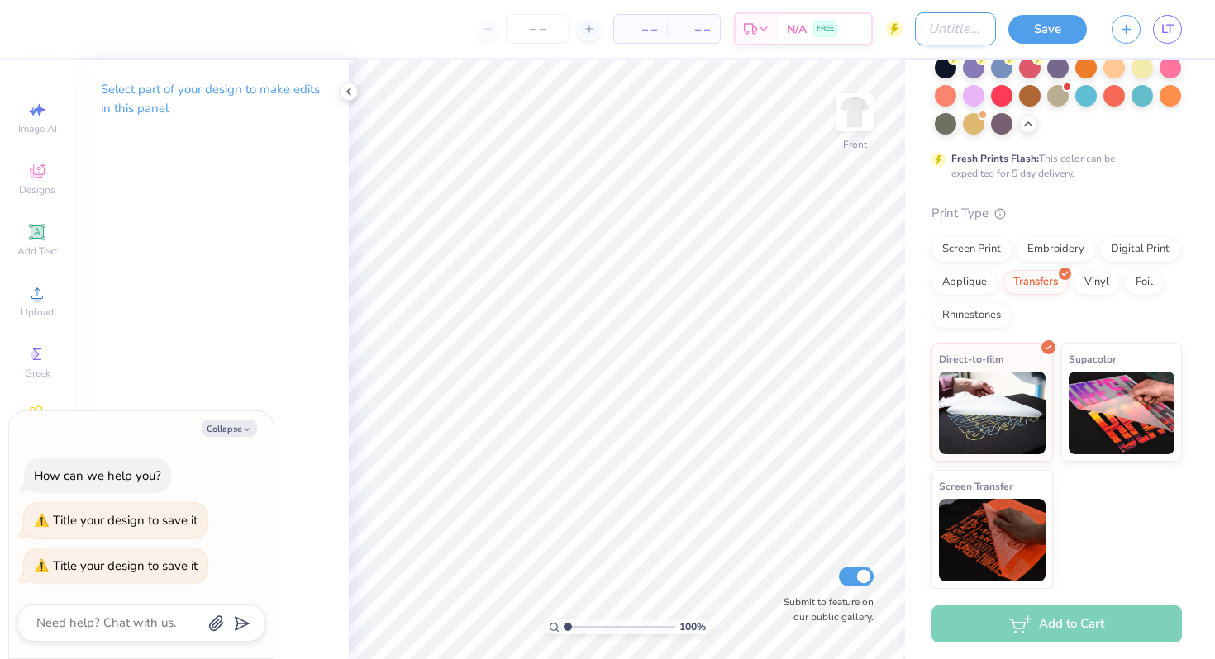
click at [961, 27] on input "Design Title" at bounding box center [955, 28] width 81 height 33
click at [865, 115] on img at bounding box center [854, 112] width 66 height 66
type textarea "x"
click at [1174, 18] on link "LT" at bounding box center [1167, 29] width 29 height 29
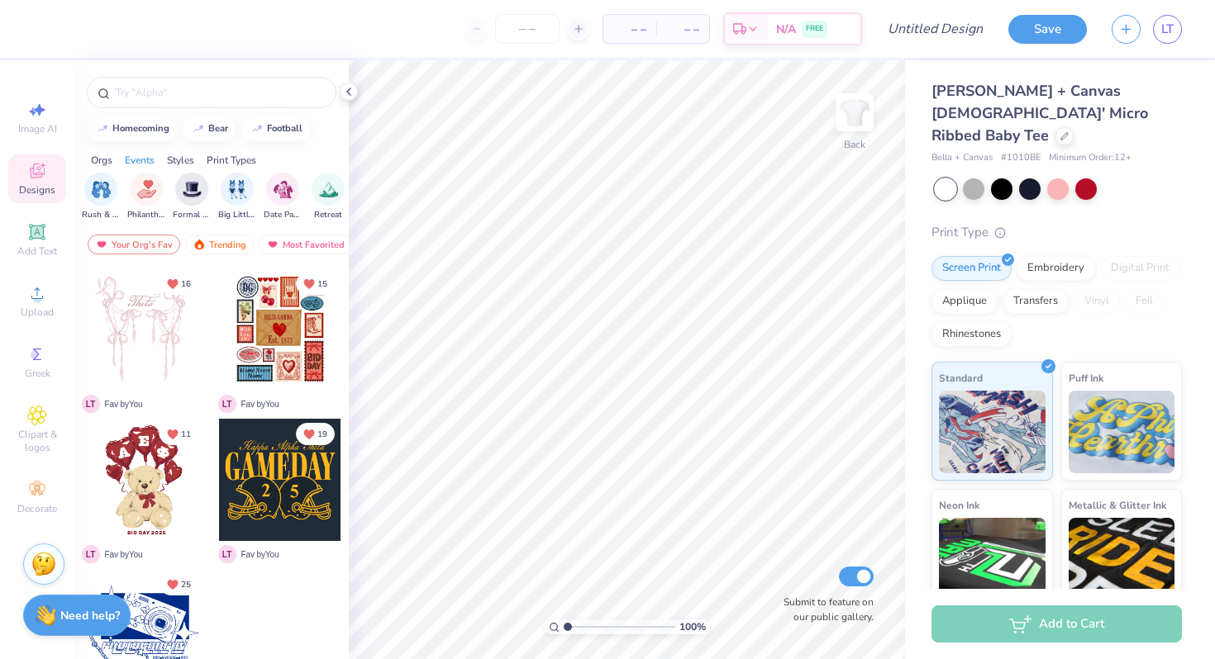
scroll to position [0, 349]
click at [284, 199] on div "filter for Date Parties & Socials" at bounding box center [277, 187] width 33 height 33
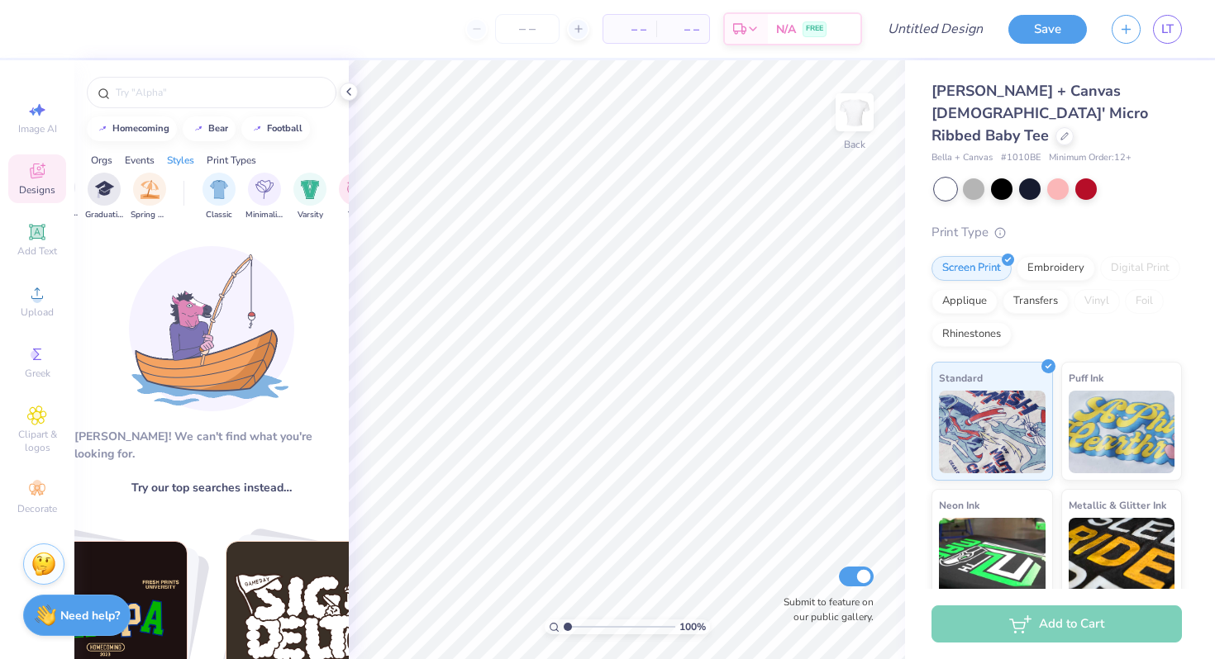
scroll to position [0, 751]
click at [146, 186] on img "filter for Spring Break" at bounding box center [148, 187] width 19 height 19
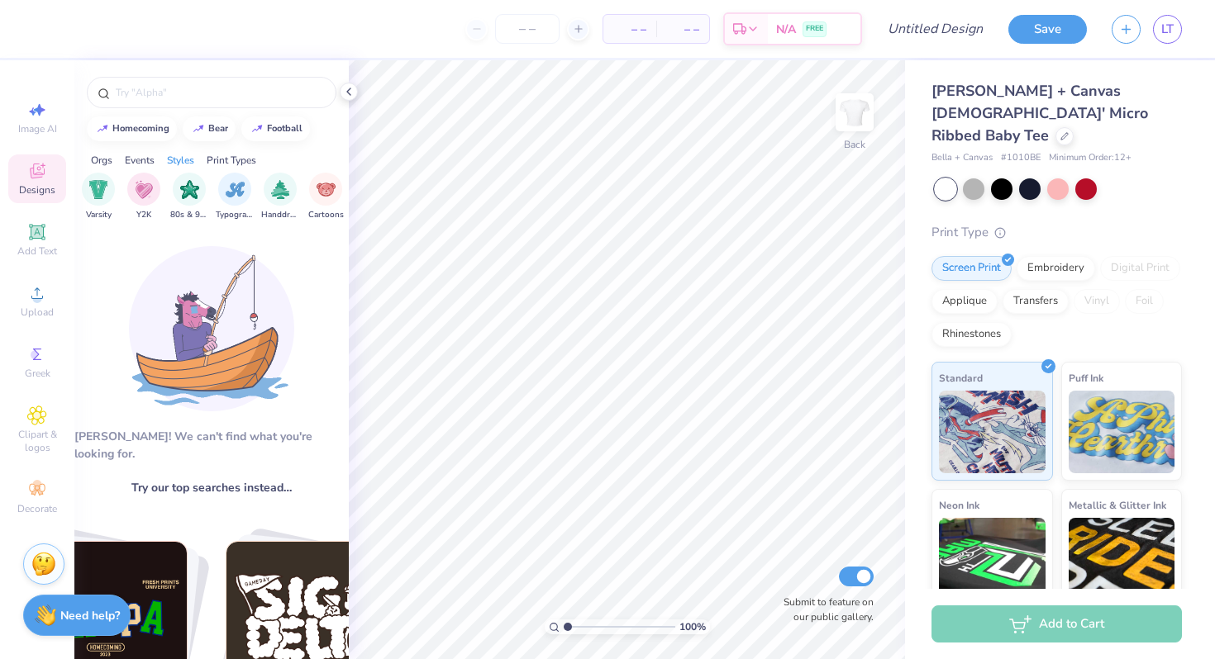
scroll to position [0, 952]
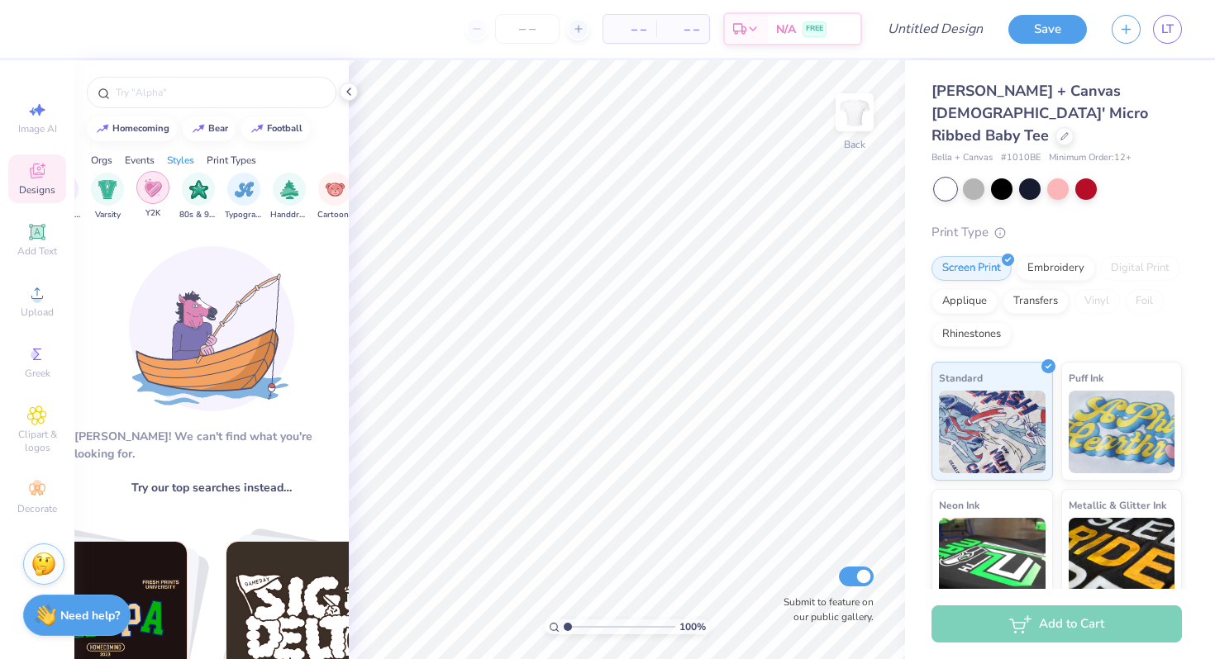
click at [158, 189] on img "filter for Y2K" at bounding box center [153, 187] width 18 height 19
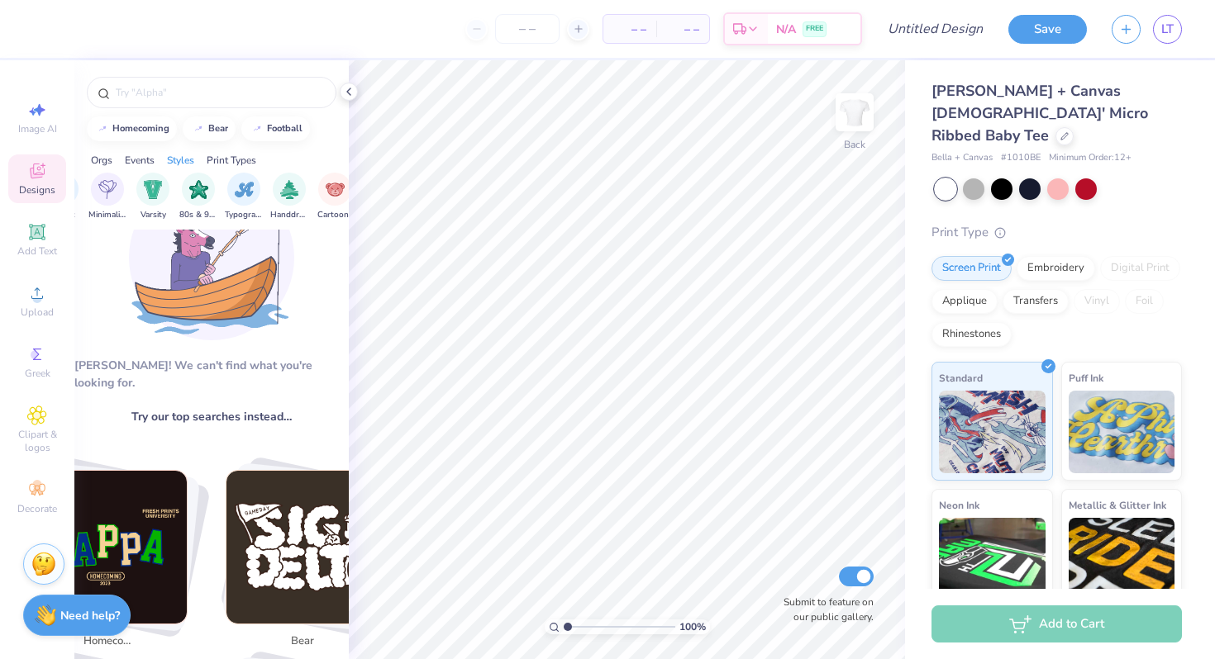
scroll to position [0, 0]
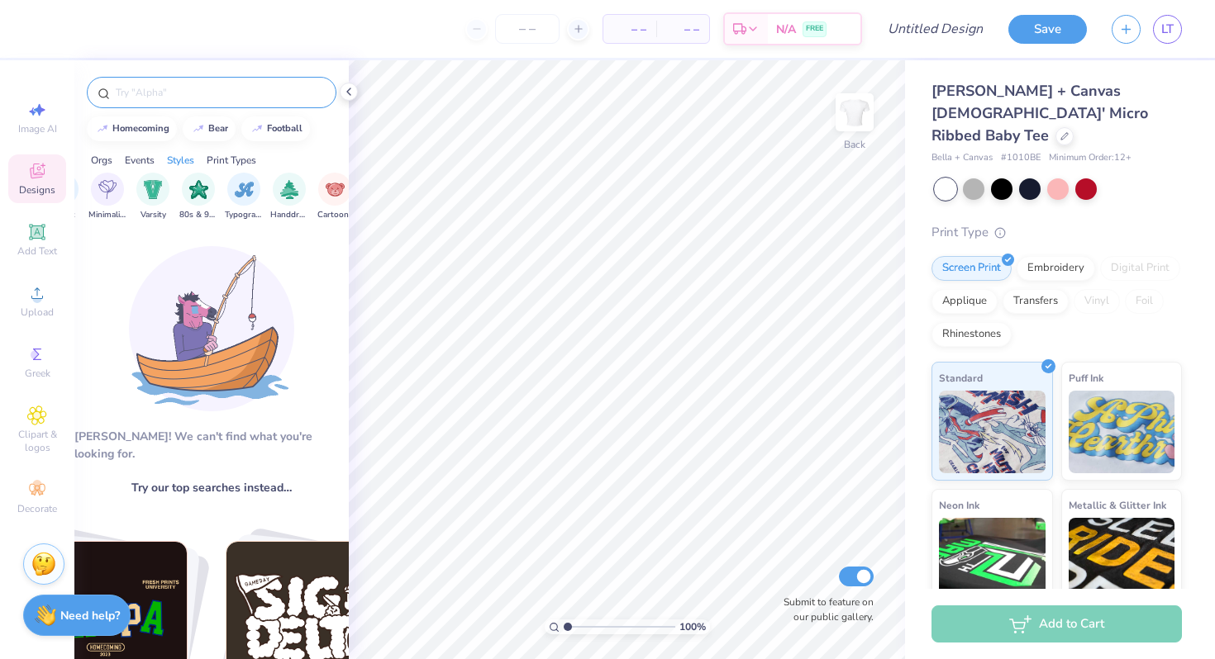
click at [198, 101] on div at bounding box center [212, 92] width 250 height 31
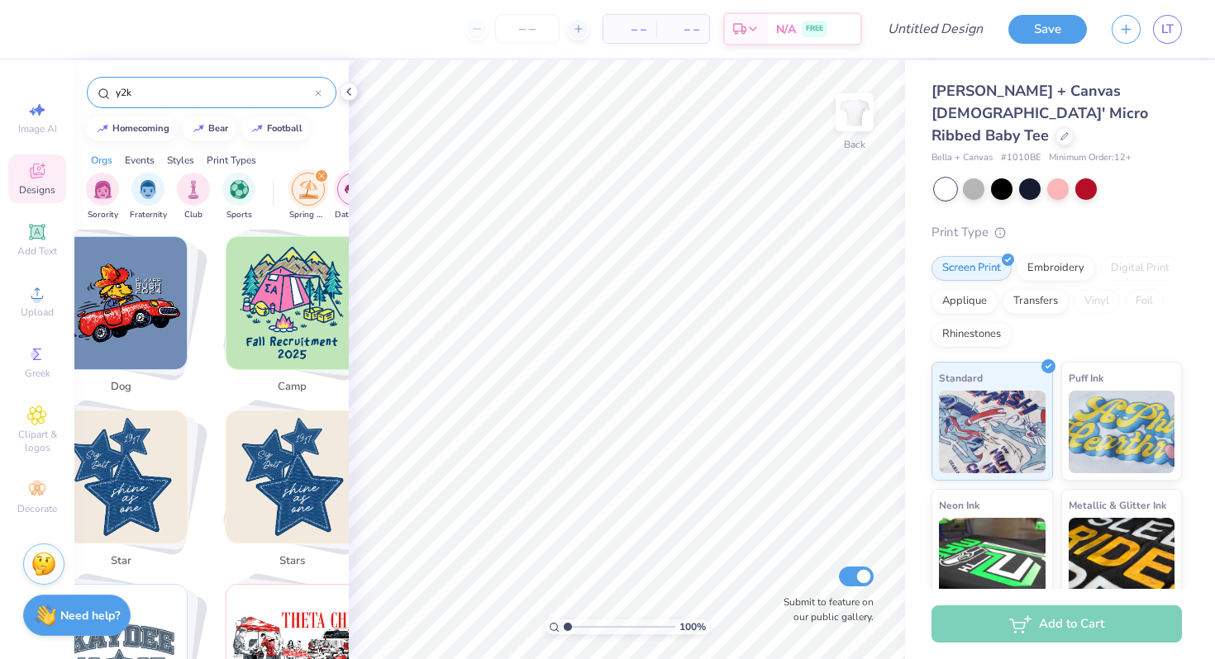
scroll to position [634, 0]
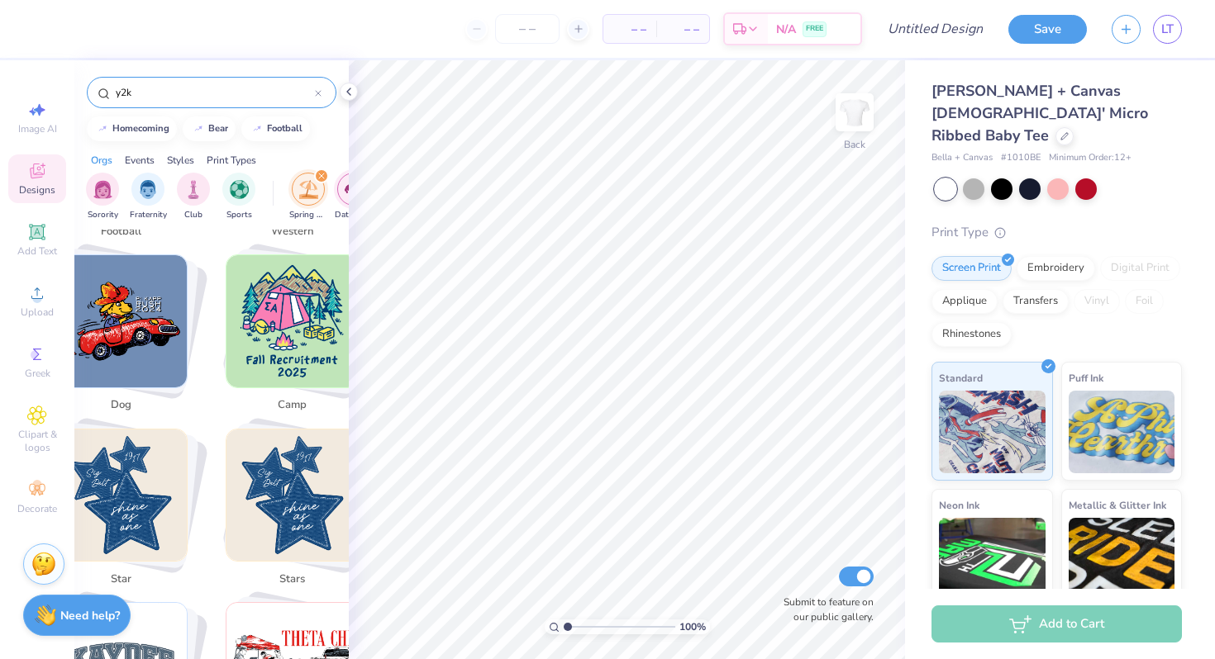
click at [152, 450] on img "Stack Card Button star" at bounding box center [121, 496] width 132 height 132
click at [155, 445] on img "Stack Card Button star" at bounding box center [121, 496] width 132 height 132
click at [279, 430] on img "Stack Card Button stars" at bounding box center [292, 496] width 132 height 132
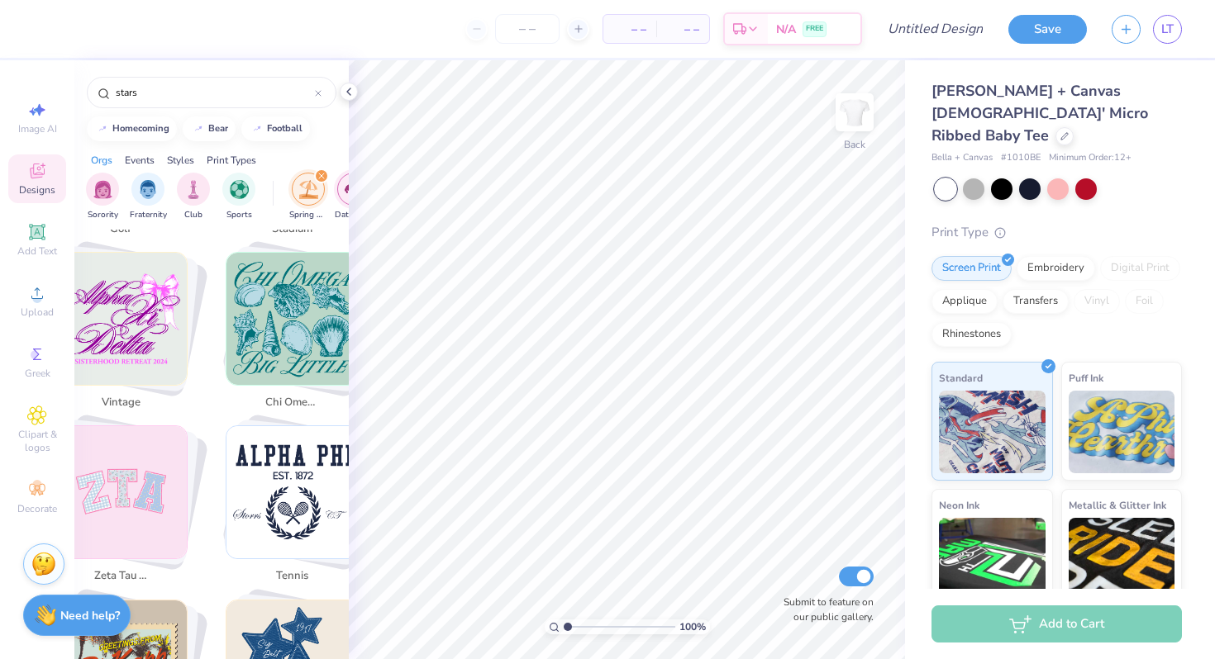
scroll to position [1187, 0]
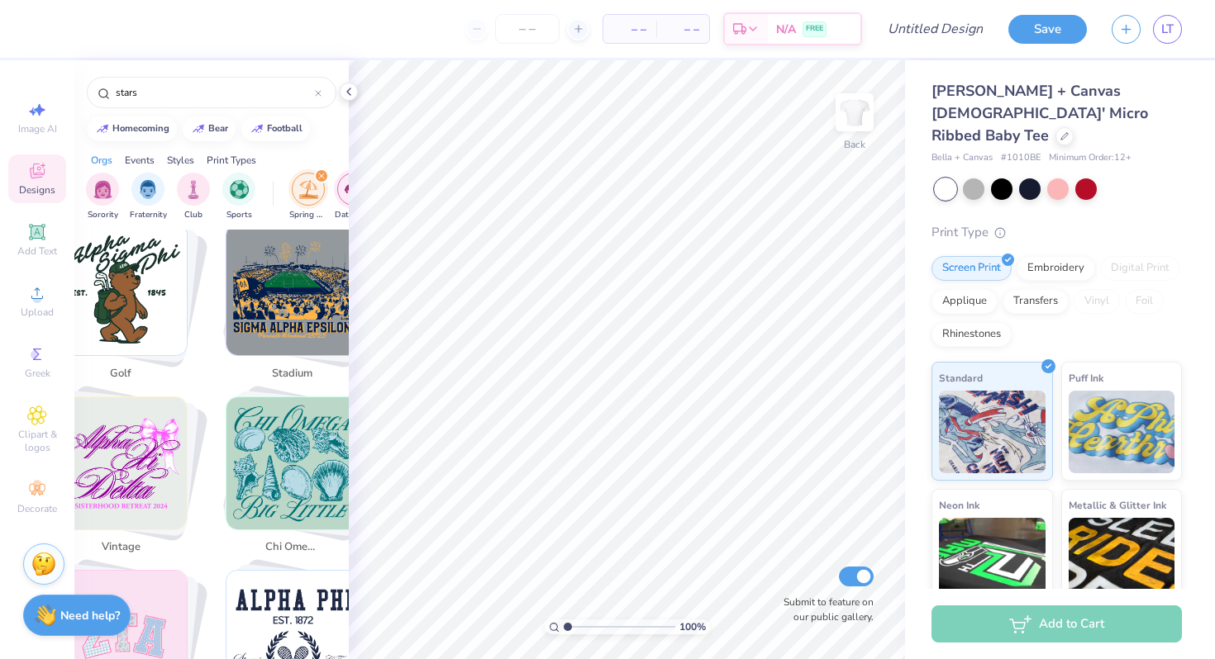
click at [298, 397] on img "Stack Card Button chi omega" at bounding box center [292, 463] width 132 height 132
type input "chi omega"
click at [298, 397] on img "Stack Card Button chi omega" at bounding box center [292, 463] width 132 height 132
click at [292, 397] on img "Stack Card Button chi omega" at bounding box center [292, 463] width 132 height 132
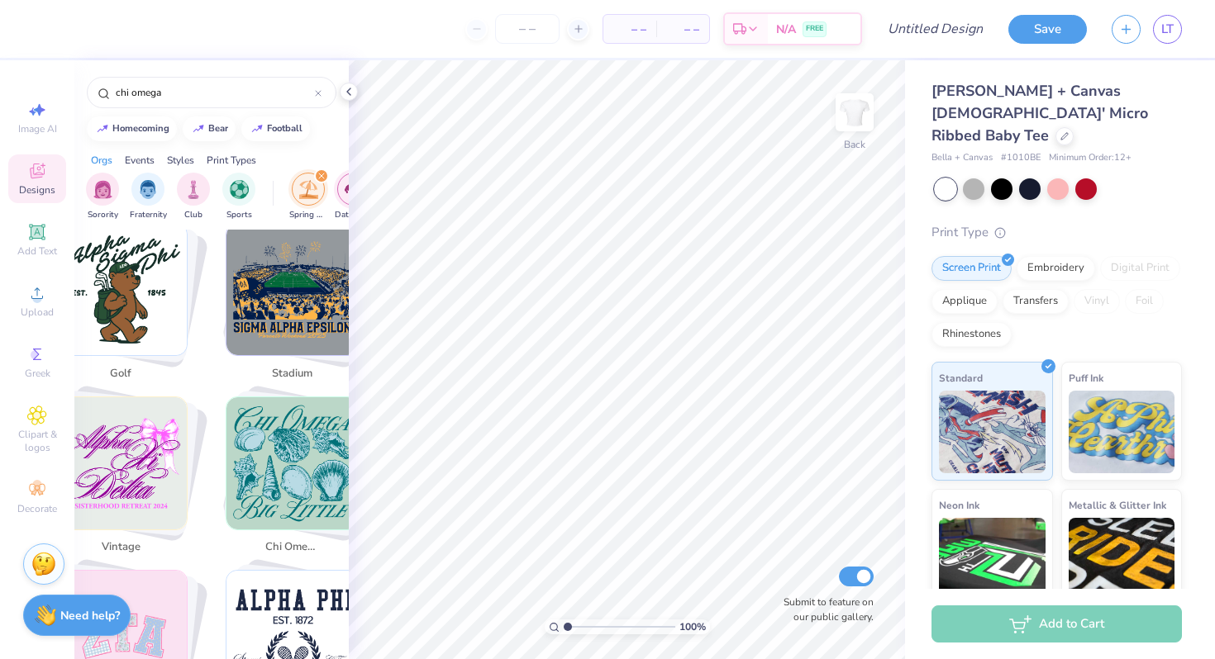
click at [321, 168] on div "Sorority Fraternity Club Sports Spring Break Date Parties & Socials Parent's We…" at bounding box center [211, 199] width 274 height 62
click at [321, 172] on div "filter for Spring Break" at bounding box center [321, 176] width 15 height 15
click at [300, 397] on img "Stack Card Button chi omega" at bounding box center [292, 463] width 132 height 132
click at [316, 173] on div "filter for Date Parties & Socials" at bounding box center [321, 176] width 15 height 15
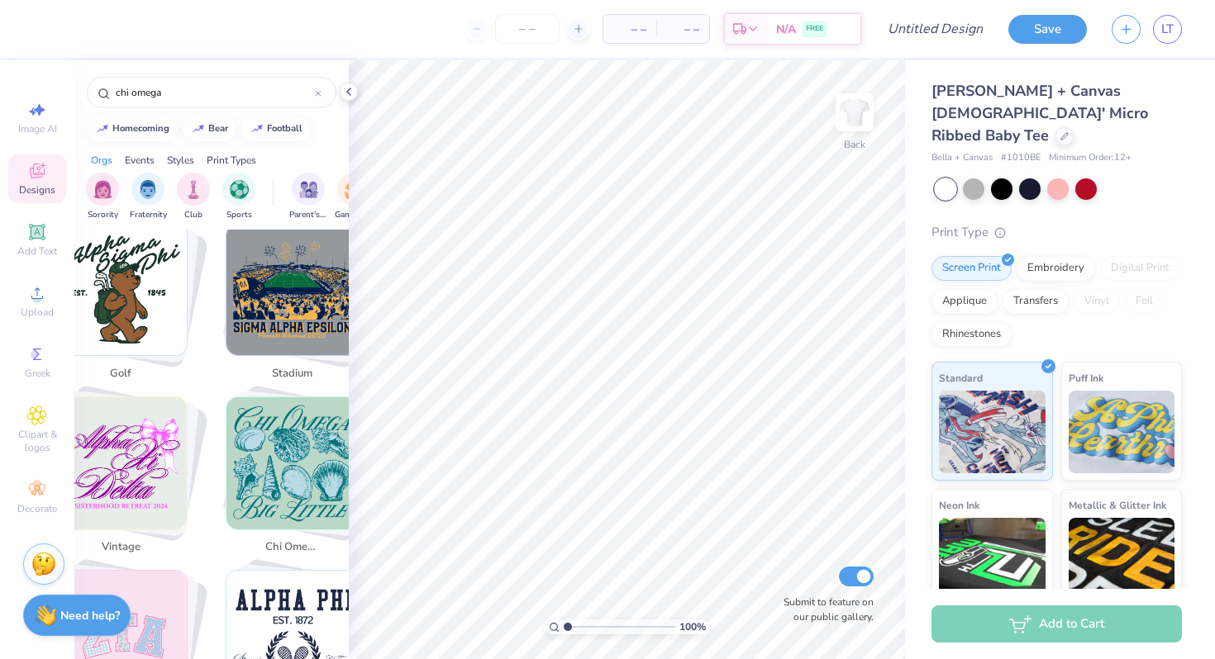
click at [306, 397] on img "Stack Card Button chi omega" at bounding box center [292, 463] width 132 height 132
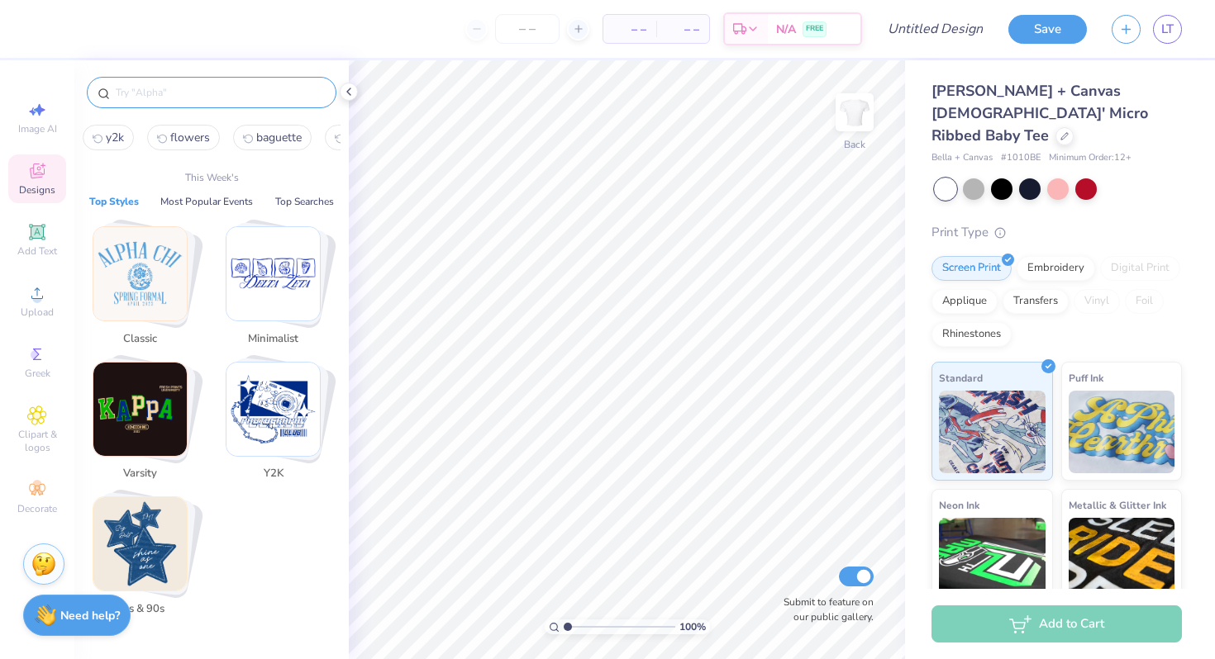
click at [229, 98] on input "text" at bounding box center [220, 92] width 212 height 17
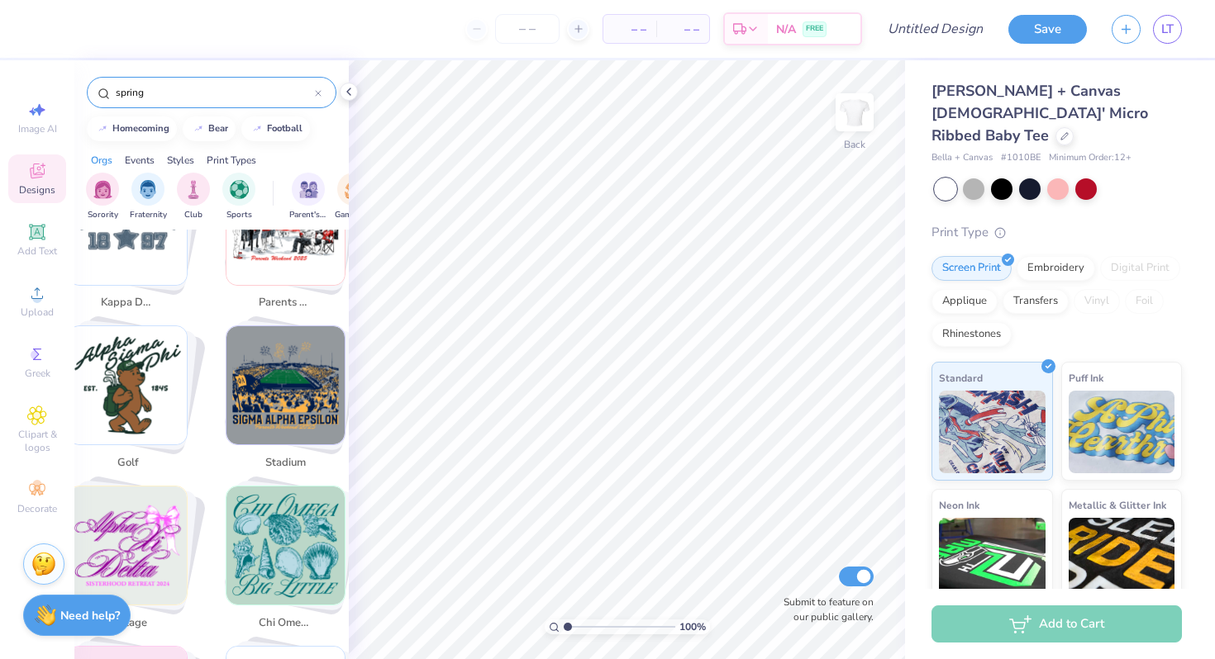
scroll to position [1064, 0]
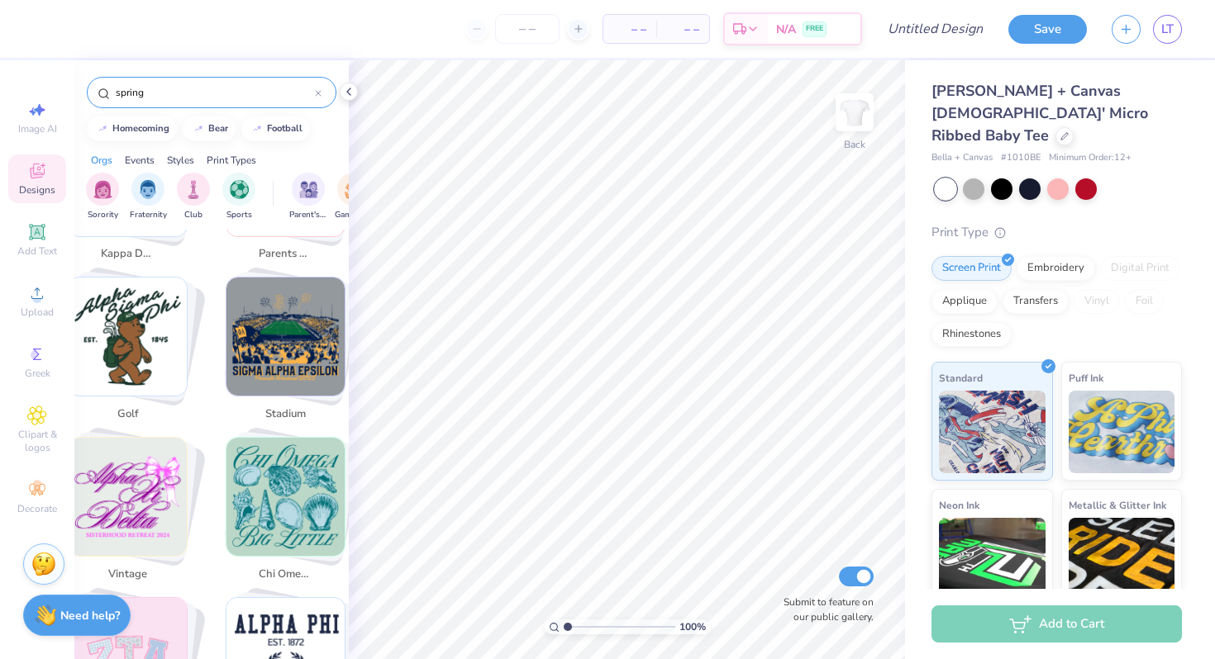
click at [260, 464] on img "Stack Card Button chi omega" at bounding box center [285, 497] width 118 height 118
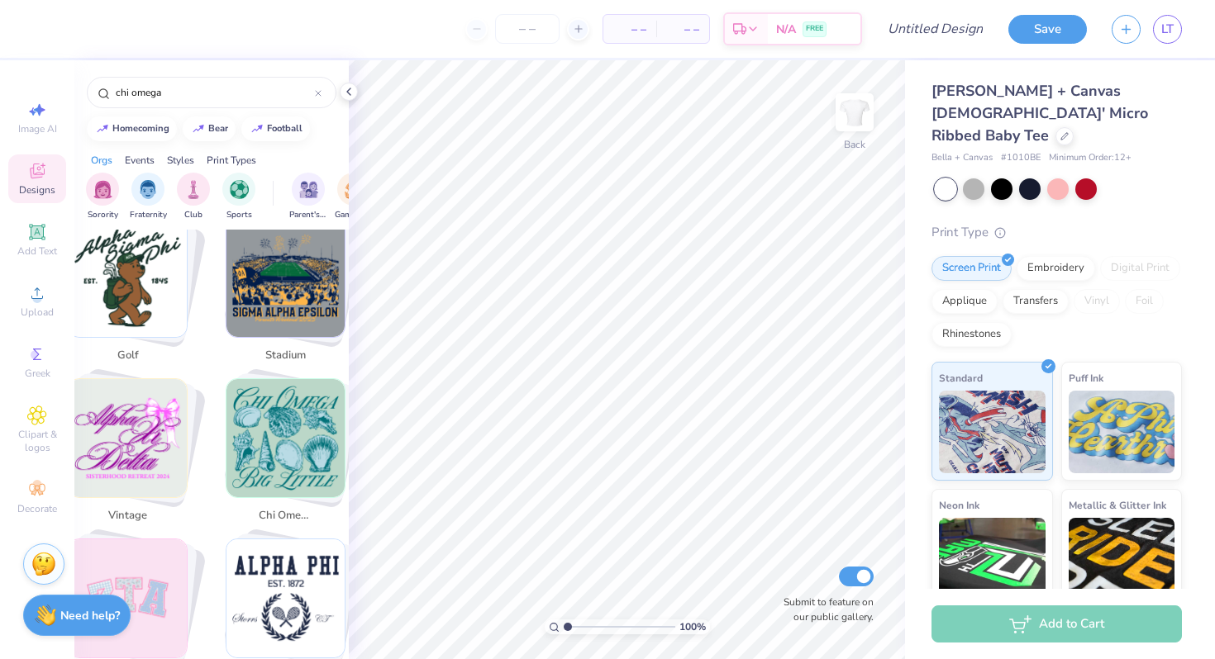
click at [150, 480] on img "Stack Card Button vintage" at bounding box center [128, 438] width 118 height 118
type input "vintage"
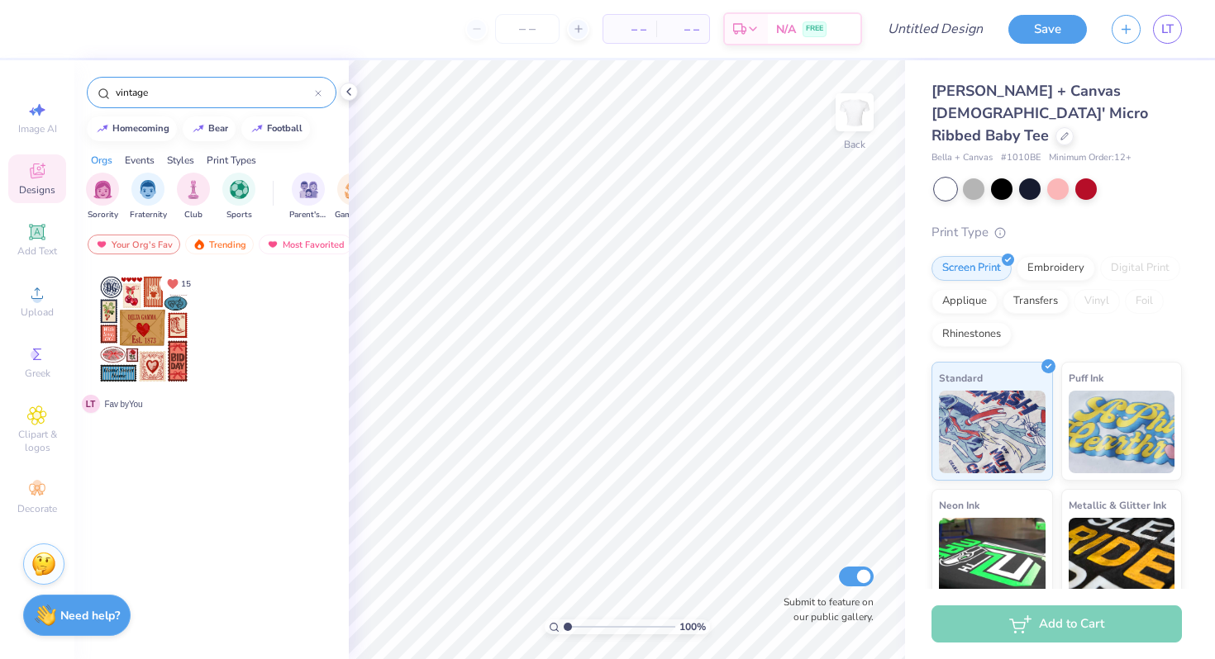
click at [159, 88] on input "vintage" at bounding box center [214, 92] width 201 height 17
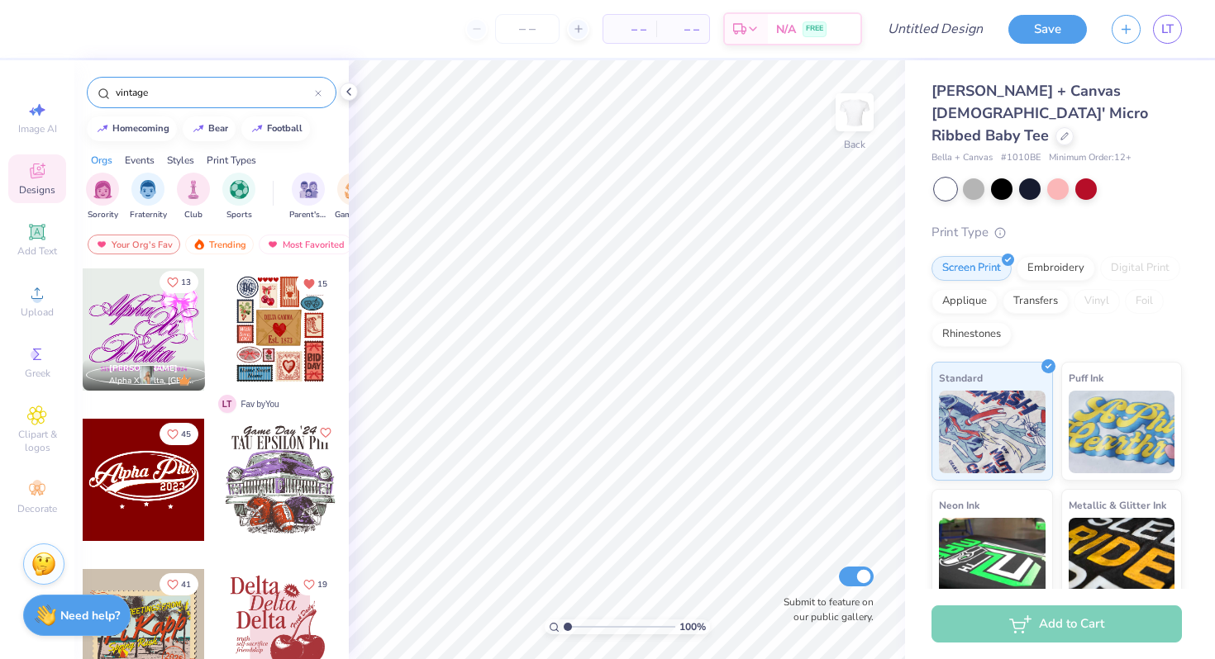
click at [173, 282] on icon "Like" at bounding box center [173, 283] width 12 height 12
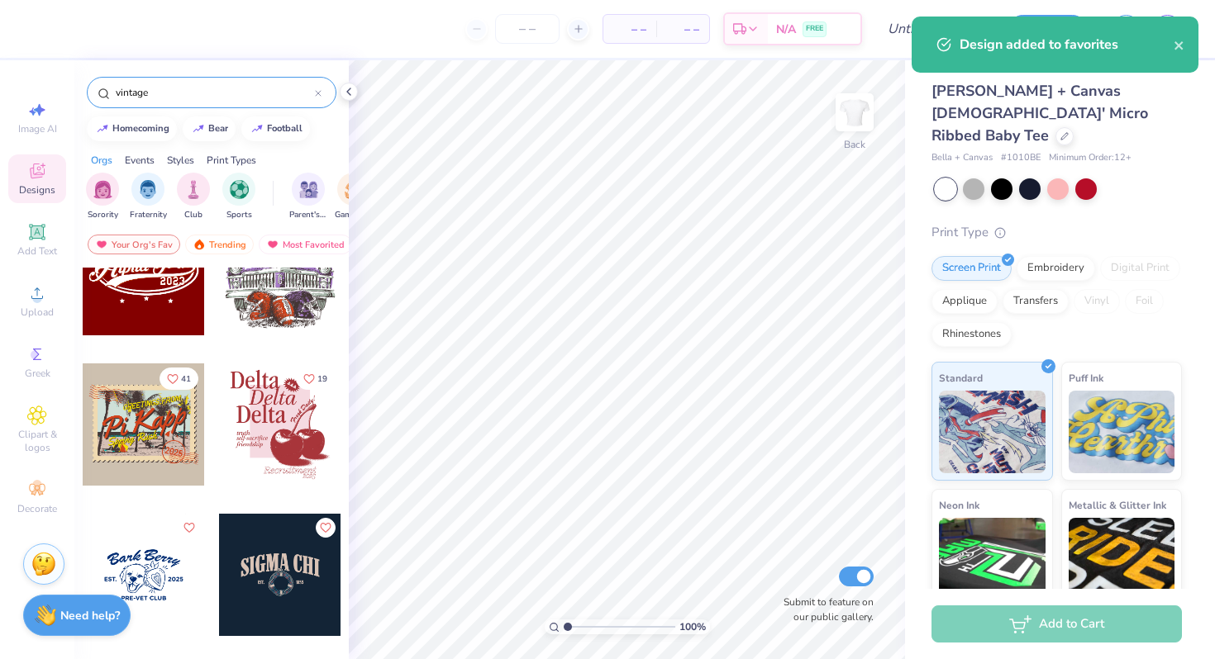
scroll to position [209, 0]
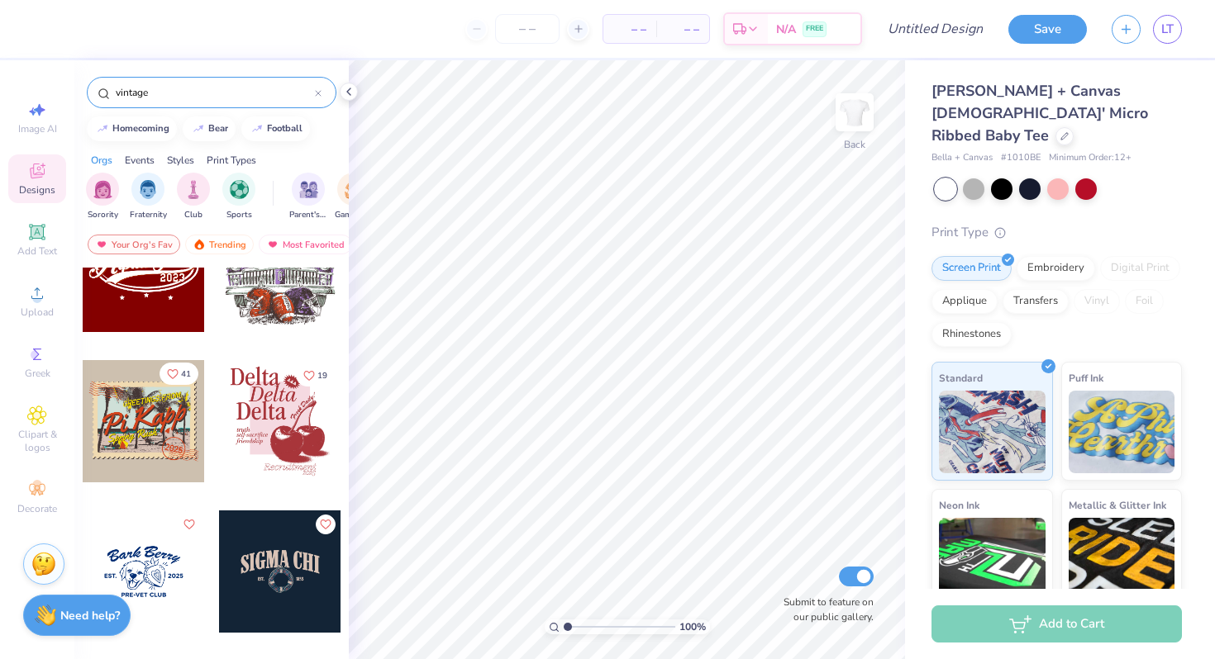
click at [174, 371] on icon "Like" at bounding box center [173, 375] width 12 height 12
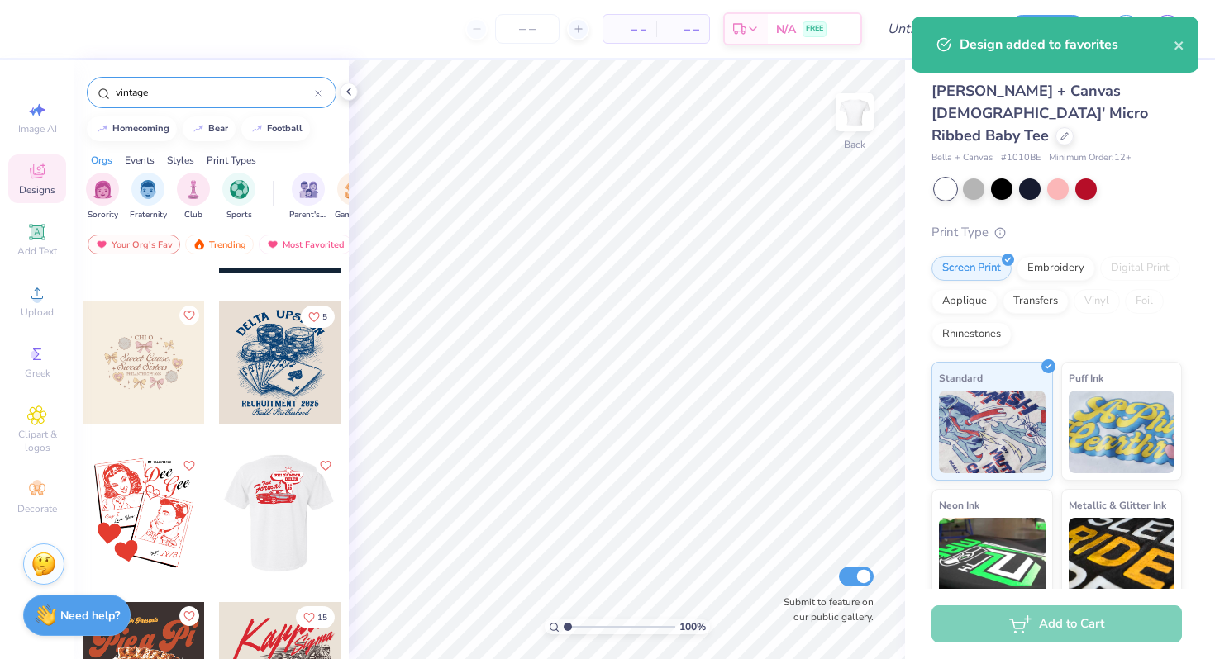
scroll to position [568, 0]
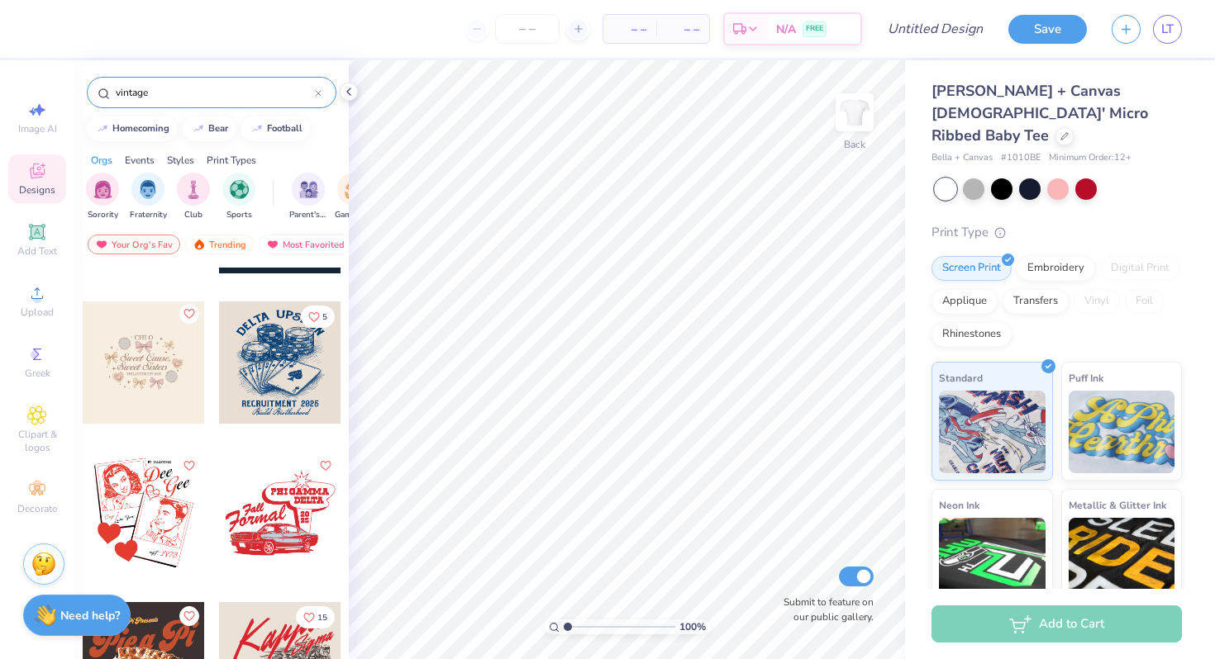
click at [192, 322] on button "Like" at bounding box center [189, 314] width 20 height 20
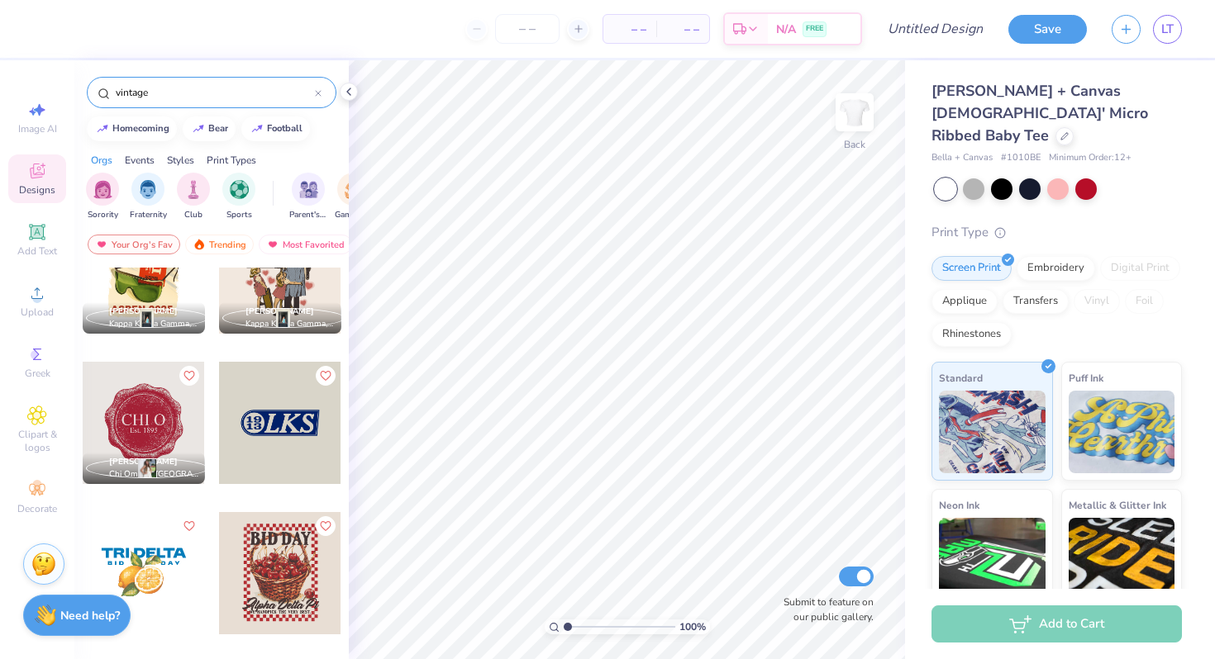
scroll to position [4147, 0]
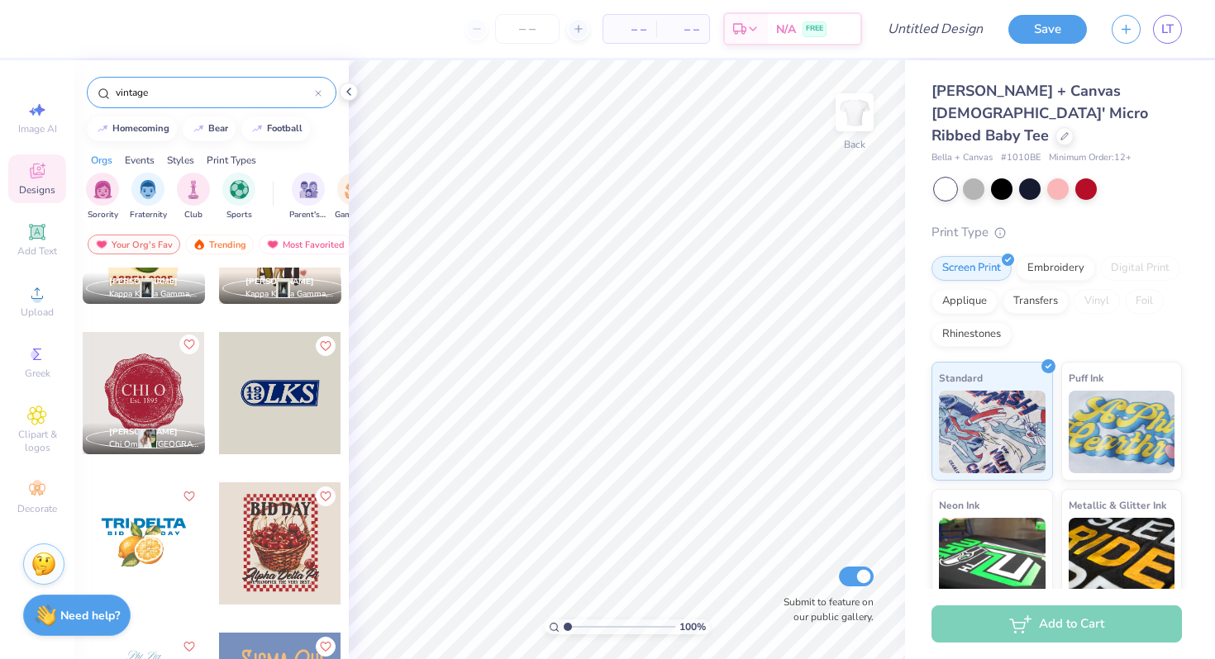
click at [188, 344] on icon "Like" at bounding box center [189, 345] width 12 height 12
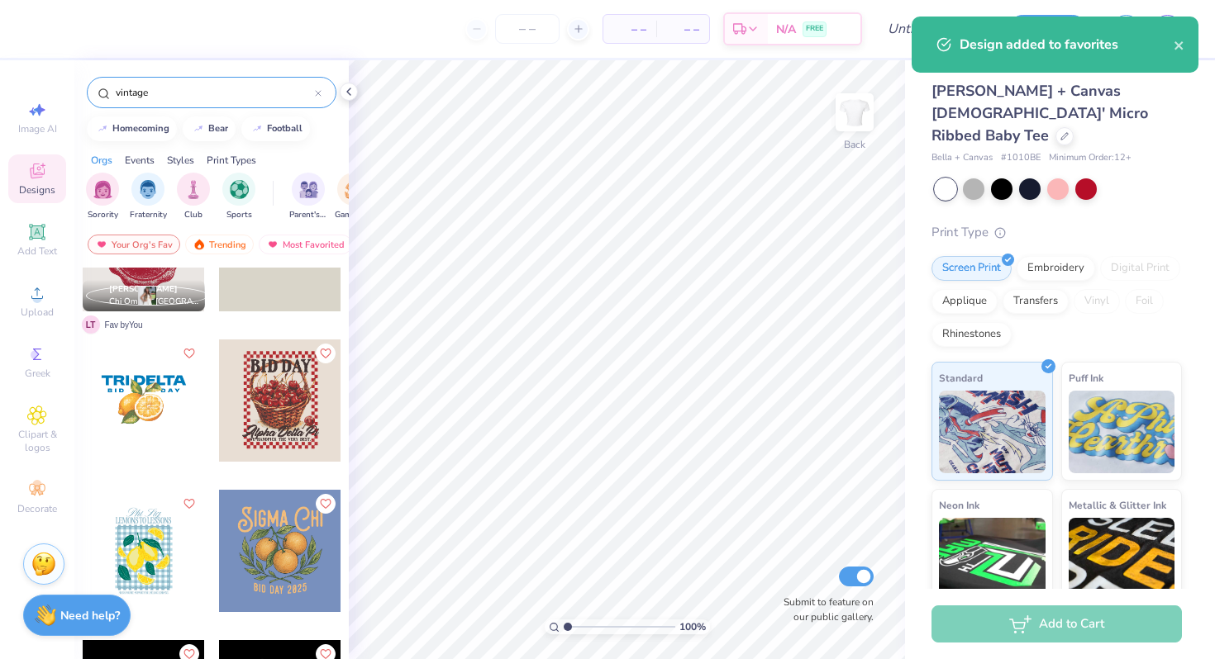
scroll to position [4296, 0]
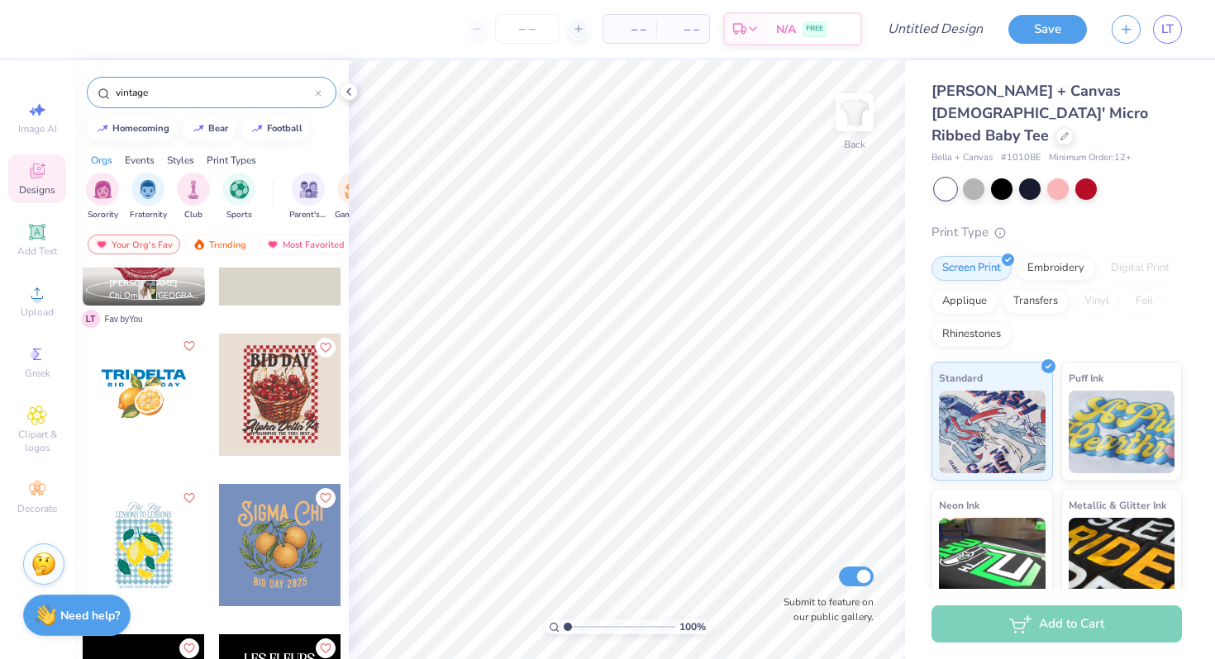
click at [188, 344] on icon "Like" at bounding box center [189, 346] width 12 height 12
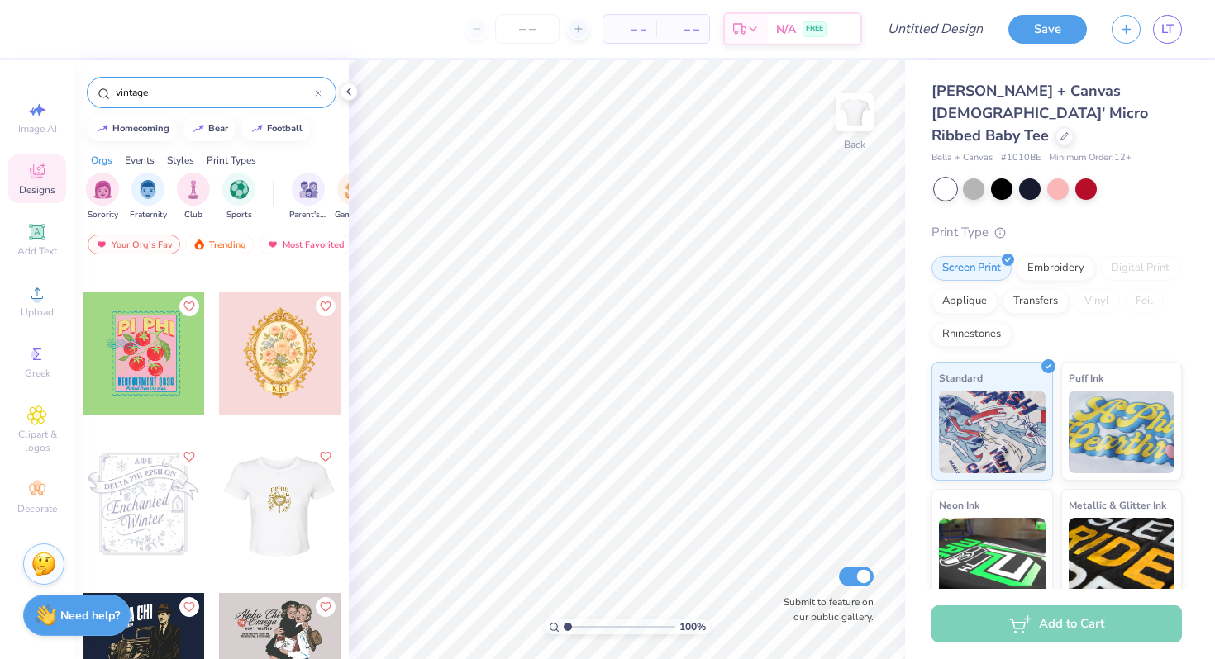
scroll to position [5091, 0]
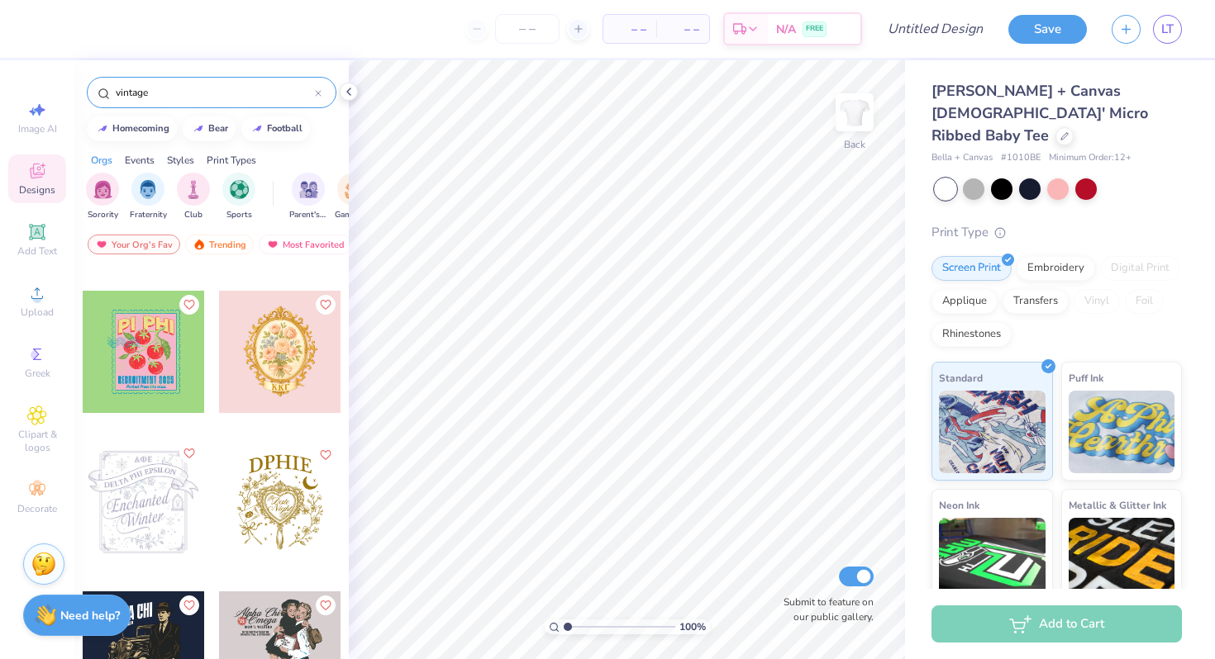
click at [188, 456] on icon "Like" at bounding box center [189, 454] width 12 height 12
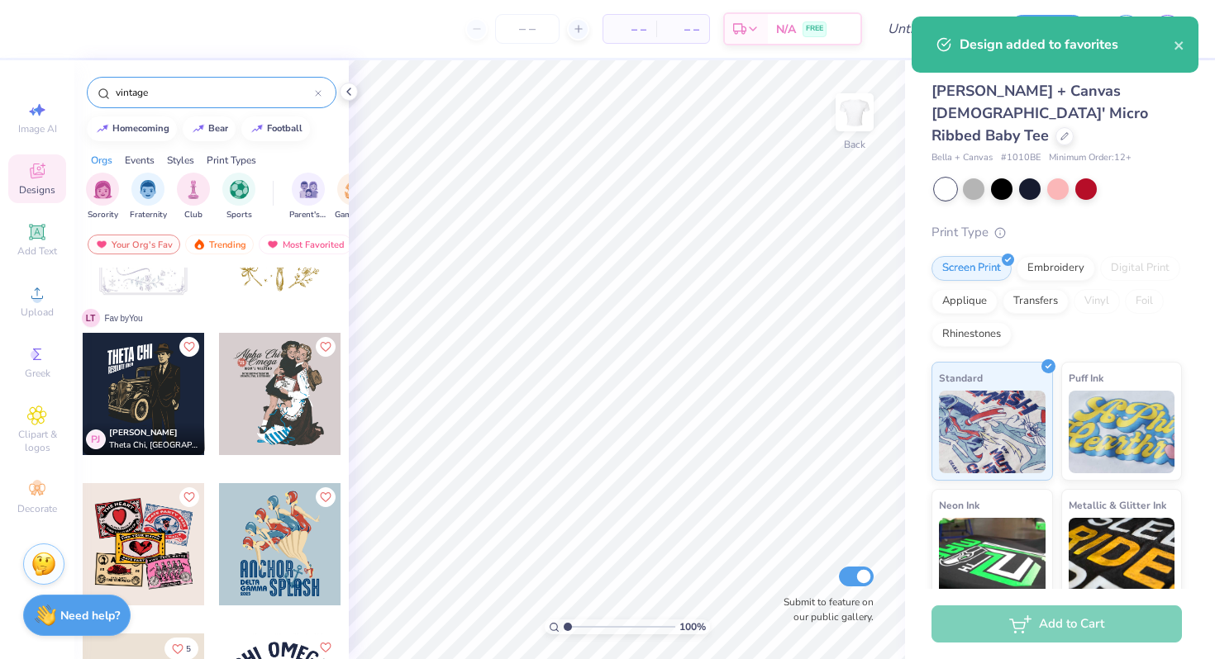
scroll to position [5535, 0]
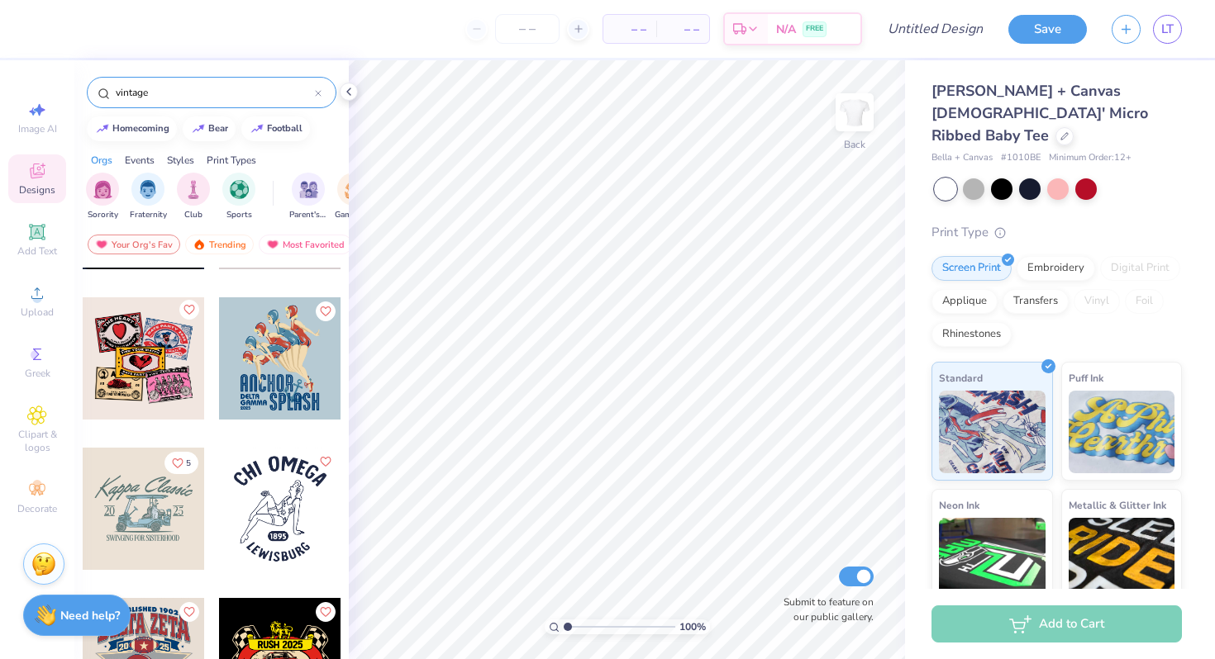
click at [191, 308] on icon "Like" at bounding box center [189, 310] width 12 height 12
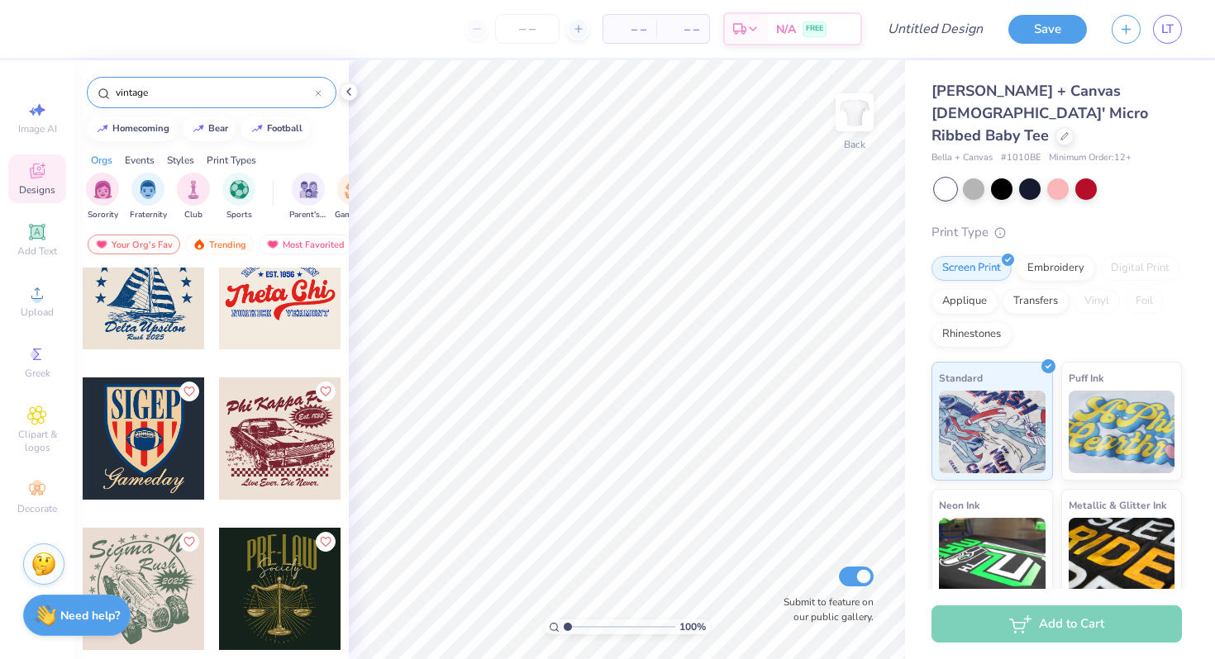
scroll to position [6810, 0]
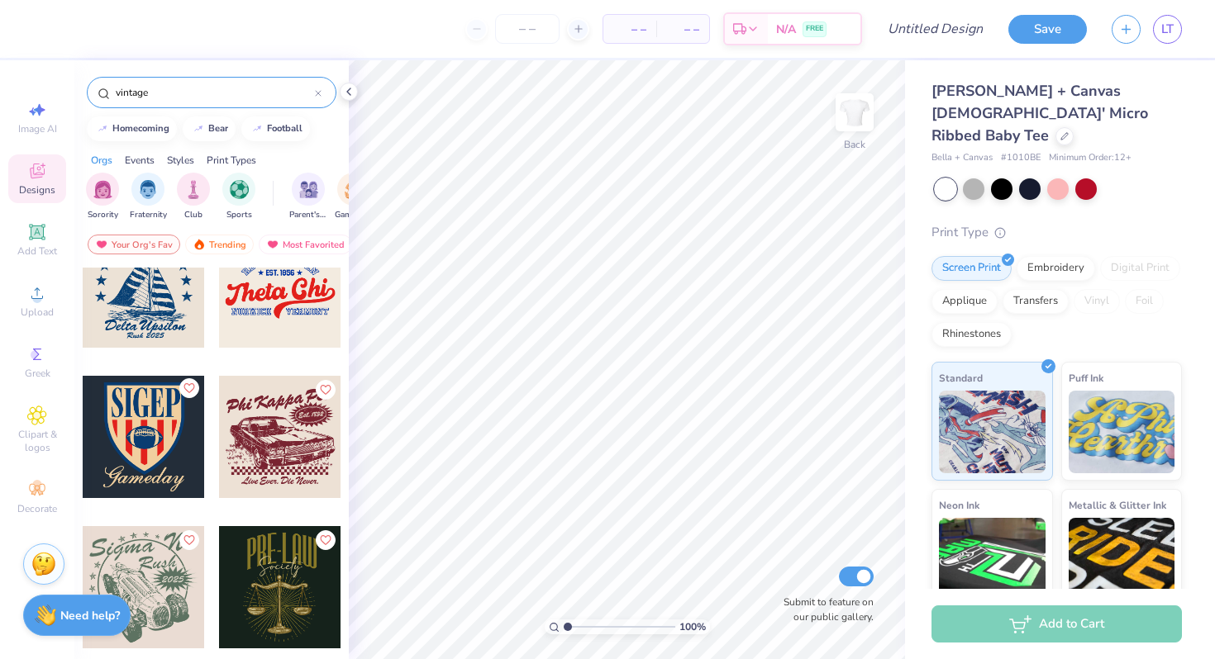
click at [183, 388] on icon "Like" at bounding box center [188, 387] width 10 height 9
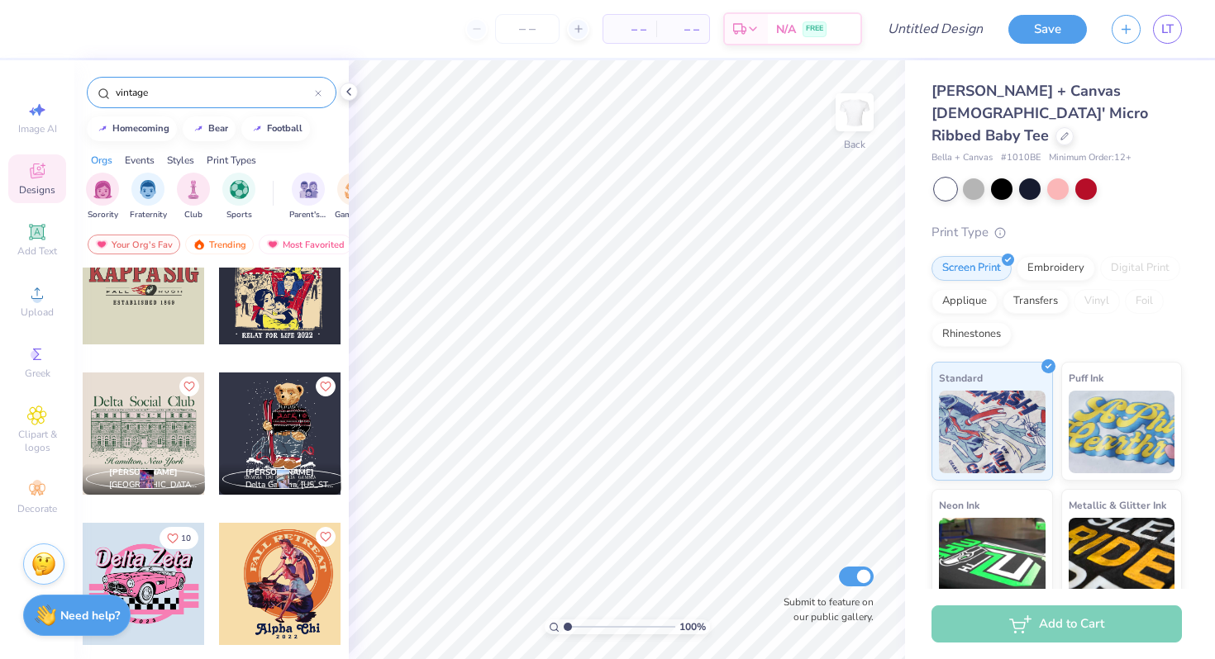
scroll to position [11929, 0]
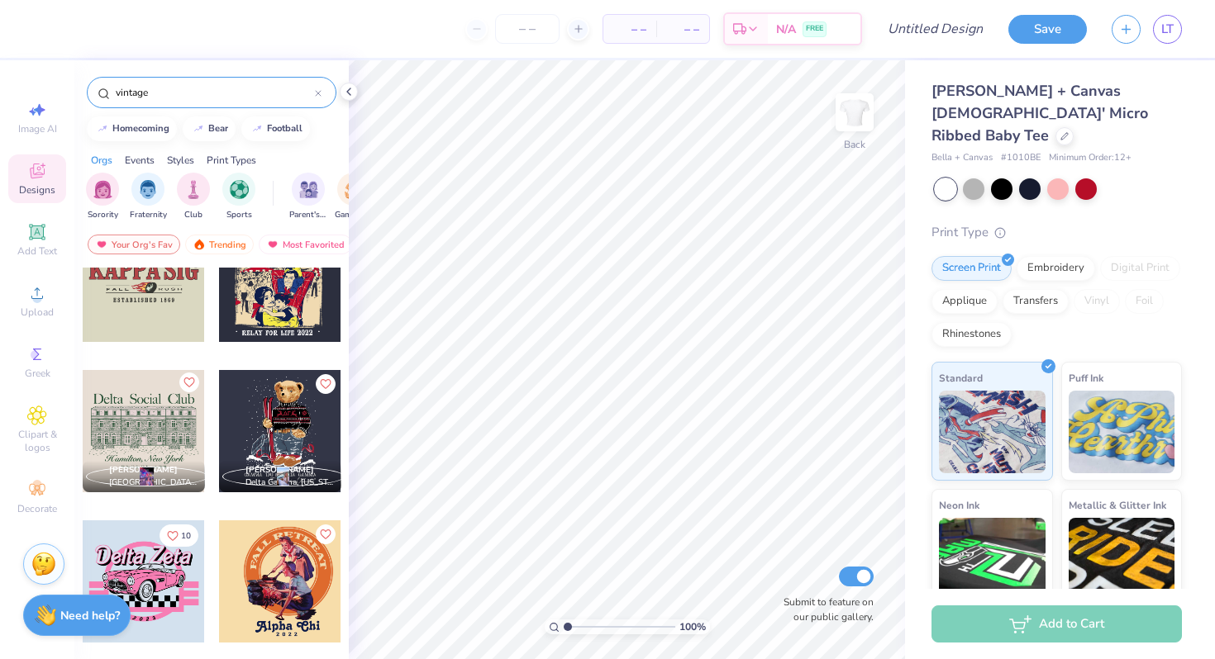
click at [196, 382] on button "Like" at bounding box center [189, 383] width 20 height 20
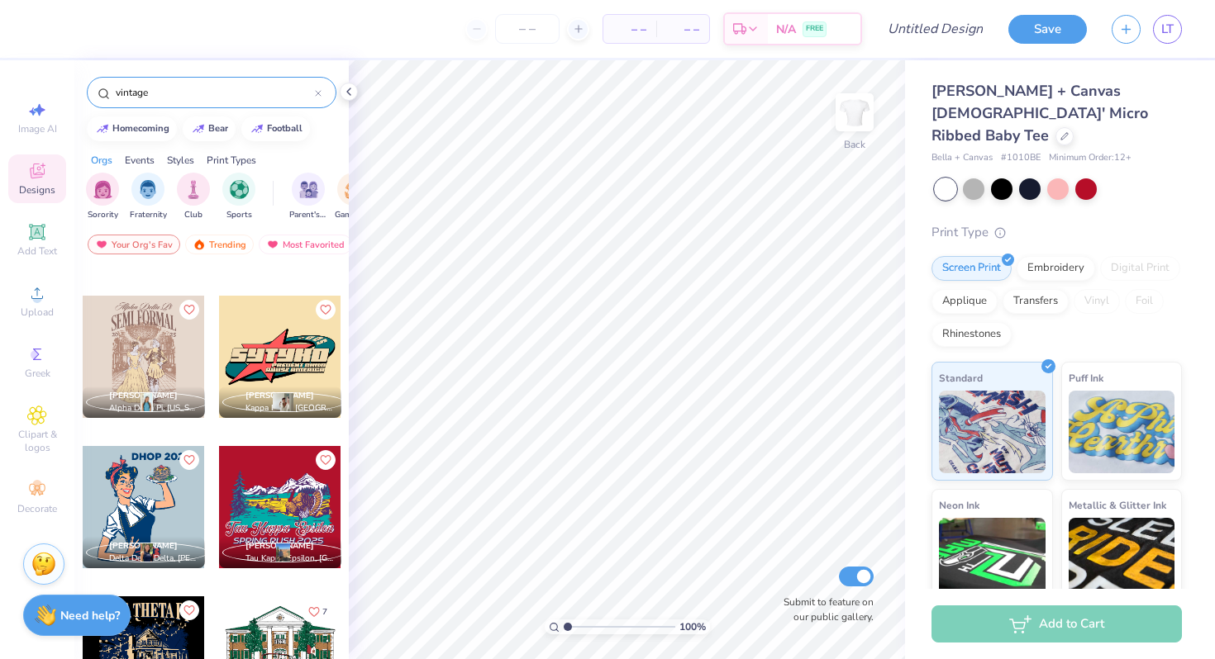
scroll to position [13056, 0]
click at [188, 314] on icon "Like" at bounding box center [189, 309] width 12 height 12
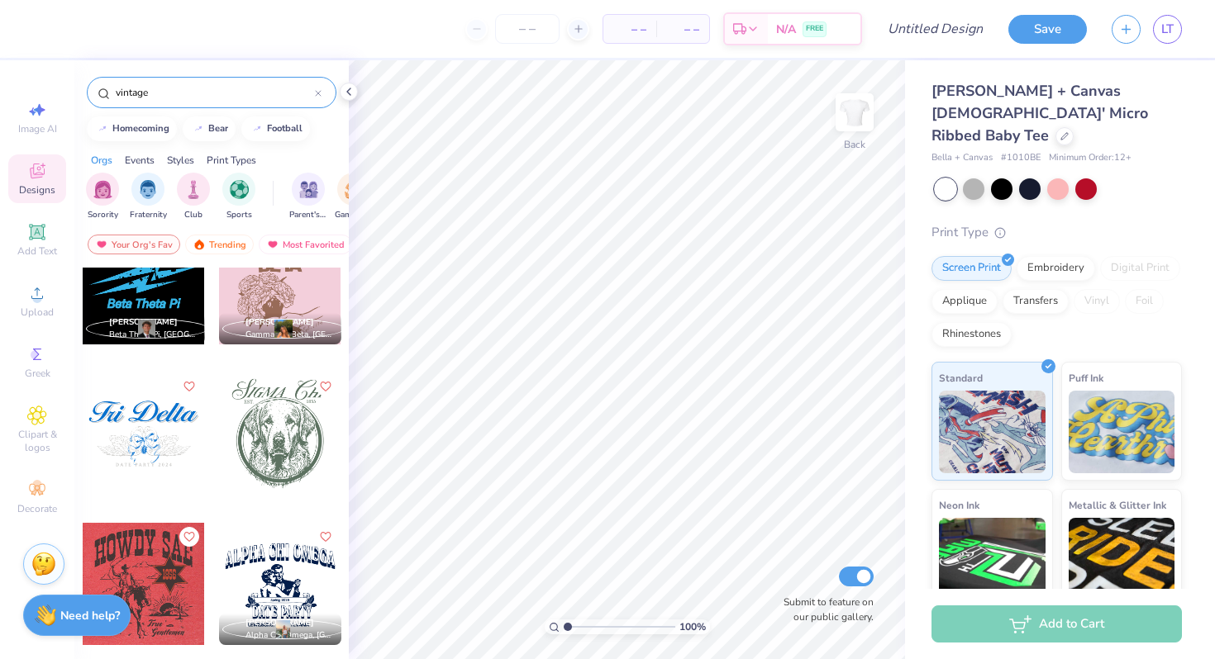
scroll to position [13875, 0]
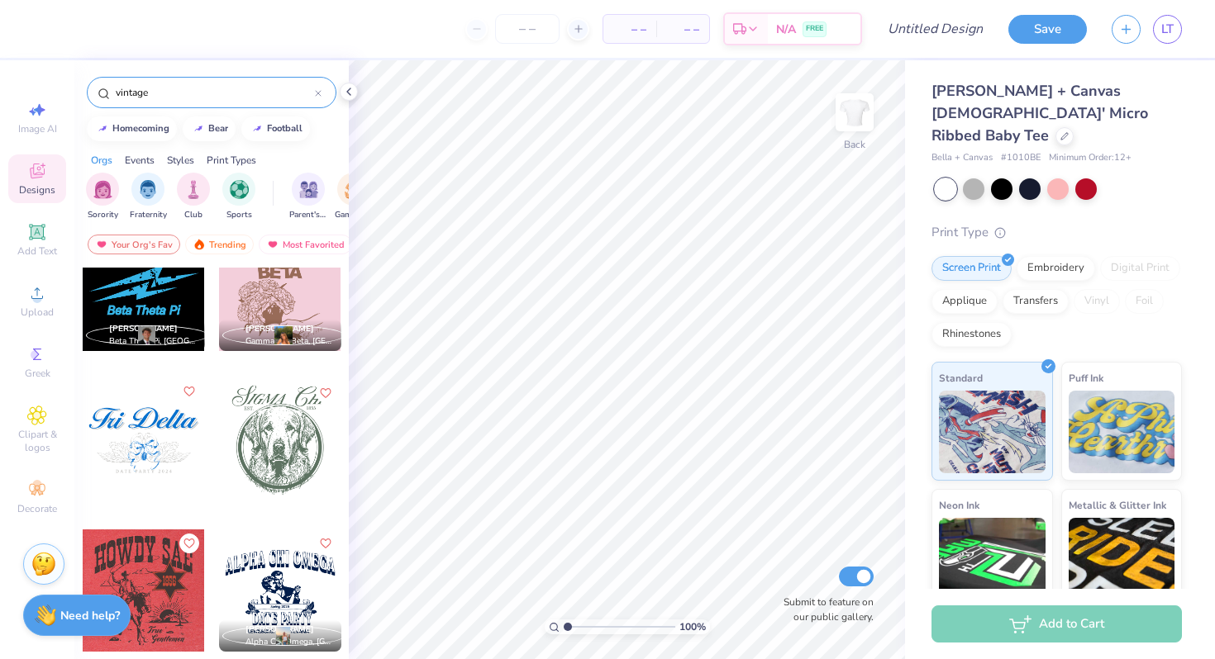
click at [189, 393] on icon "Like" at bounding box center [189, 392] width 12 height 12
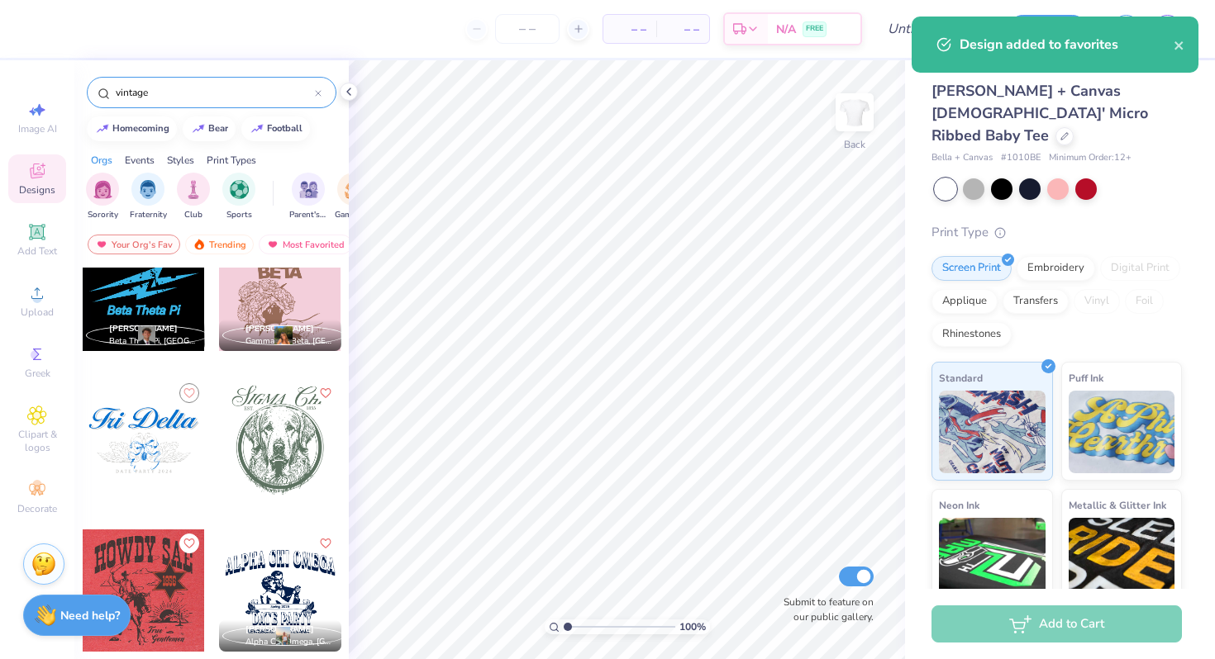
click at [160, 435] on div at bounding box center [144, 440] width 122 height 122
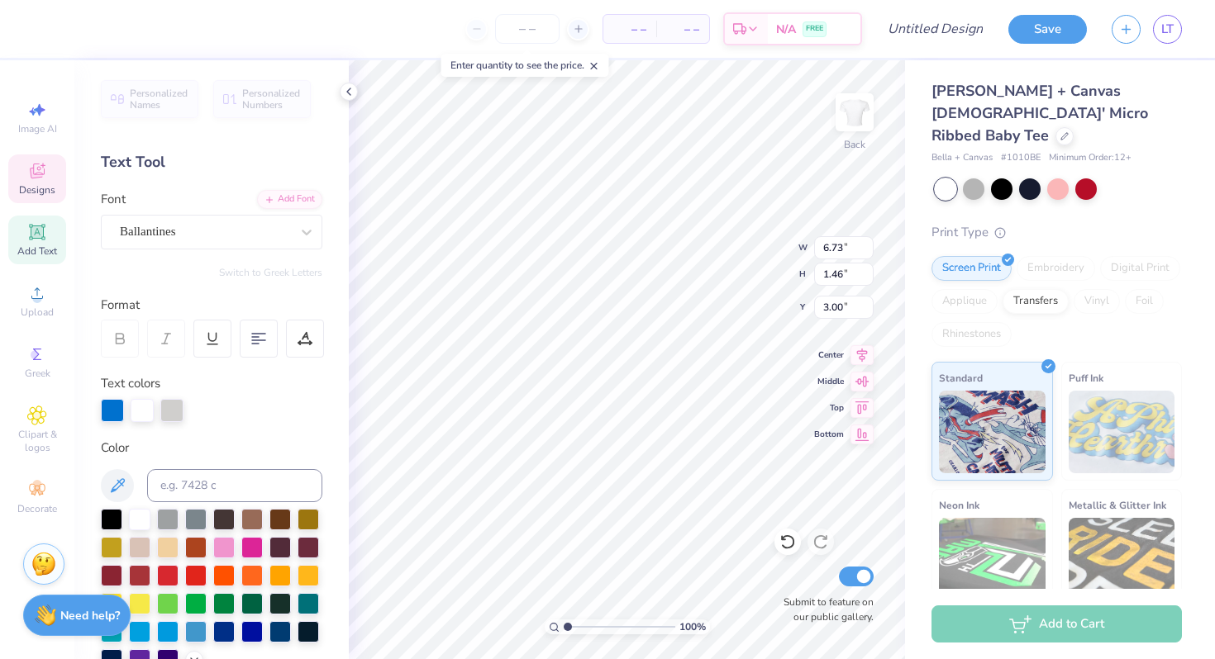
scroll to position [0, 2]
type textarea "T"
type textarea "Clube Français"
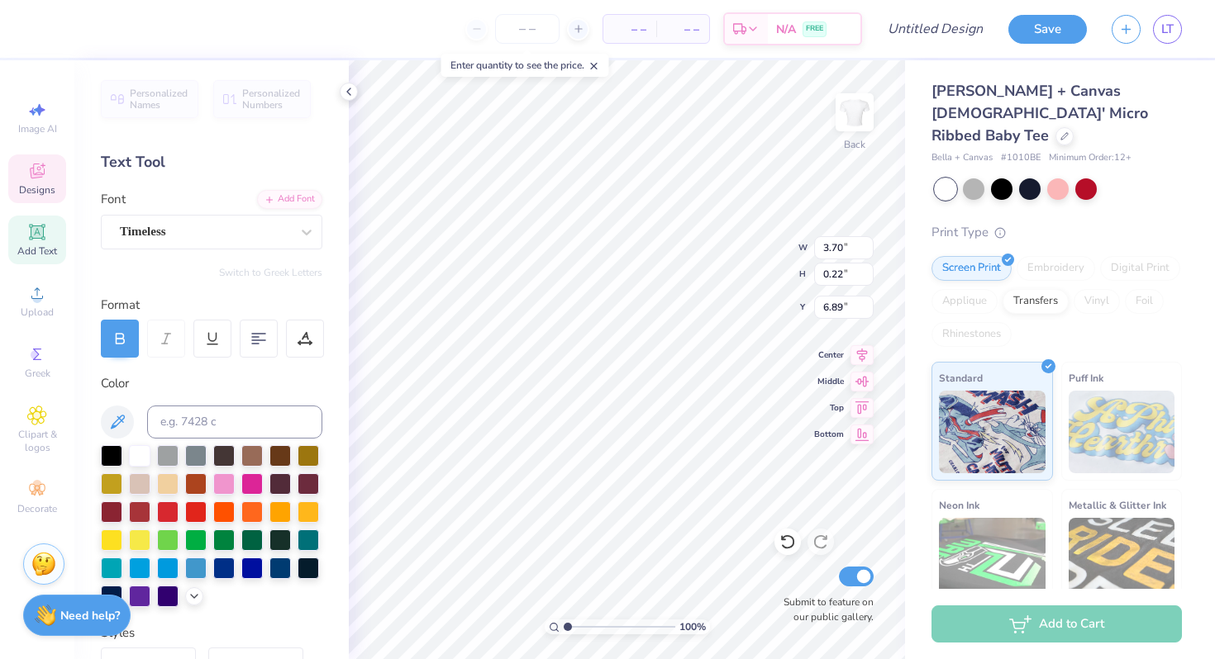
type input "3.70"
type input "0.22"
type input "6.89"
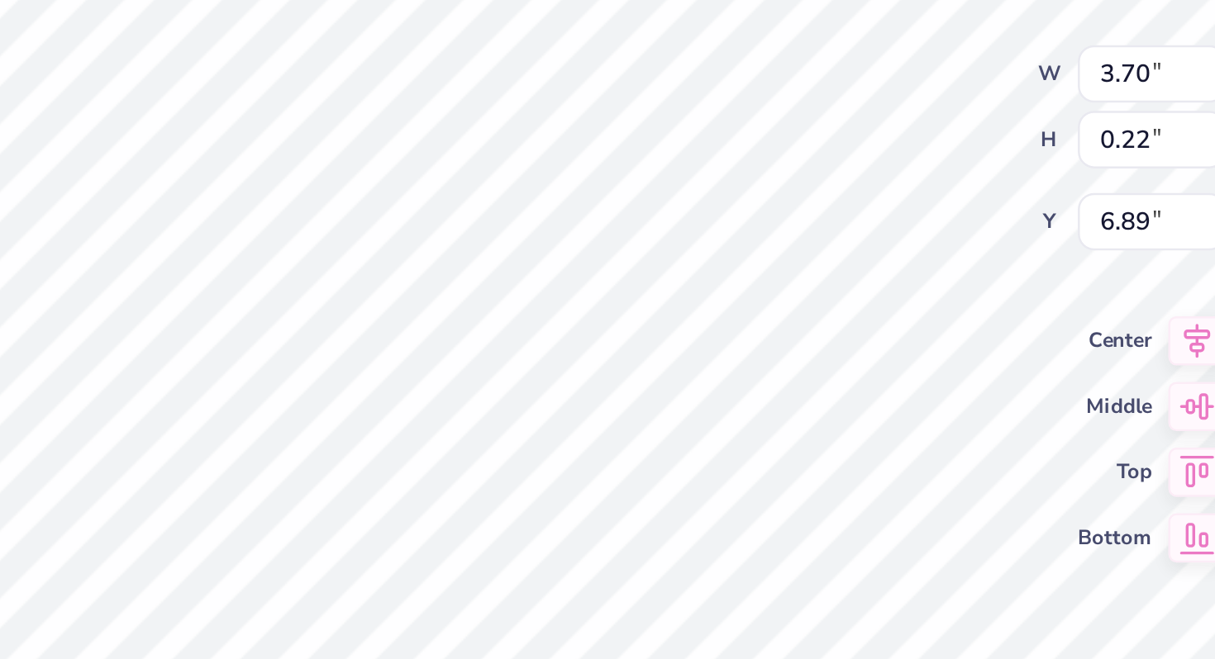
scroll to position [0, 0]
type textarea "D"
type textarea "Dans la [GEOGRAPHIC_DATA]"
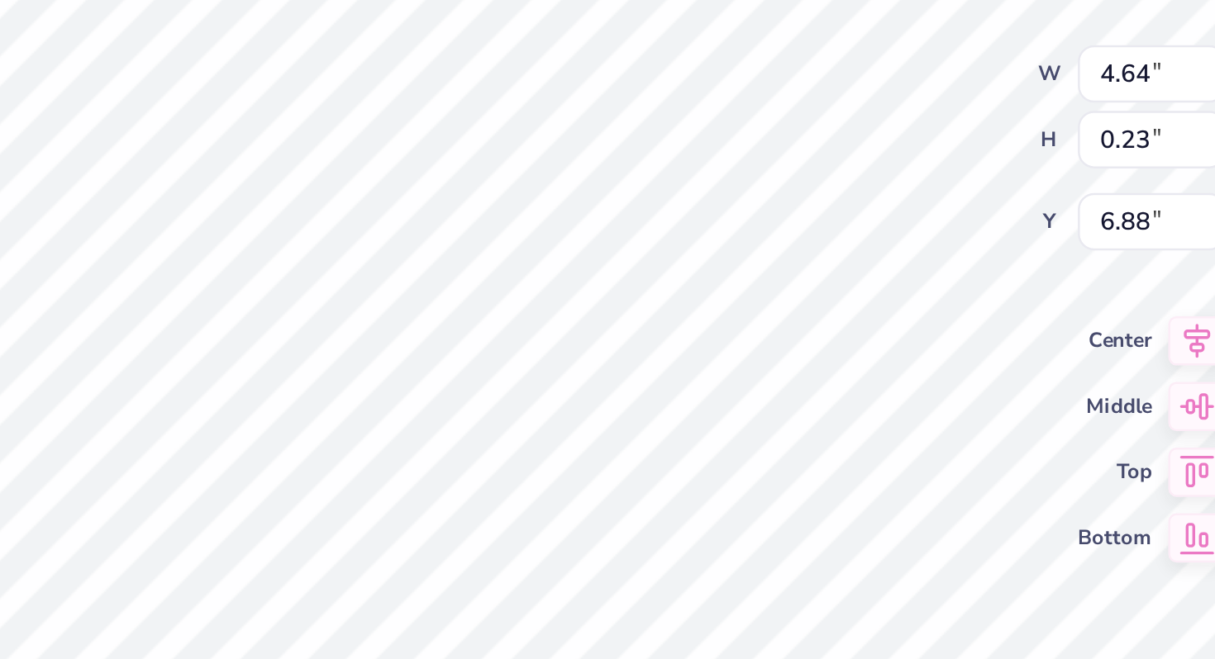
type input "6.93"
type input "0.34"
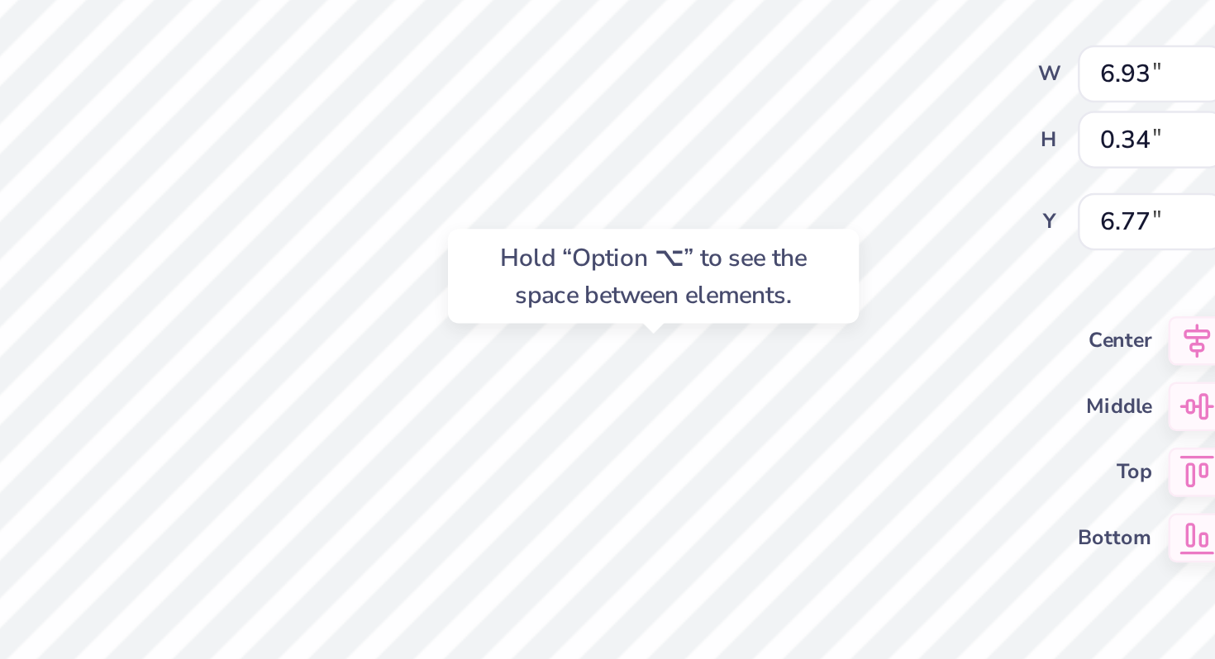
type input "6.99"
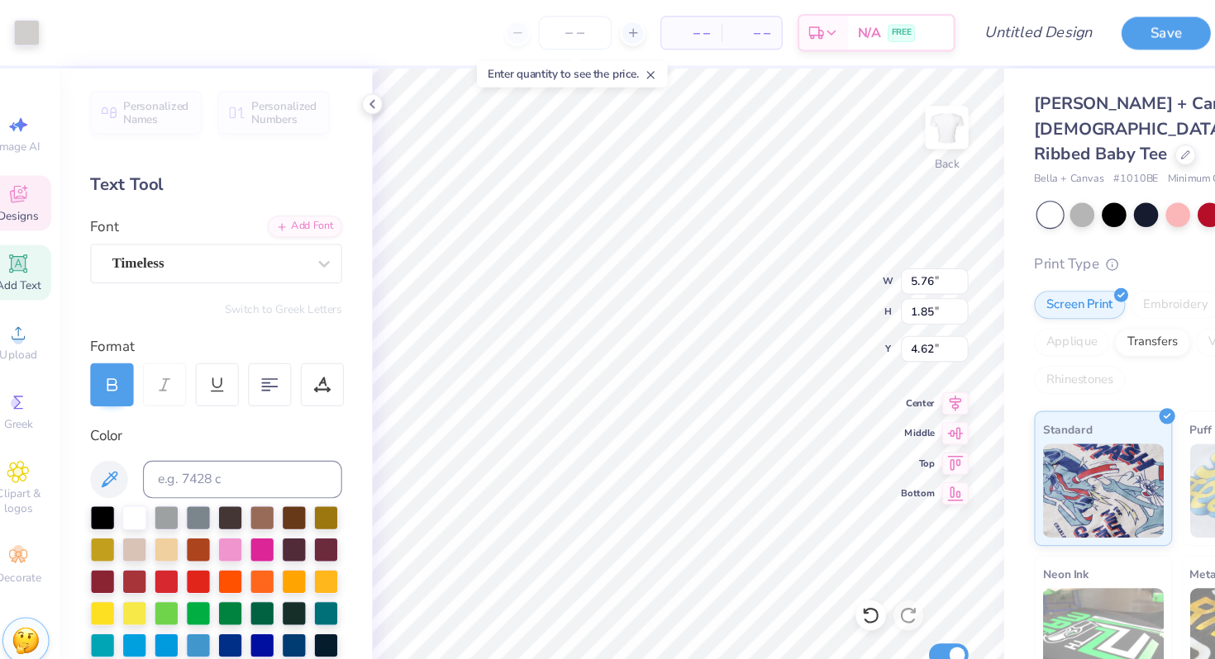
type input "9.78"
type input "1.80"
type input "2.84"
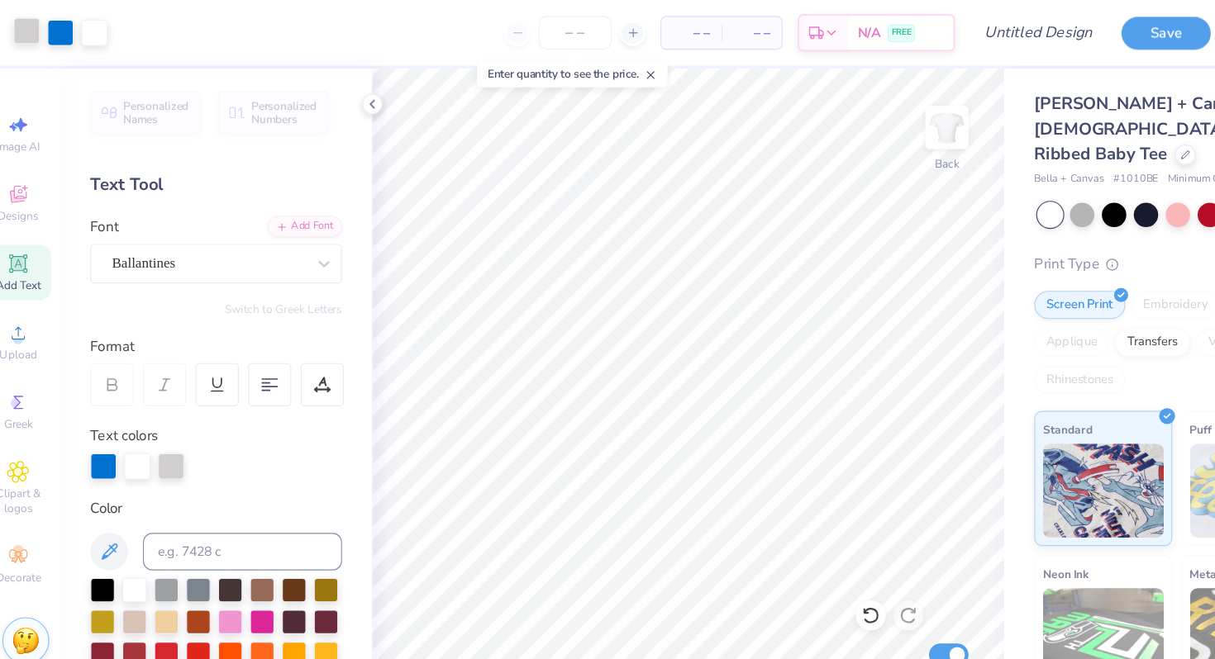
click at [52, 31] on div at bounding box center [44, 27] width 23 height 23
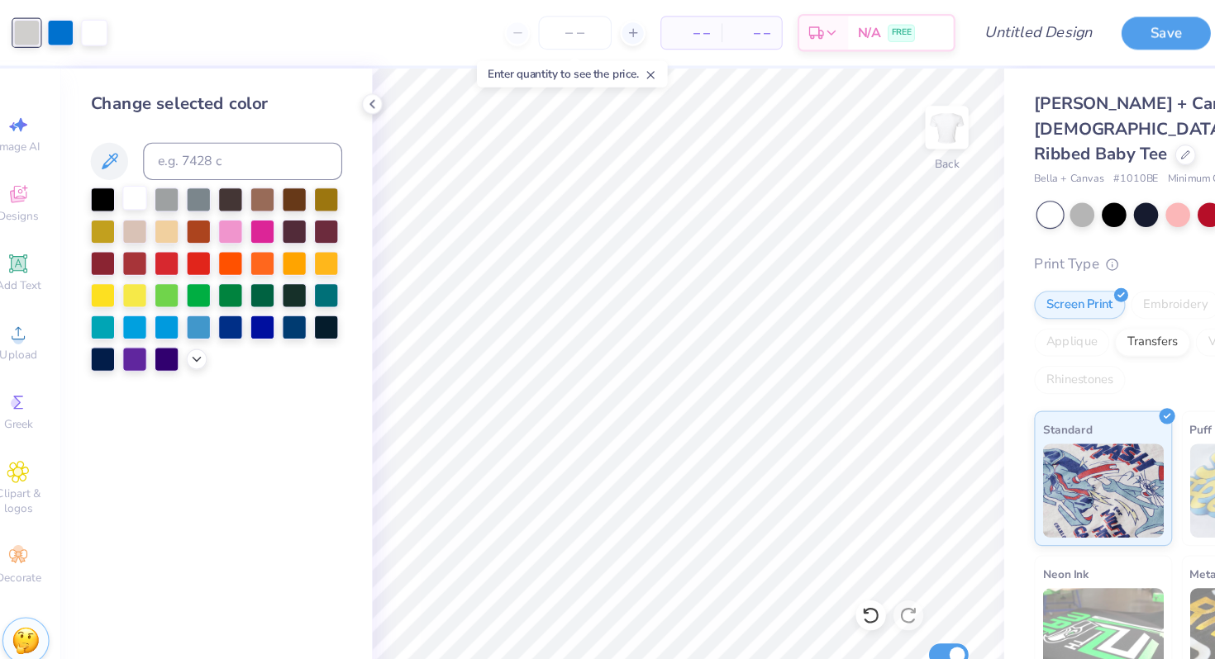
click at [136, 180] on div at bounding box center [139, 174] width 21 height 21
click at [165, 174] on div at bounding box center [167, 174] width 21 height 21
click at [193, 318] on icon at bounding box center [194, 314] width 13 height 13
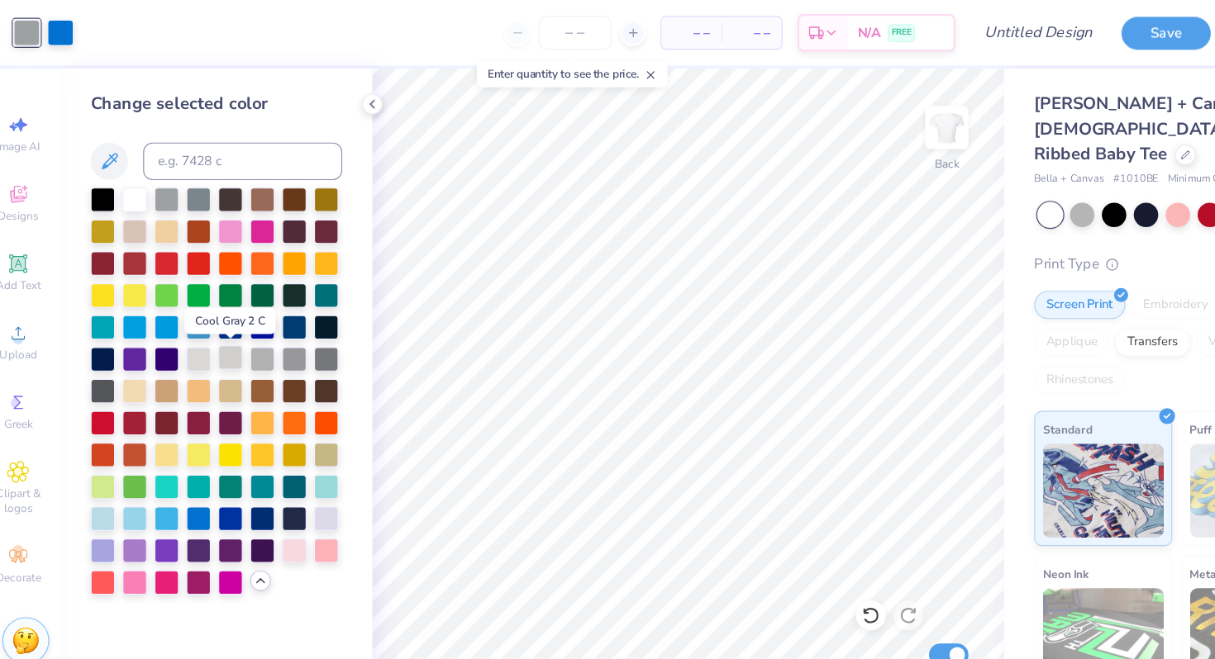
click at [223, 315] on div at bounding box center [223, 314] width 21 height 21
click at [247, 315] on div at bounding box center [251, 314] width 21 height 21
click at [224, 316] on div at bounding box center [223, 314] width 21 height 21
click at [253, 318] on div at bounding box center [251, 314] width 21 height 21
click at [110, 375] on div at bounding box center [111, 370] width 21 height 21
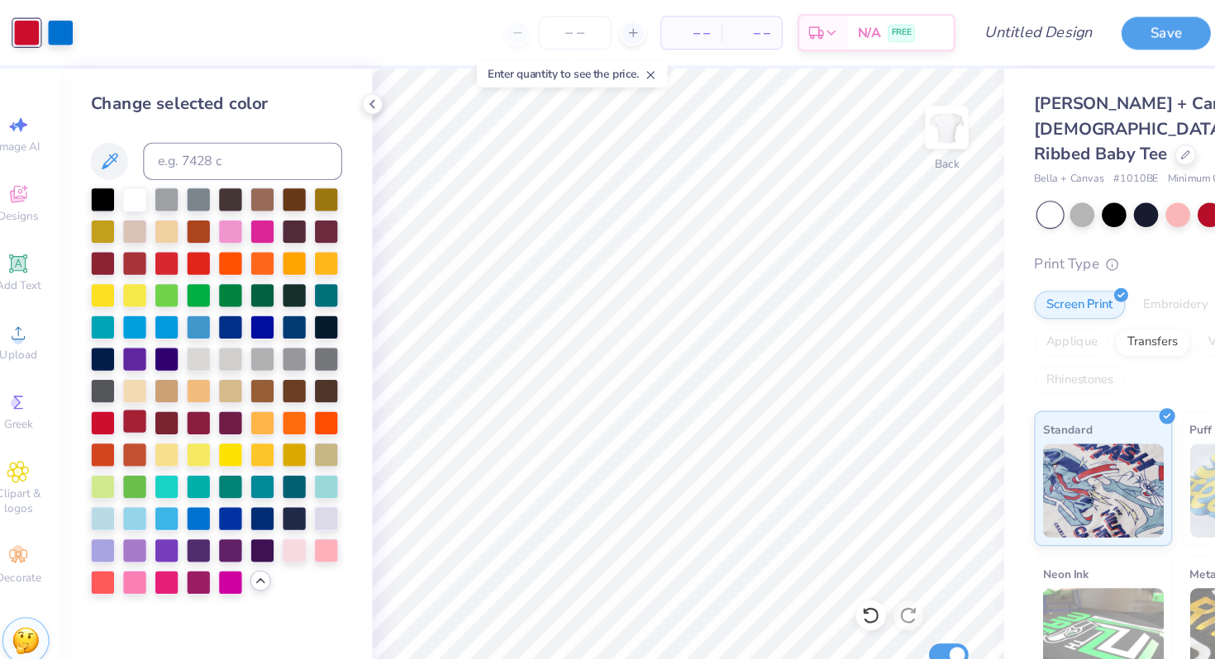
click at [136, 376] on div at bounding box center [139, 370] width 21 height 21
click at [252, 313] on div at bounding box center [251, 314] width 21 height 21
click at [223, 314] on div at bounding box center [223, 314] width 21 height 21
click at [250, 321] on div at bounding box center [251, 314] width 21 height 21
click at [74, 33] on div at bounding box center [74, 27] width 23 height 23
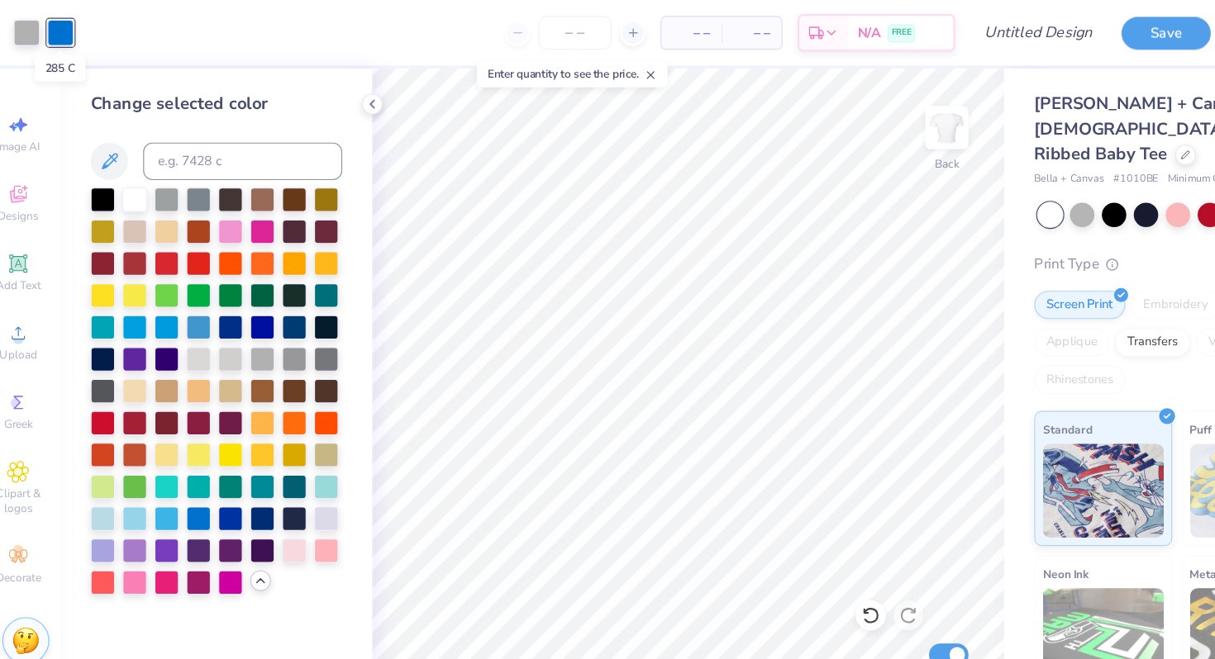
click at [74, 33] on div at bounding box center [74, 28] width 23 height 23
click at [144, 380] on div at bounding box center [139, 370] width 21 height 21
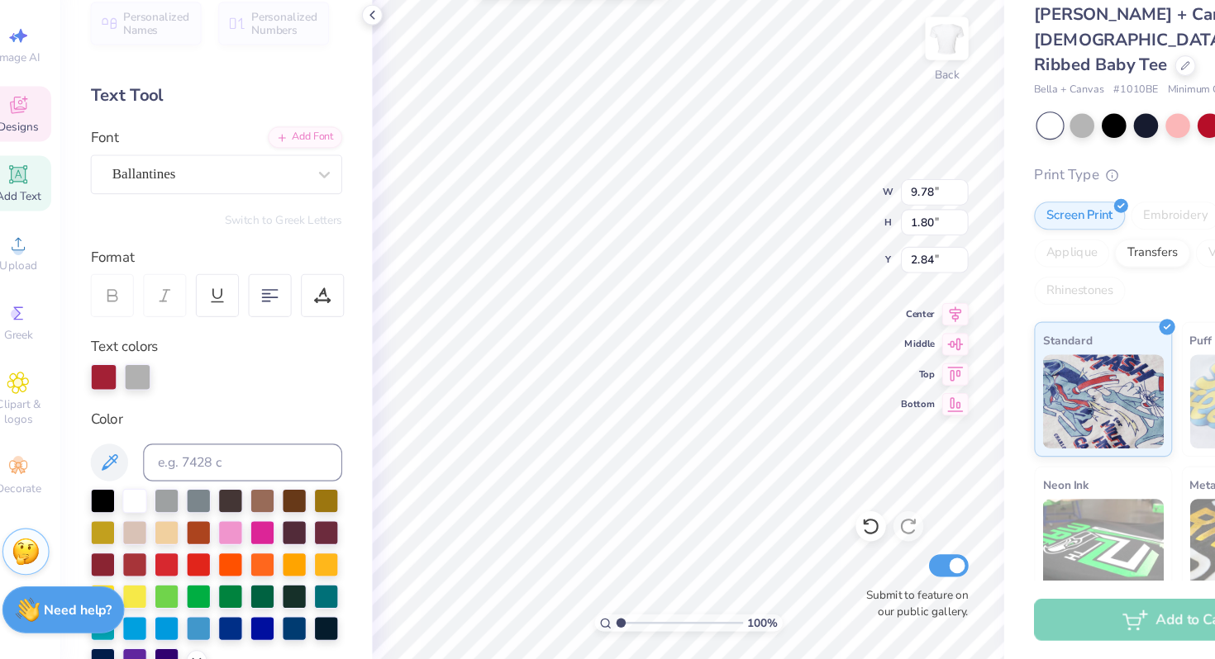
click at [156, 408] on div at bounding box center [211, 410] width 221 height 23
click at [146, 408] on div at bounding box center [142, 410] width 23 height 23
click at [144, 407] on div at bounding box center [142, 410] width 23 height 23
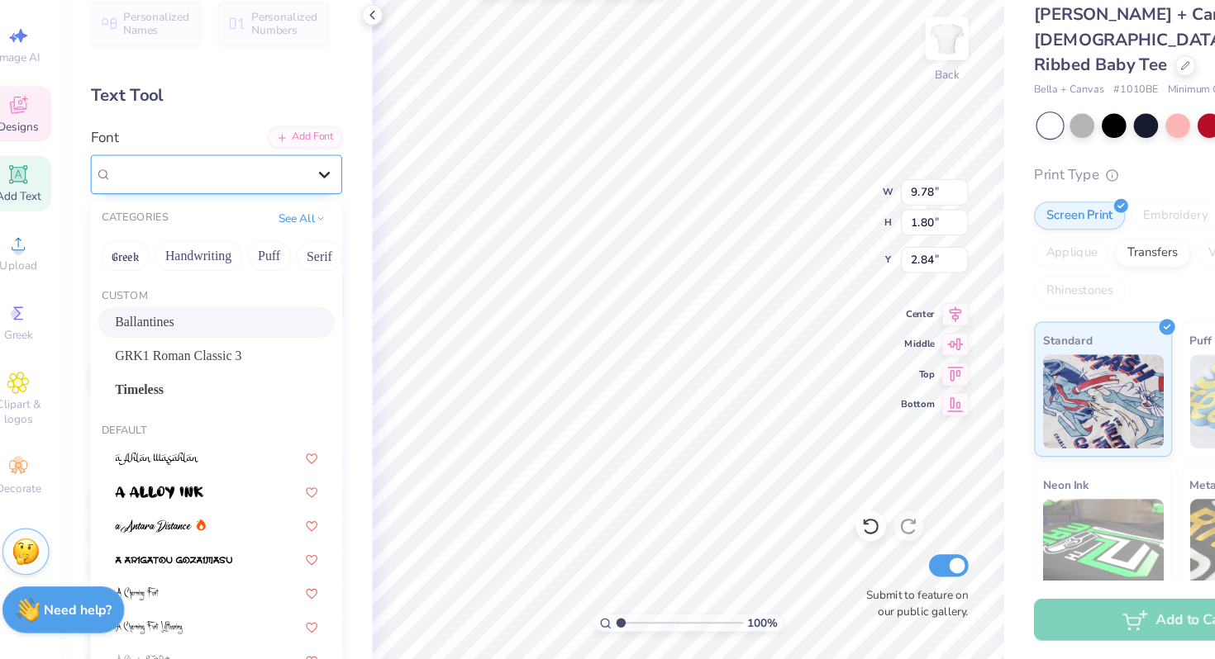
click at [293, 240] on div at bounding box center [307, 232] width 30 height 30
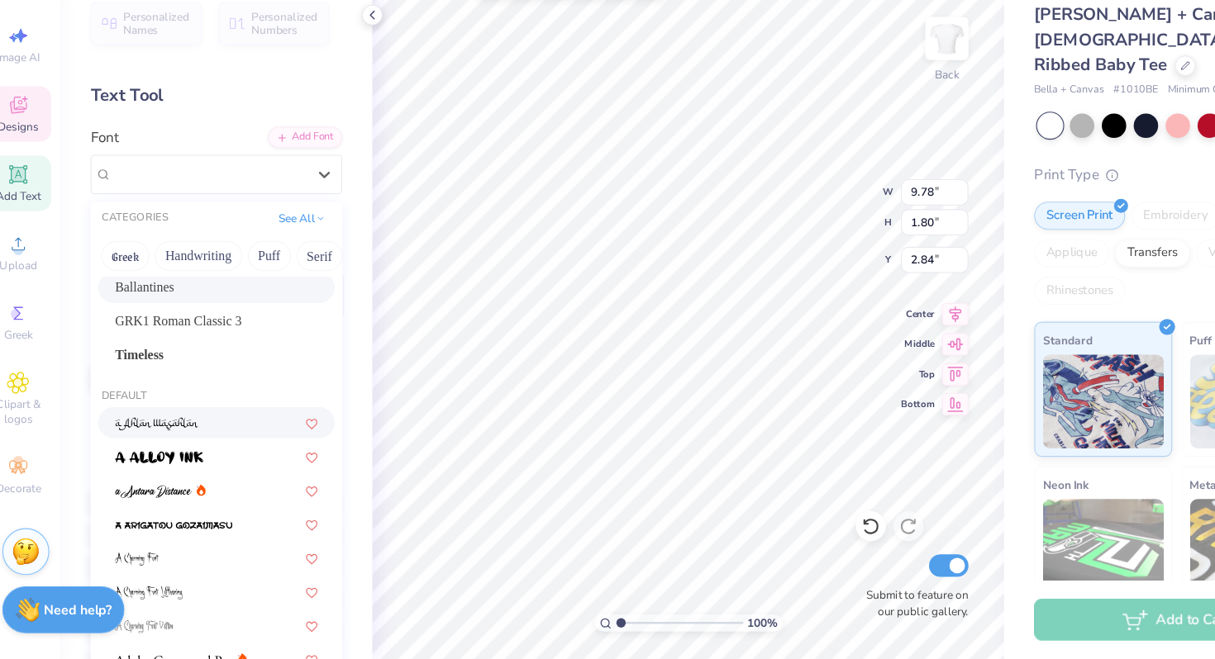
scroll to position [0, 0]
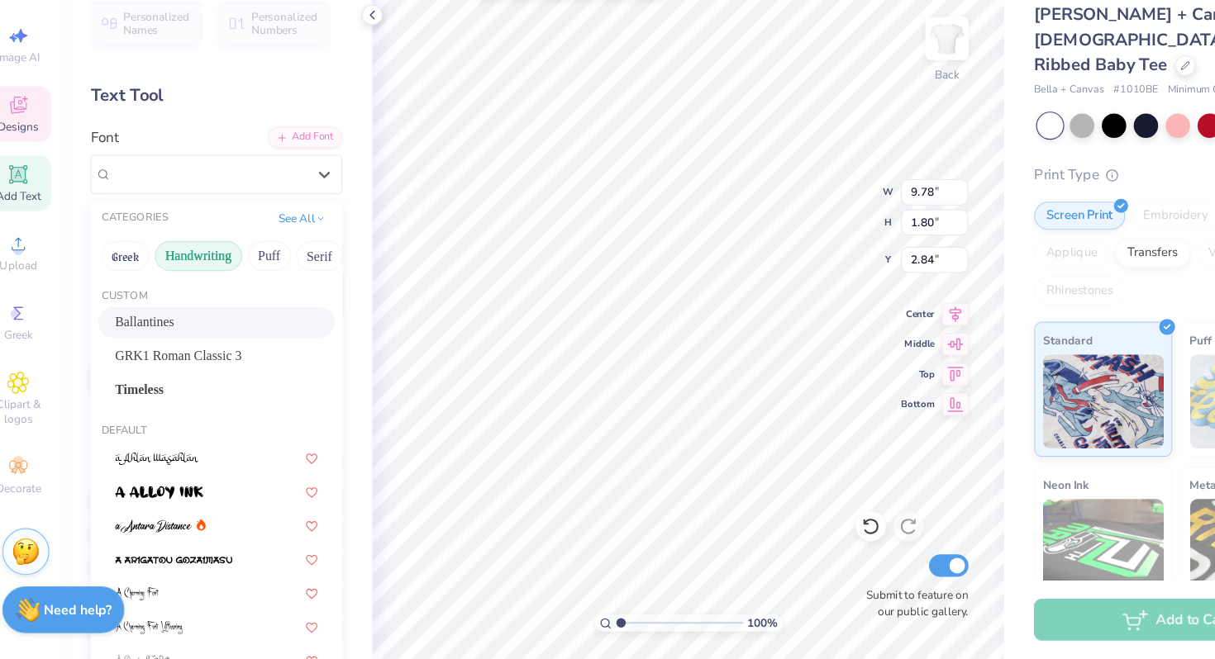
click at [206, 310] on button "Handwriting" at bounding box center [196, 304] width 77 height 26
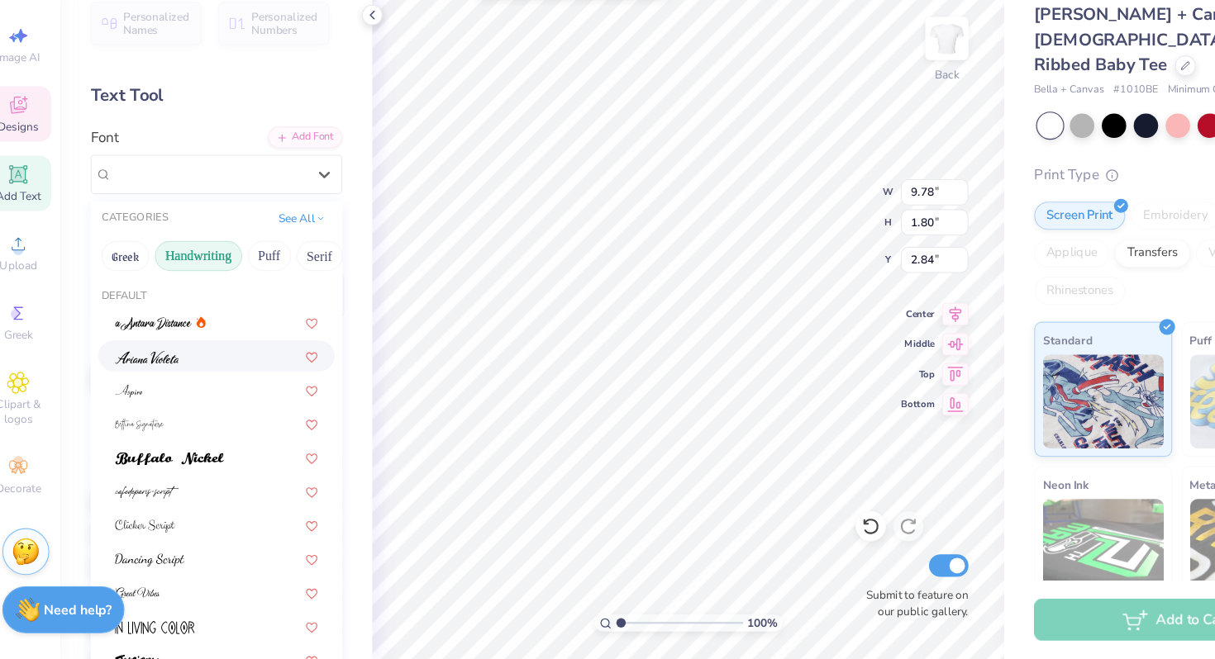
click at [219, 392] on div at bounding box center [211, 391] width 178 height 17
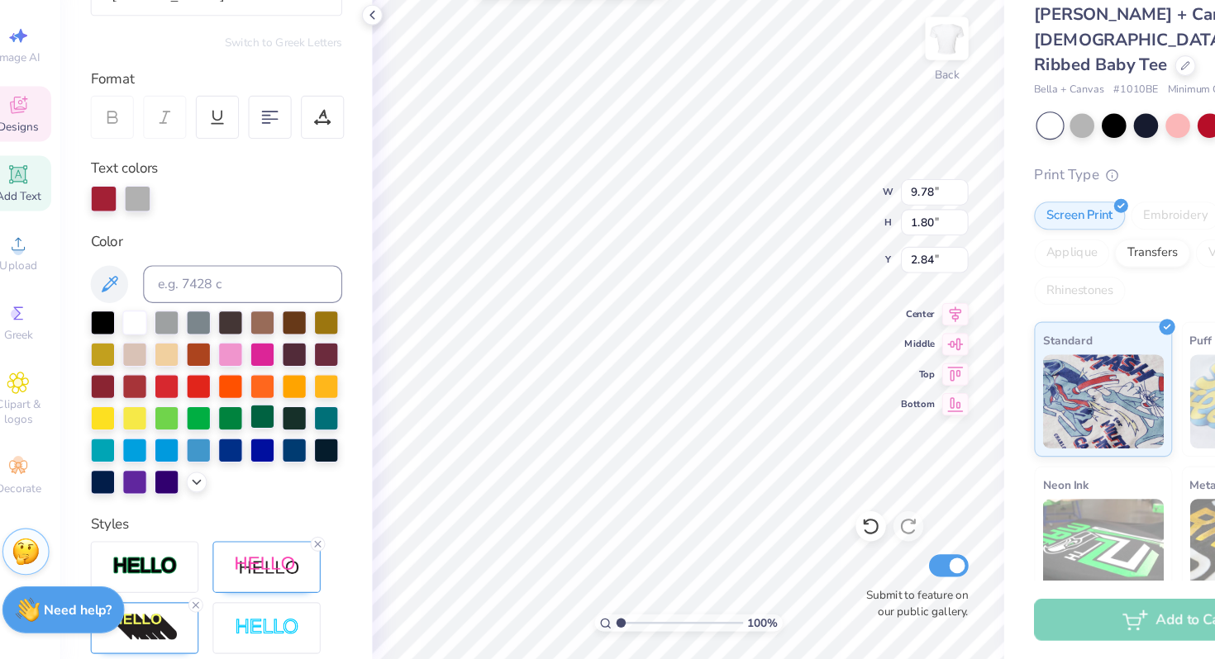
scroll to position [164, 0]
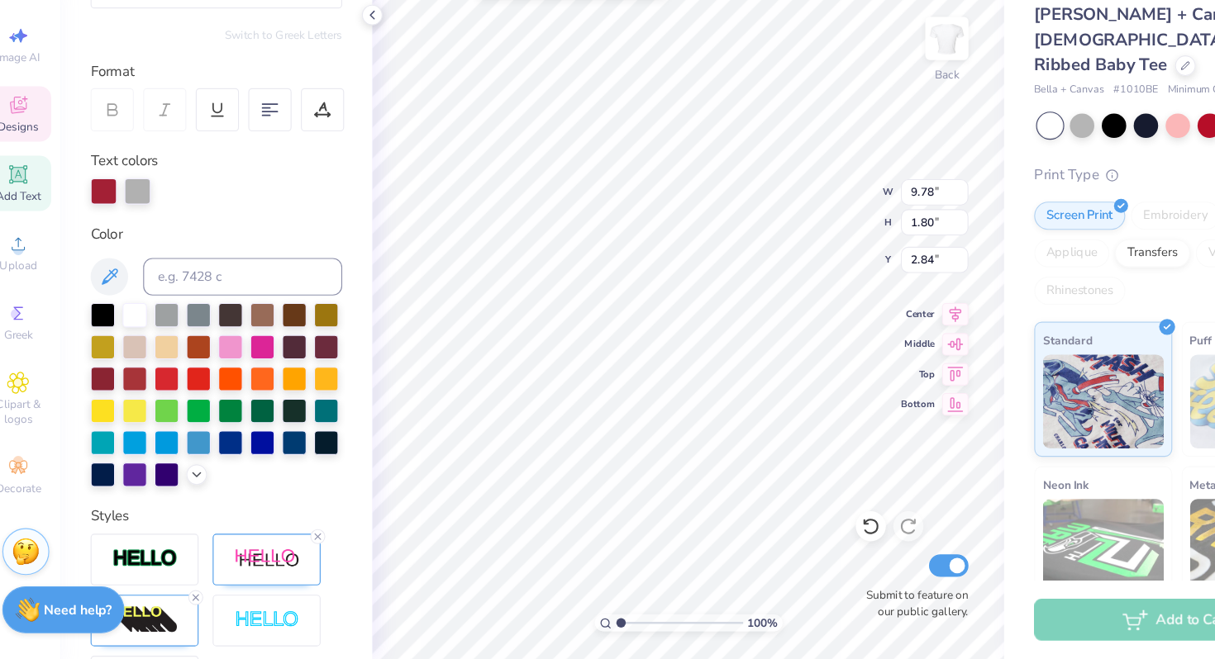
click at [150, 248] on div at bounding box center [142, 246] width 23 height 23
click at [144, 248] on div at bounding box center [142, 246] width 23 height 23
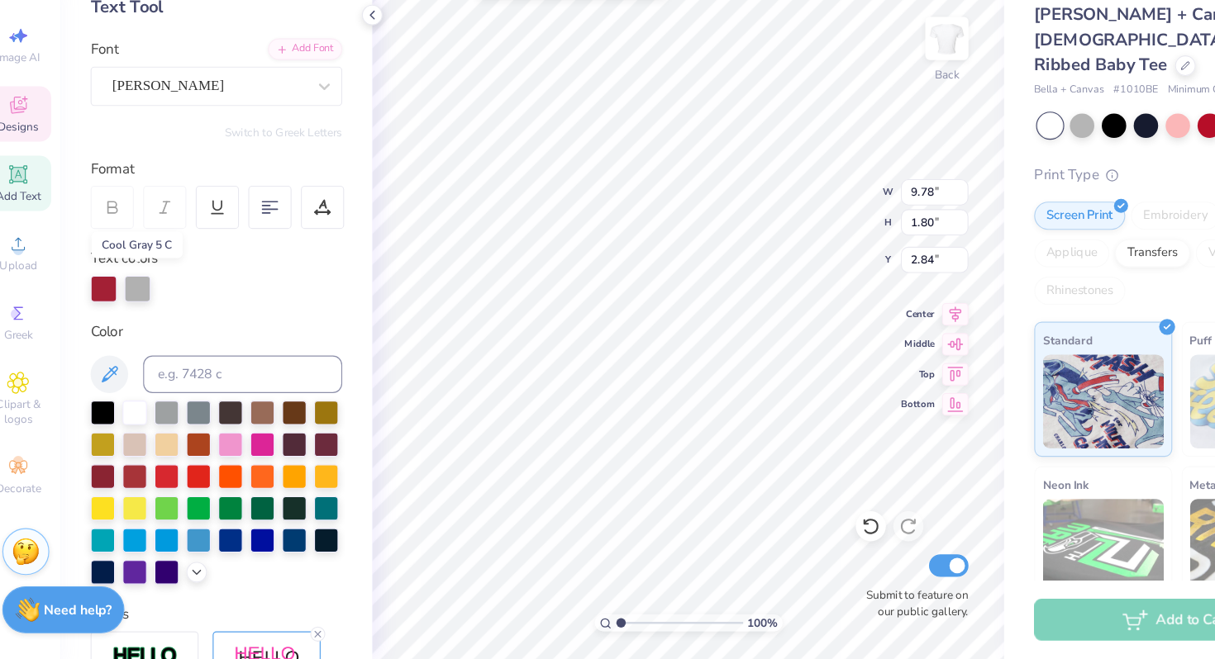
scroll to position [78, 0]
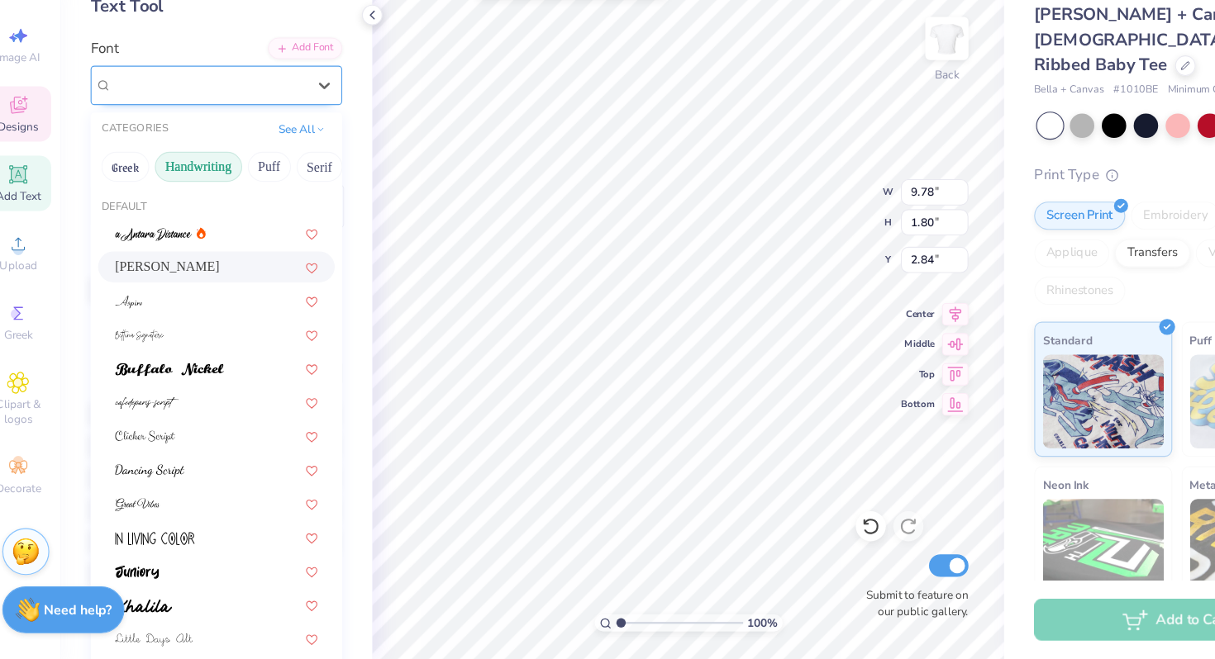
click at [224, 155] on div "[PERSON_NAME]" at bounding box center [205, 153] width 174 height 26
click at [225, 457] on div at bounding box center [211, 462] width 178 height 17
click at [274, 156] on div "Clicker Script" at bounding box center [205, 153] width 174 height 26
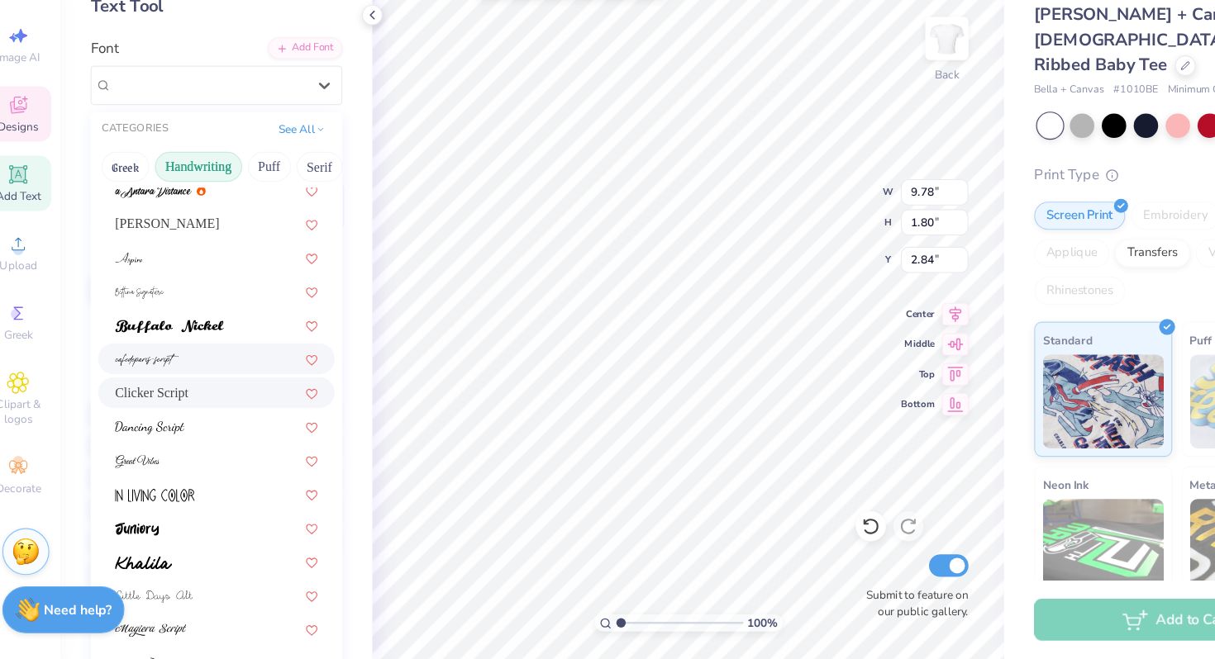
scroll to position [38, 0]
click at [246, 238] on div "Greek Handwriting Puff Serif Bold Calligraphy Retro Sans Serif Minimal Fantasy …" at bounding box center [211, 225] width 221 height 36
click at [240, 248] on div at bounding box center [211, 245] width 178 height 17
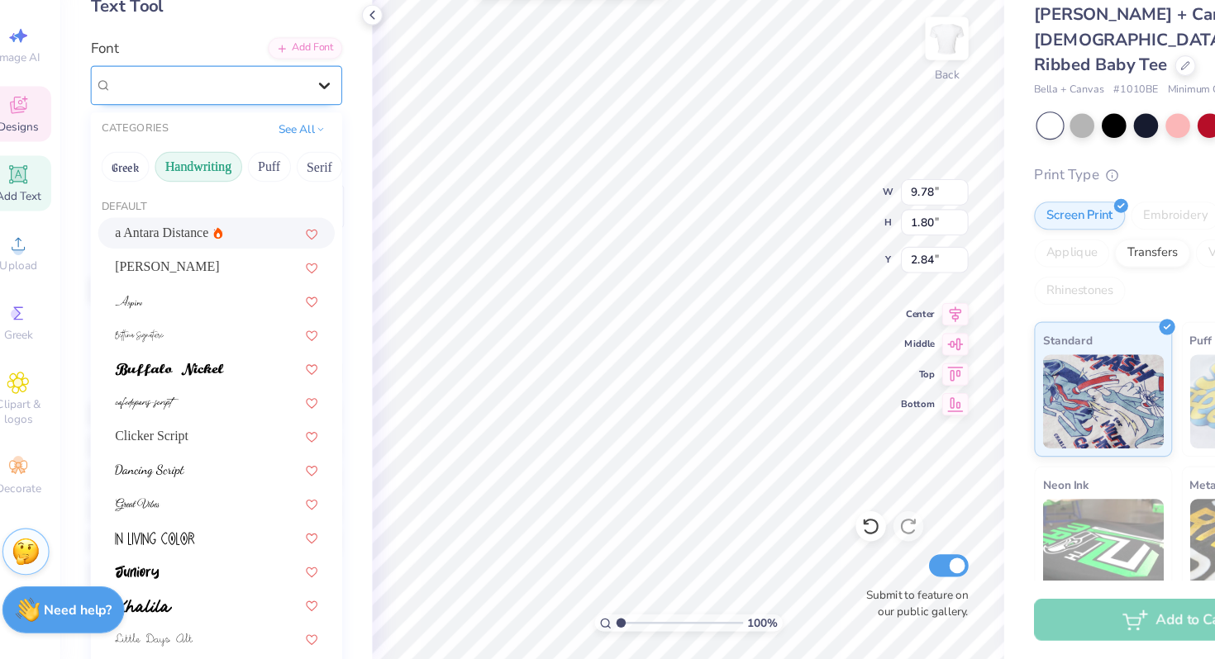
click at [306, 146] on icon at bounding box center [306, 153] width 17 height 17
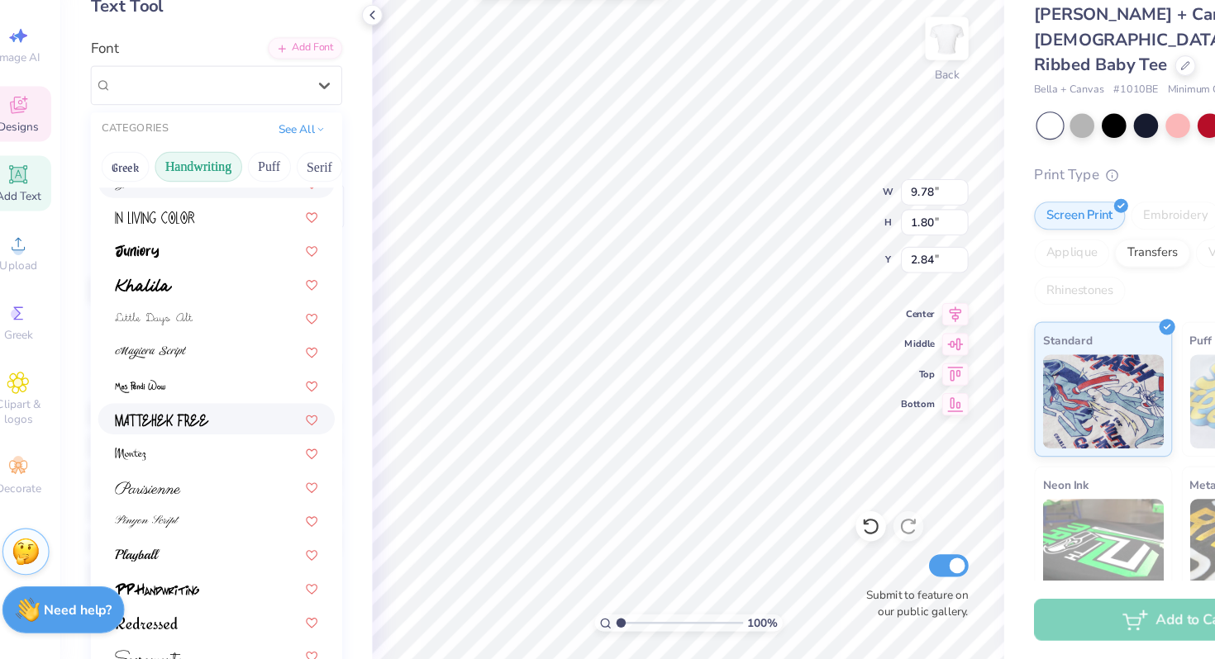
scroll to position [292, 0]
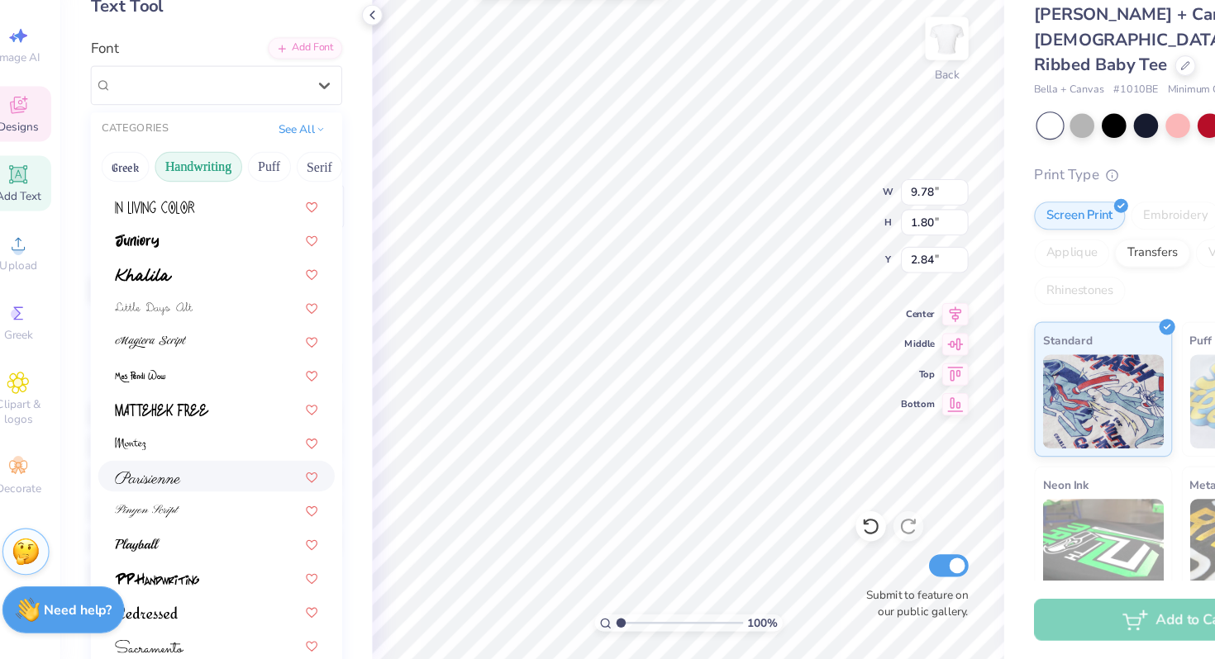
click at [215, 497] on div at bounding box center [211, 497] width 178 height 17
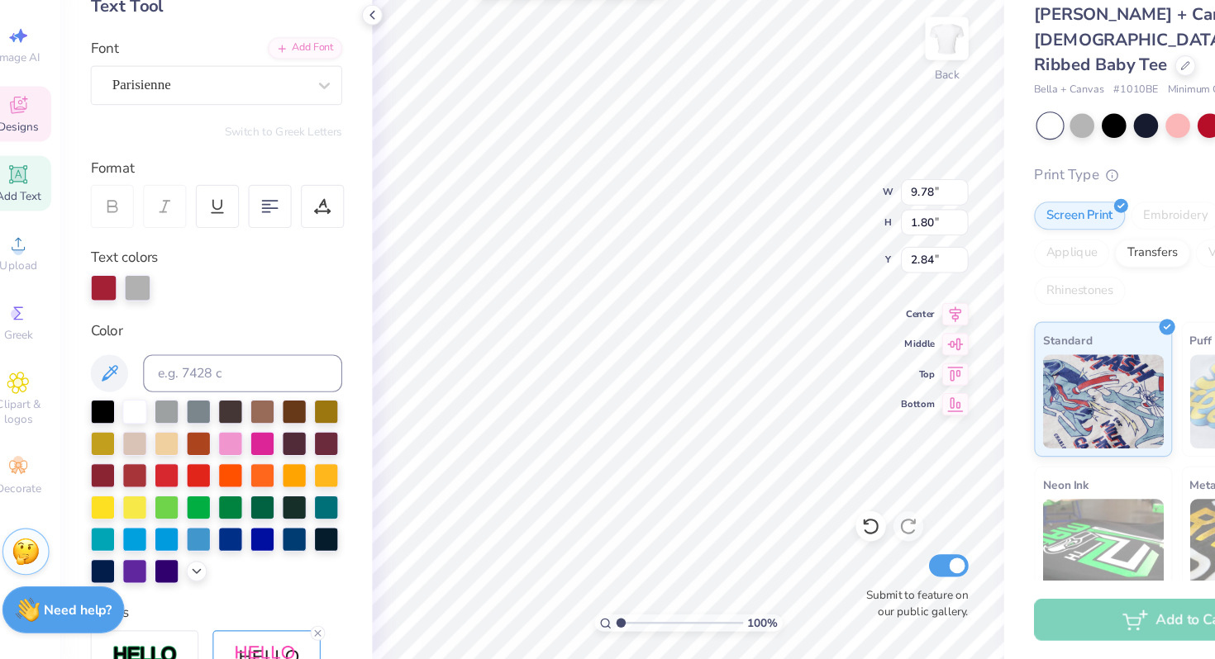
click at [125, 260] on icon at bounding box center [119, 260] width 15 height 15
click at [181, 260] on div at bounding box center [166, 260] width 38 height 38
click at [203, 261] on div at bounding box center [212, 260] width 38 height 38
click at [206, 258] on icon at bounding box center [212, 260] width 15 height 15
click at [258, 259] on icon at bounding box center [258, 260] width 15 height 15
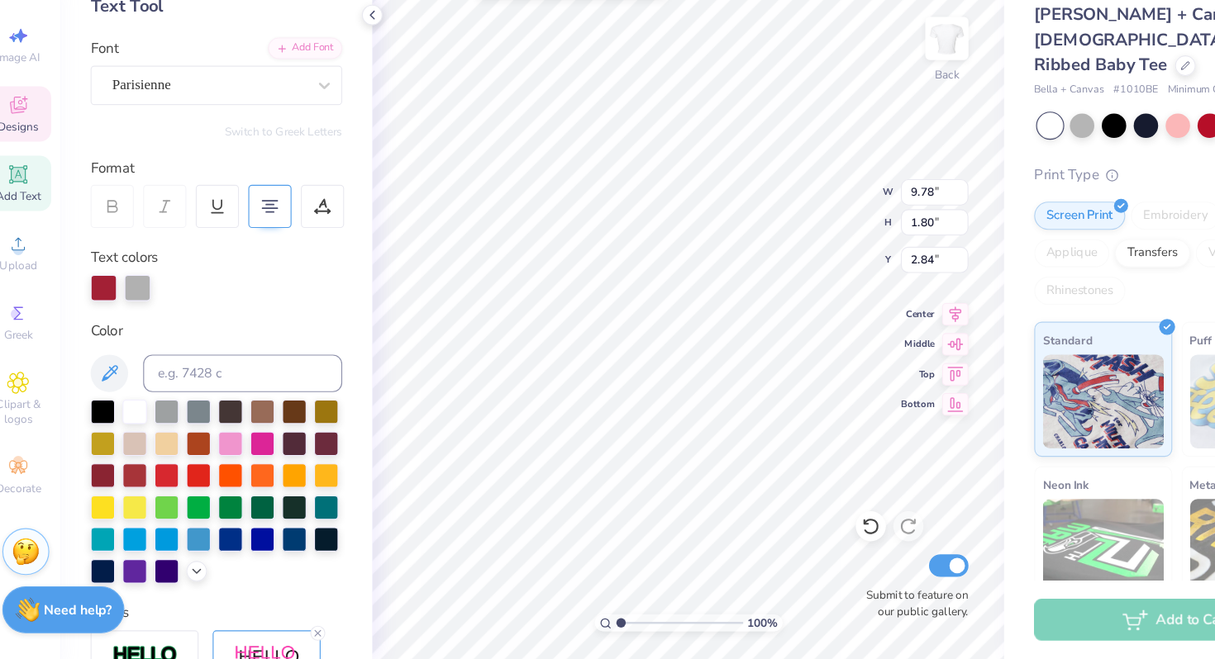
click at [258, 259] on icon at bounding box center [258, 260] width 15 height 15
click at [318, 264] on div at bounding box center [305, 260] width 38 height 38
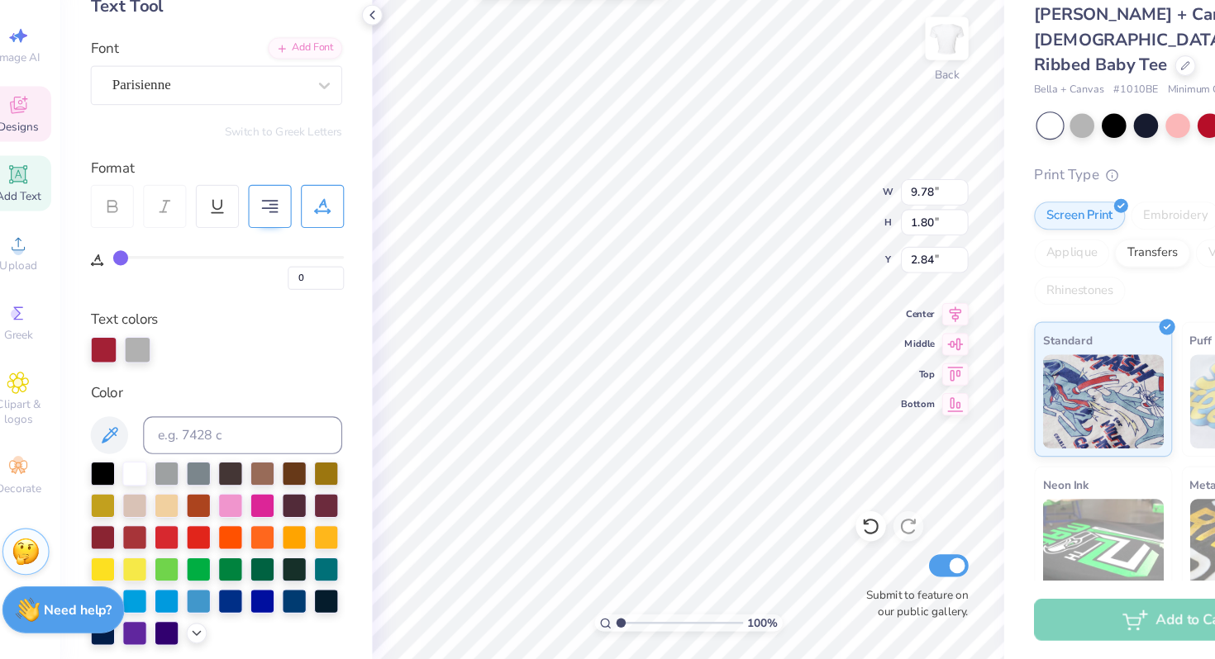
click at [318, 264] on div at bounding box center [305, 260] width 38 height 38
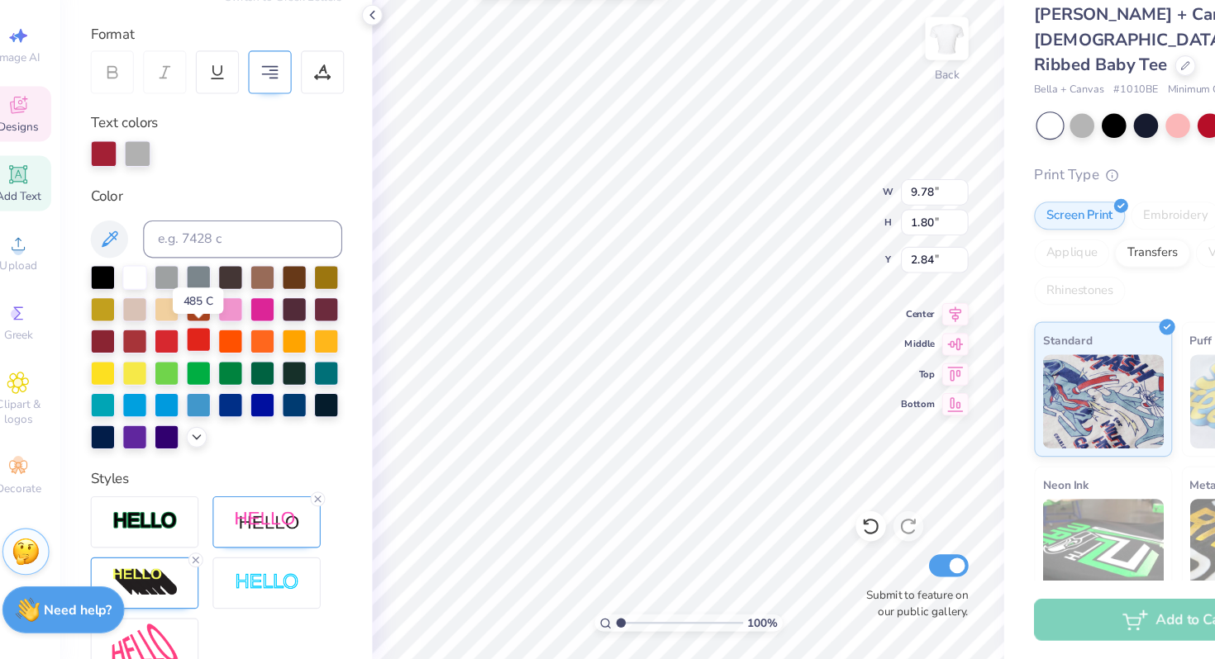
scroll to position [228, 0]
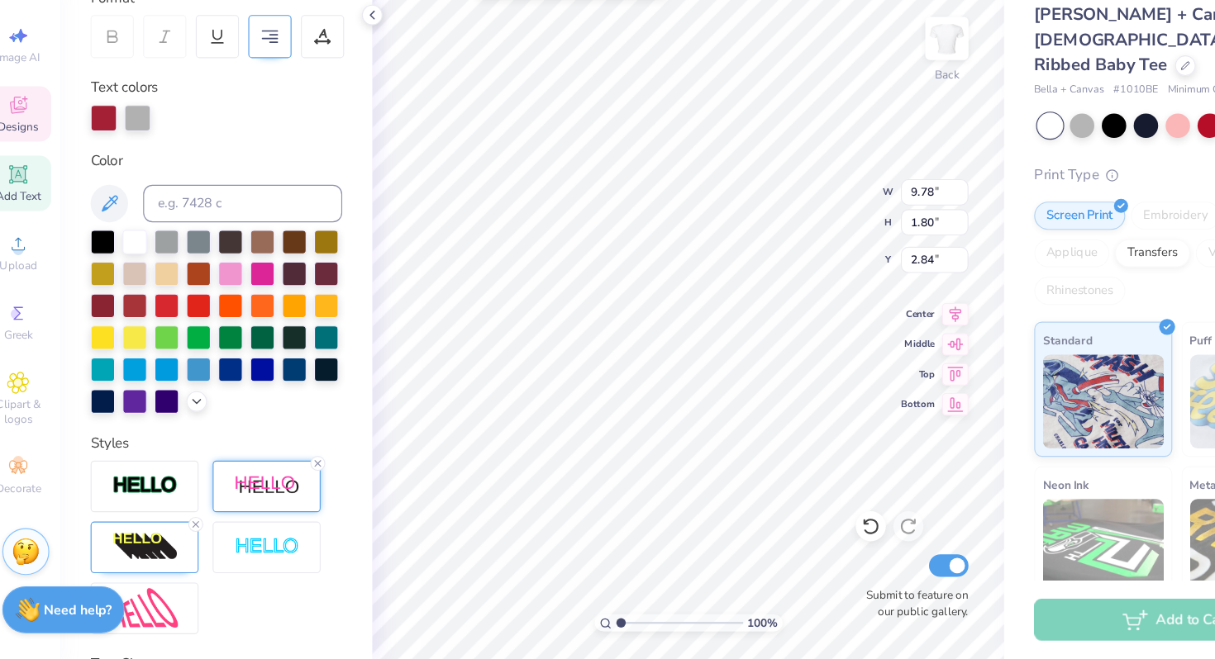
click at [296, 495] on div at bounding box center [255, 506] width 95 height 45
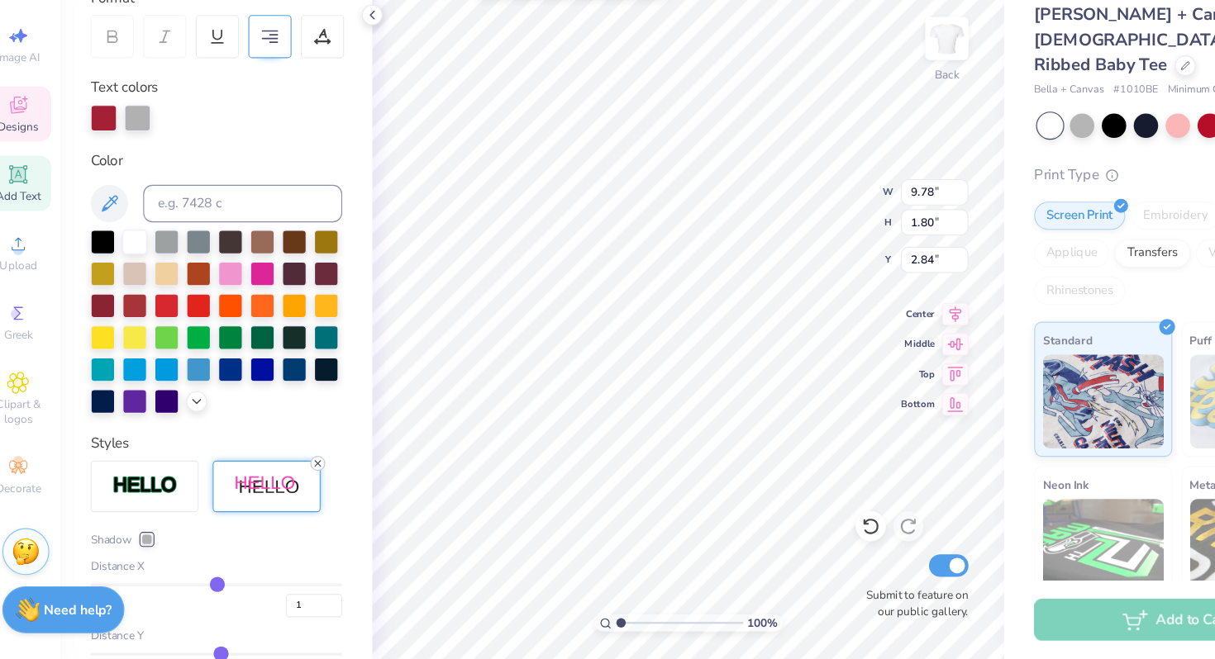
click at [302, 488] on line at bounding box center [300, 486] width 5 height 5
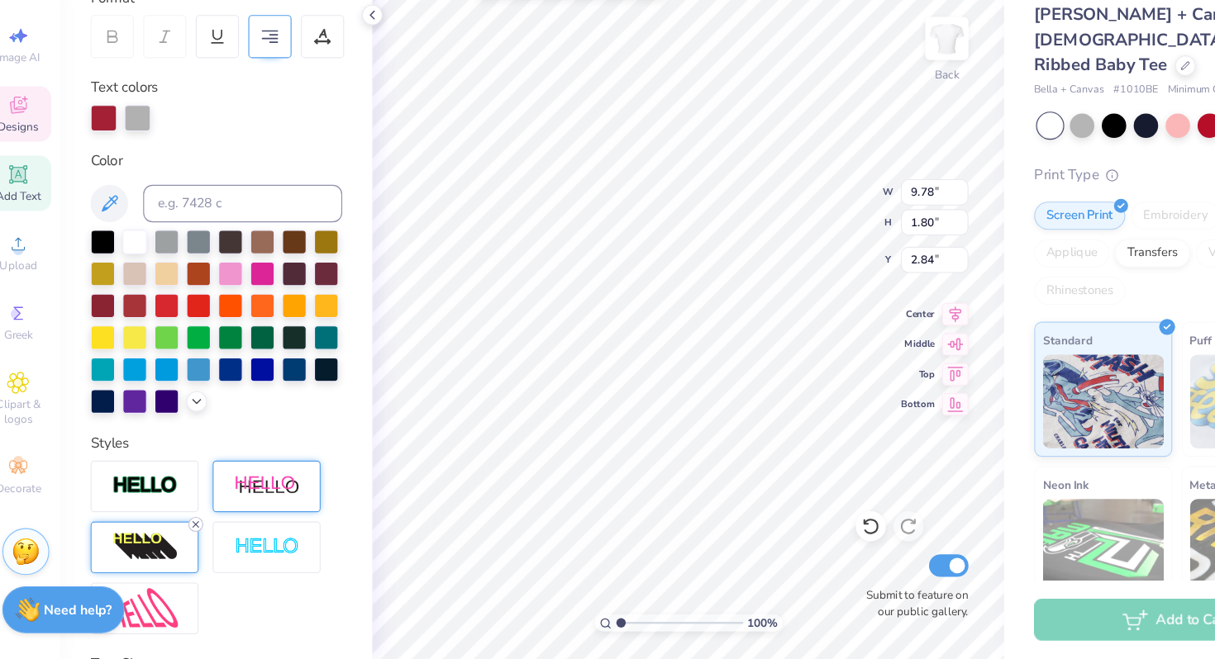
click at [188, 541] on icon at bounding box center [193, 540] width 10 height 10
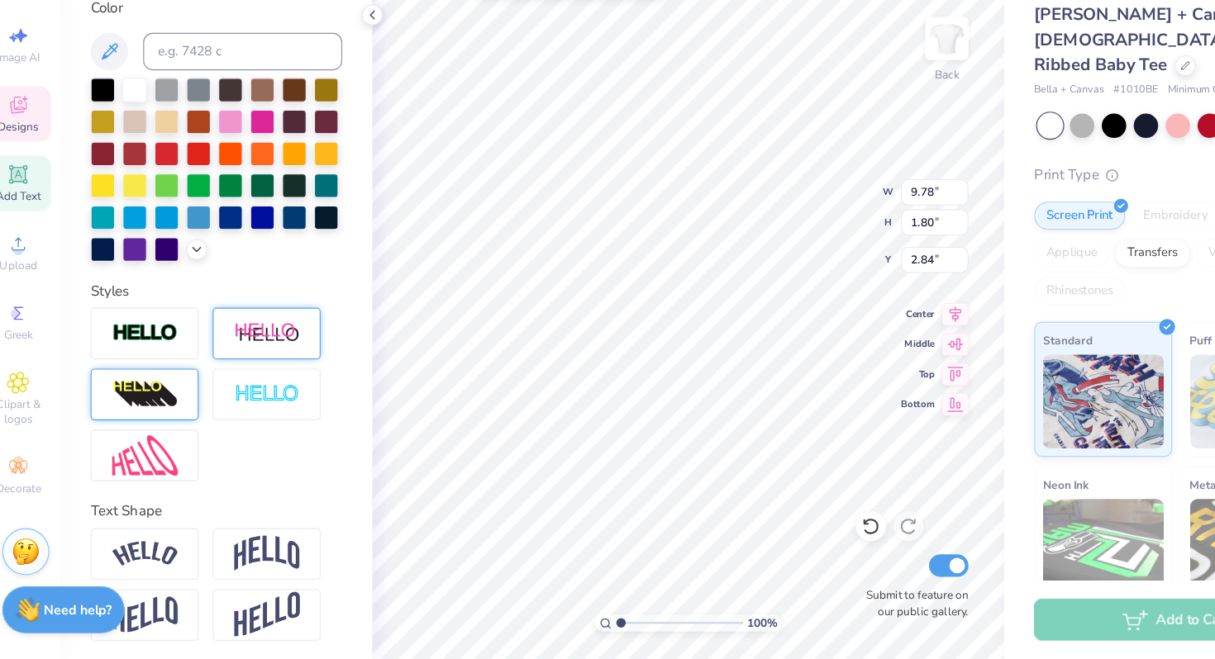
scroll to position [301, 0]
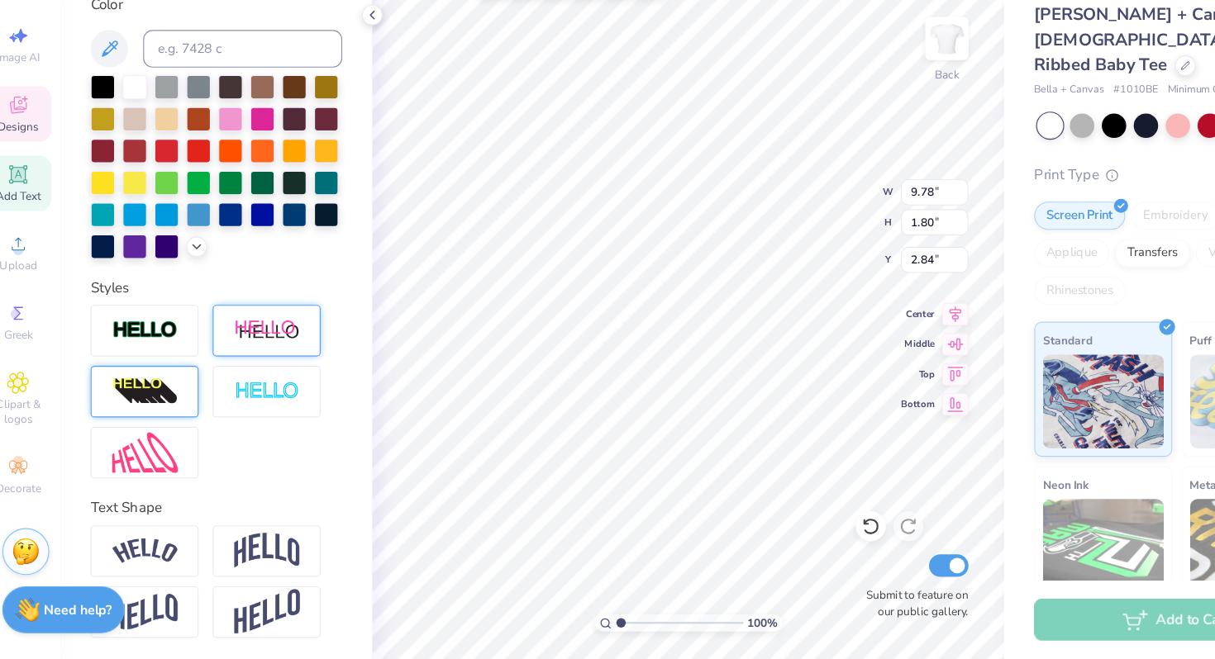
click at [288, 488] on div at bounding box center [211, 423] width 221 height 153
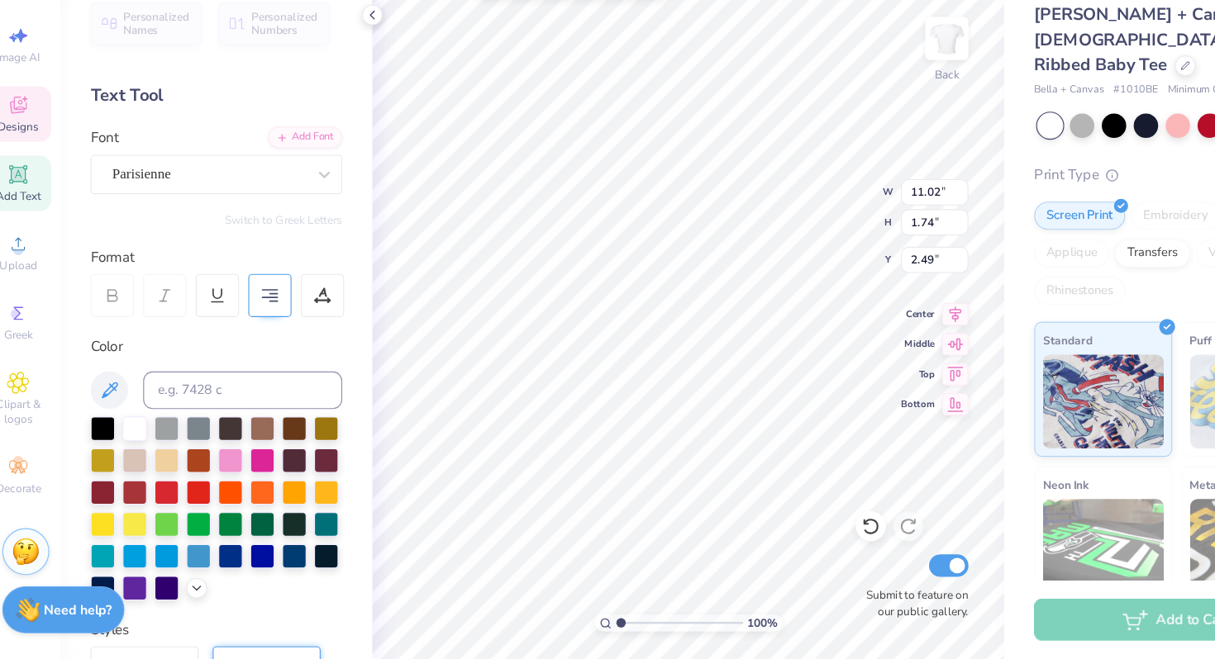
scroll to position [0, 3]
type textarea "Clube Français"
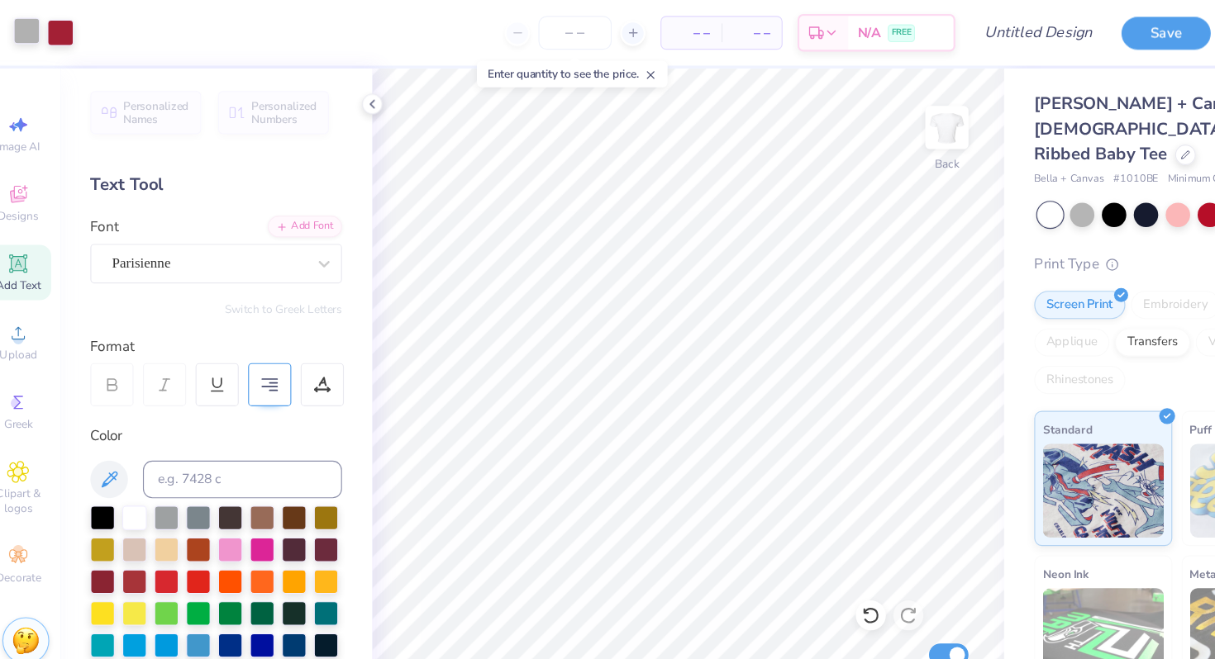
click at [42, 31] on div at bounding box center [44, 27] width 23 height 23
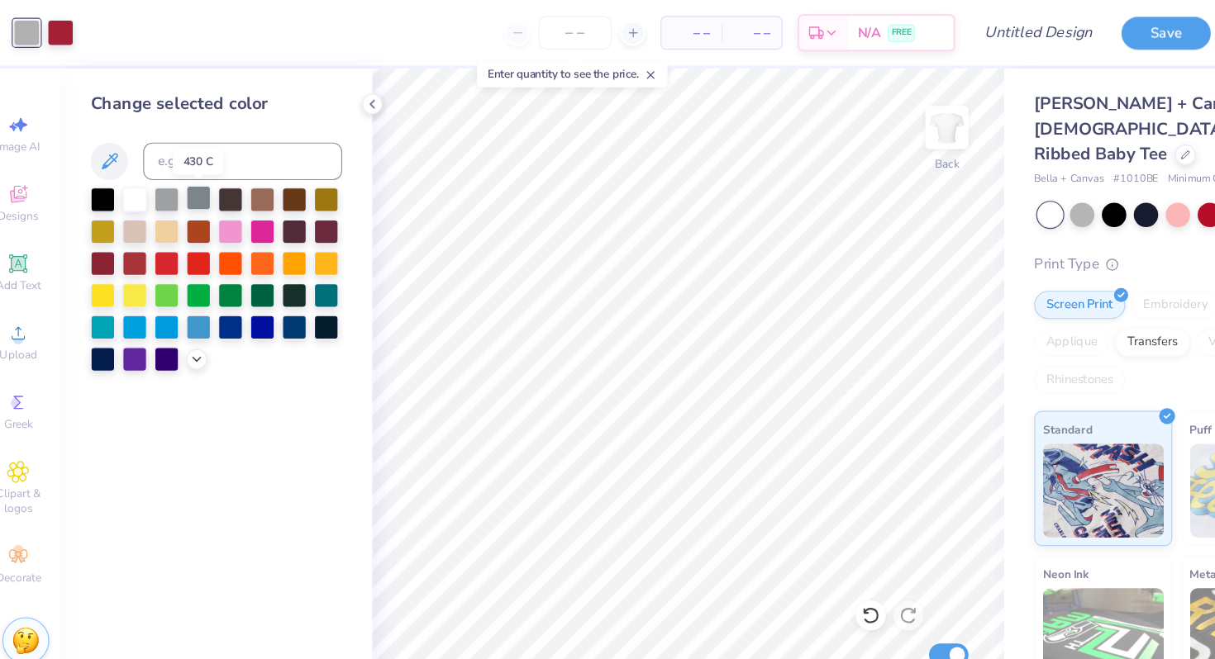
click at [193, 178] on div at bounding box center [195, 174] width 21 height 21
click at [234, 206] on div at bounding box center [223, 202] width 21 height 21
click at [193, 181] on div at bounding box center [195, 174] width 21 height 21
click at [77, 39] on div at bounding box center [74, 27] width 23 height 23
click at [250, 202] on div at bounding box center [251, 202] width 21 height 21
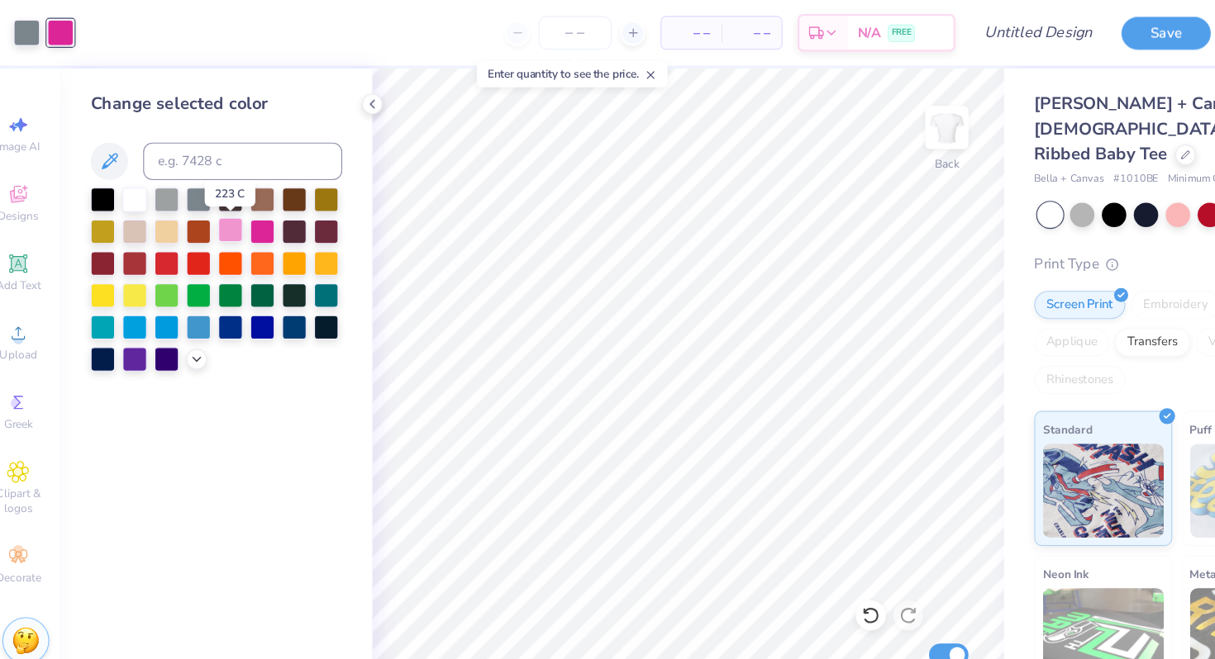
click at [221, 205] on div at bounding box center [223, 202] width 21 height 21
click at [103, 231] on div at bounding box center [111, 230] width 21 height 21
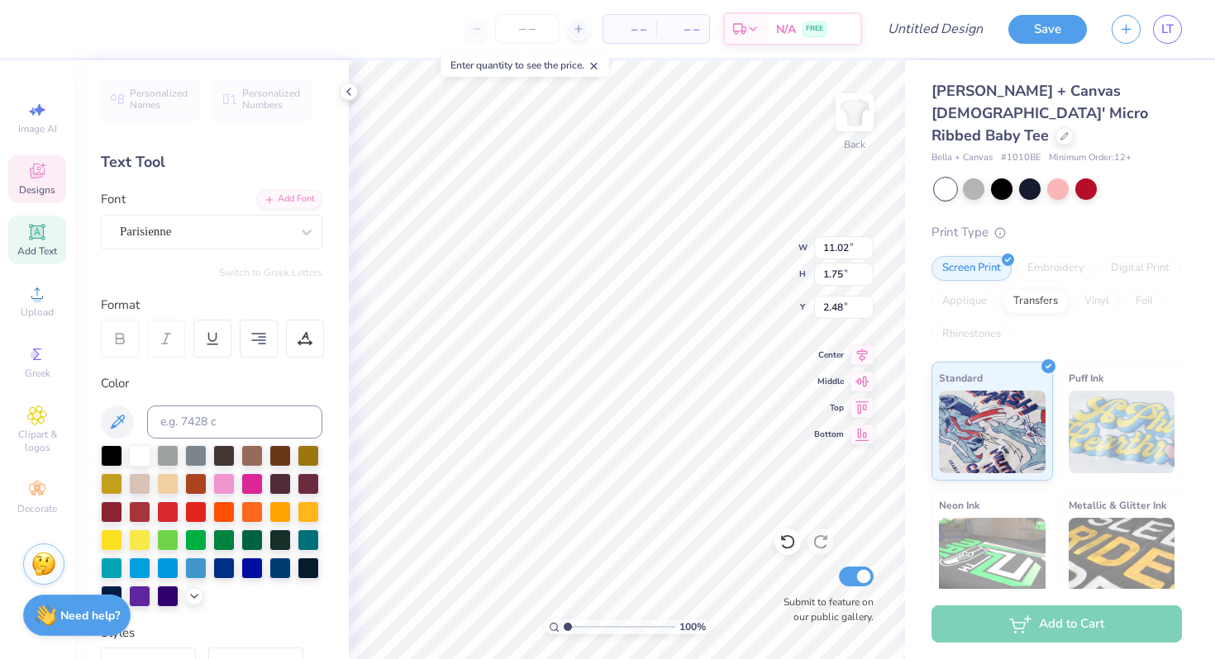
scroll to position [0, 2]
type textarea "Le Club Français"
type input "11.02"
type input "1.46"
type input "2.63"
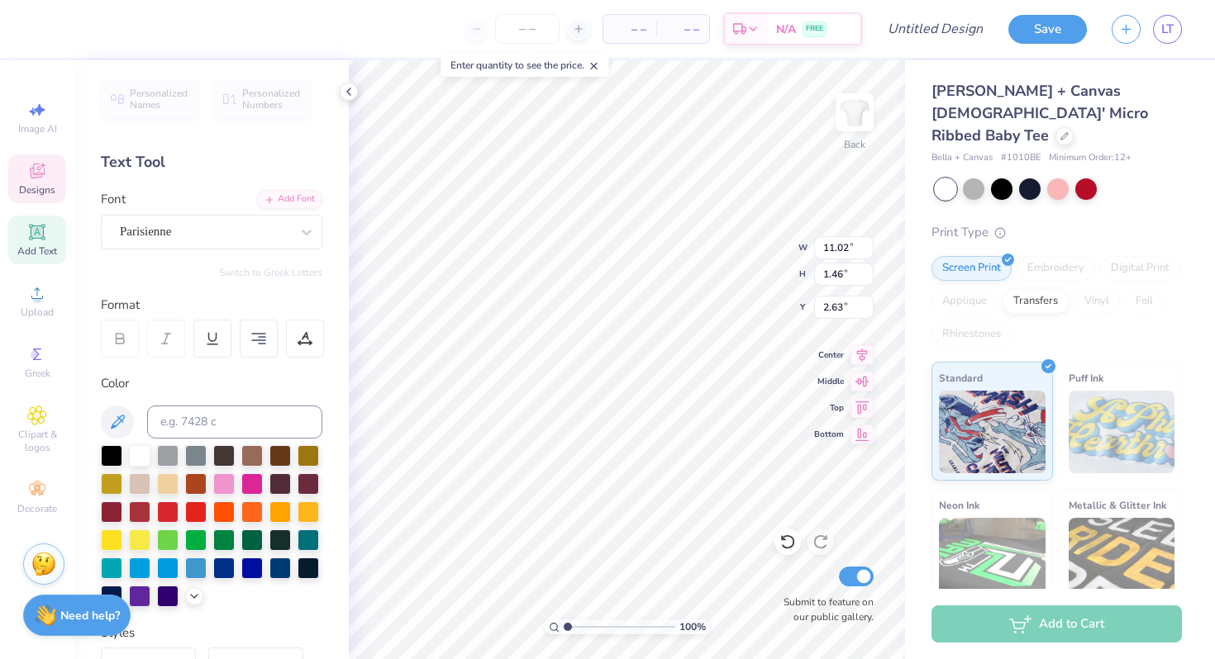
scroll to position [0, 2]
type textarea "Le Club de Français"
type input "6.93"
type input "0.34"
type input "6.99"
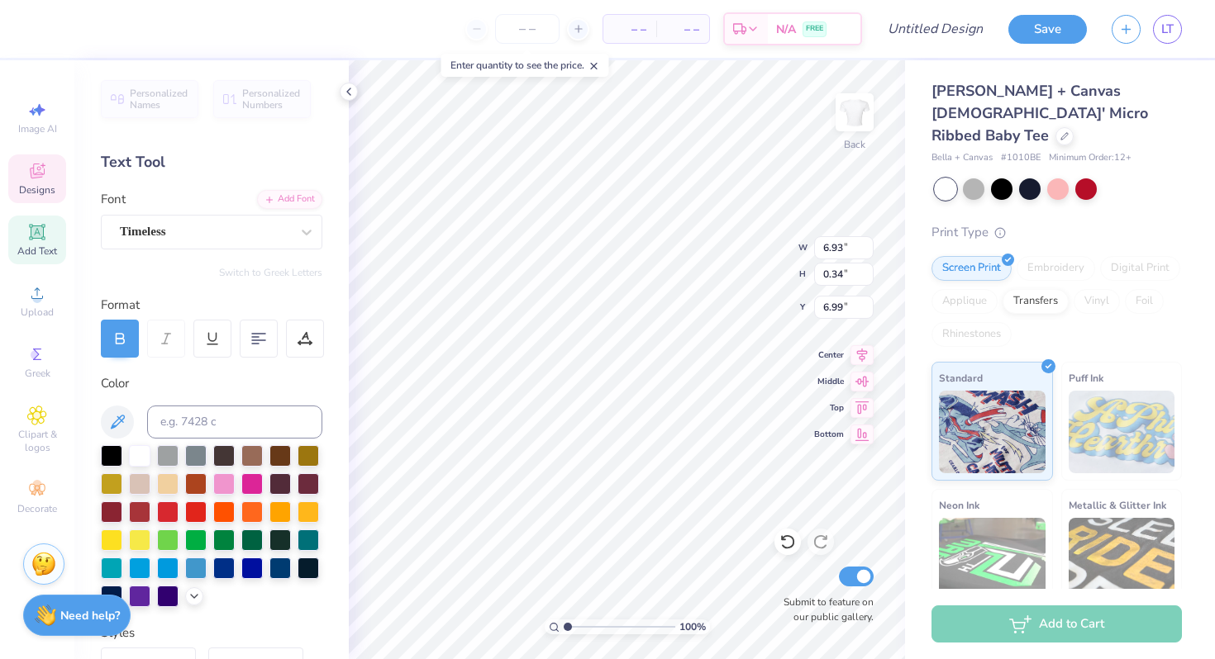
scroll to position [0, 1]
type textarea "A l' [GEOGRAPHIC_DATA]"
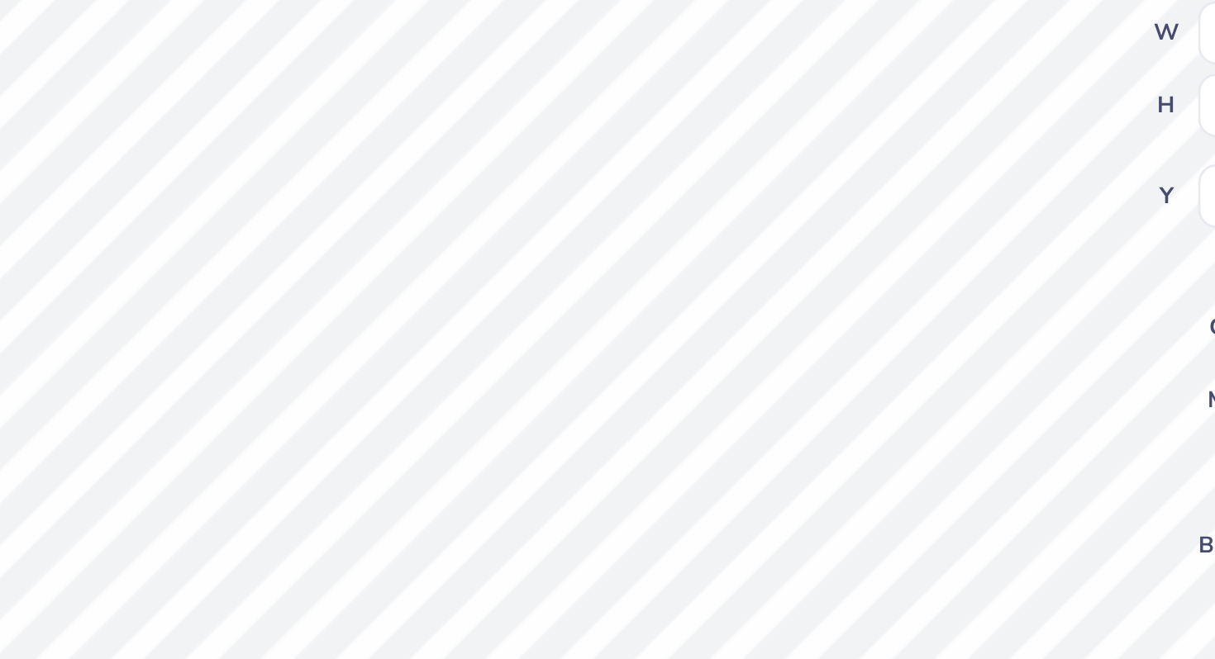
scroll to position [0, 0]
type textarea "À [GEOGRAPHIC_DATA]"
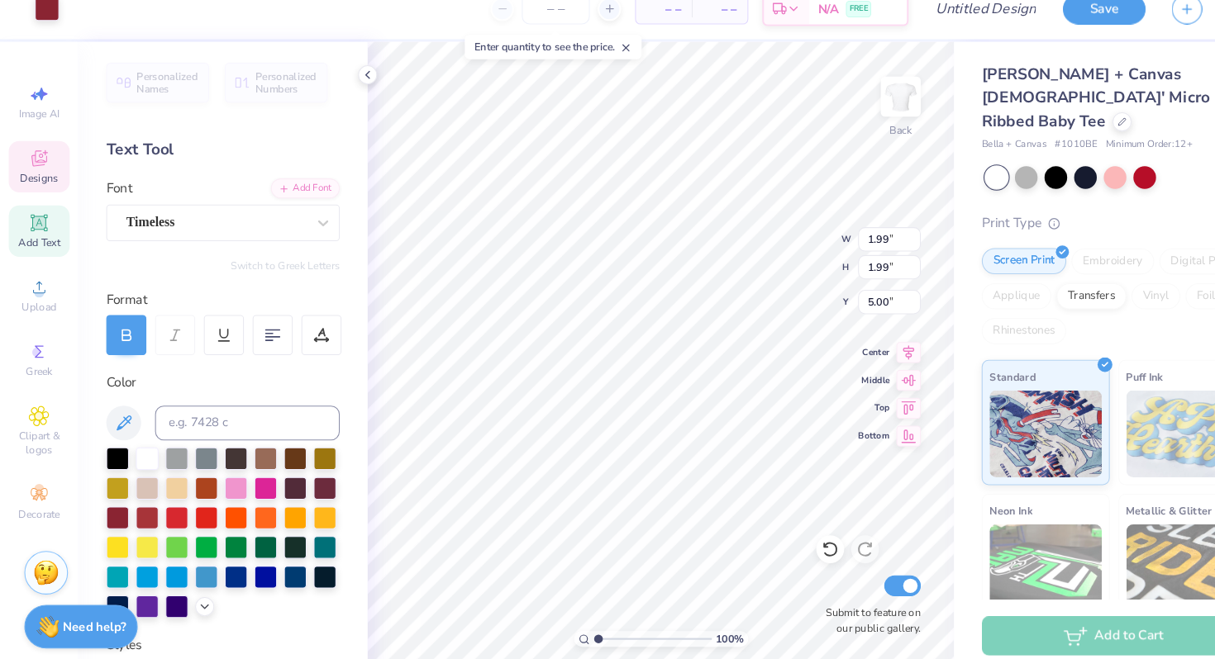
type input "5.76"
type input "1.85"
type input "4.63"
type input "3.98"
click at [864, 354] on icon at bounding box center [861, 353] width 23 height 20
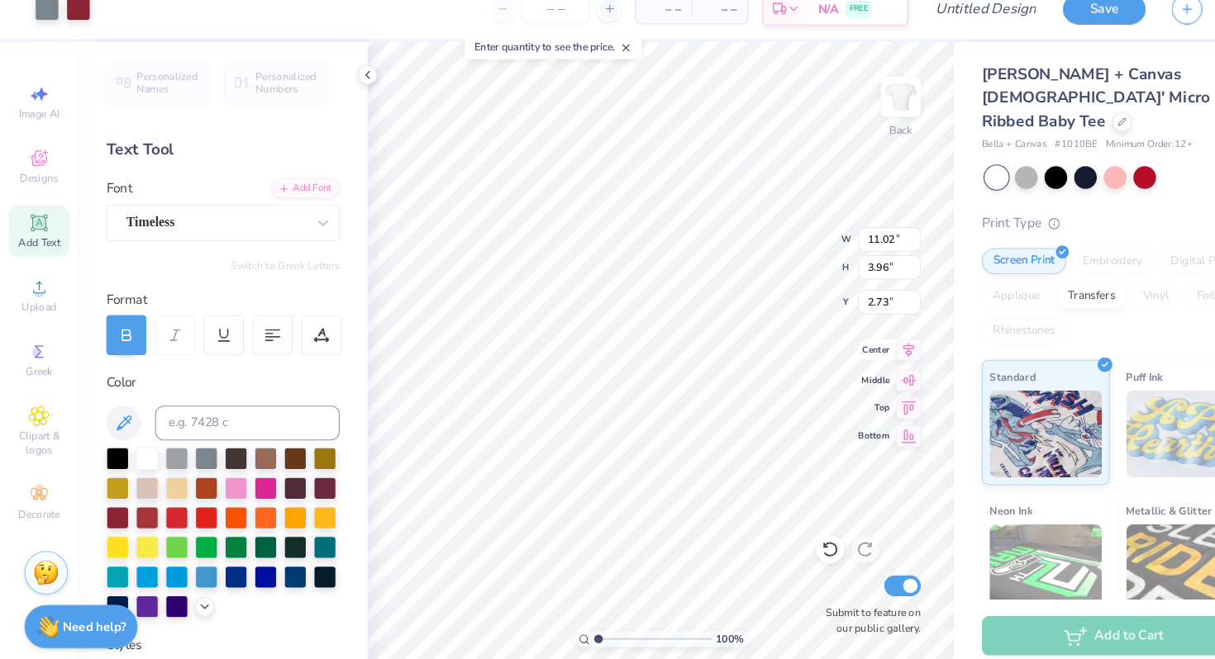
click at [863, 357] on icon at bounding box center [862, 353] width 11 height 14
